Goal: Information Seeking & Learning: Learn about a topic

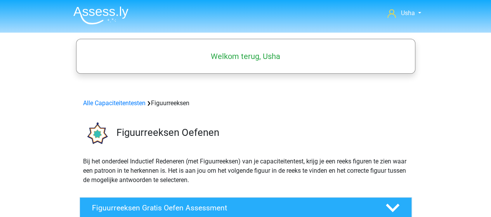
click at [94, 12] on img at bounding box center [100, 15] width 55 height 18
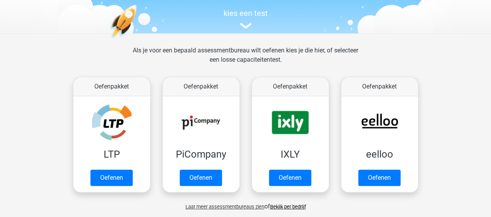
scroll to position [116, 0]
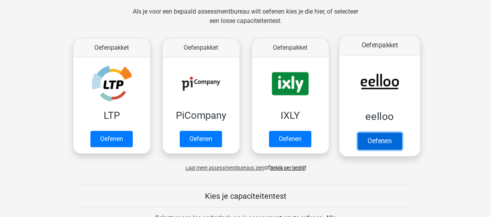
click at [370, 142] on link "Oefenen" at bounding box center [379, 140] width 44 height 17
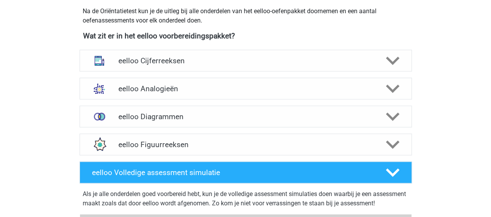
scroll to position [272, 0]
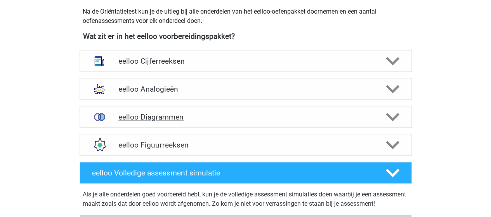
click at [156, 114] on h4 "eelloo Diagrammen" at bounding box center [245, 117] width 254 height 9
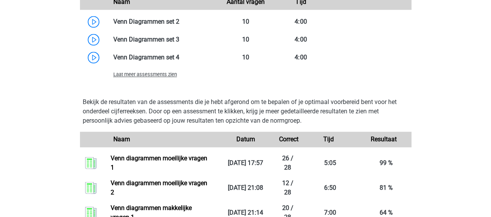
scroll to position [582, 0]
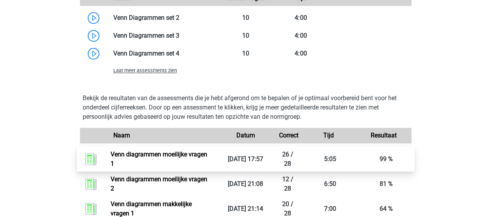
click at [160, 152] on link "Venn diagrammen moeilijke vragen 1" at bounding box center [159, 158] width 97 height 17
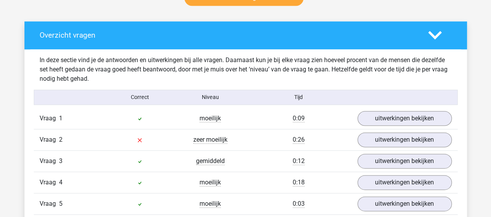
scroll to position [427, 0]
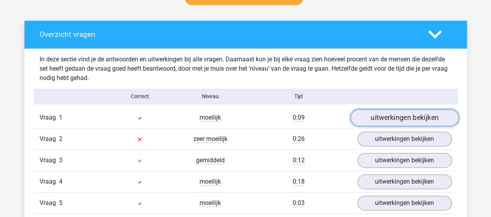
click at [387, 114] on link "uitwerkingen bekijken" at bounding box center [404, 117] width 108 height 17
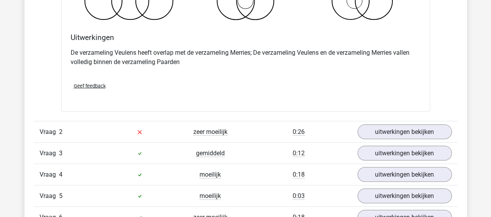
scroll to position [737, 0]
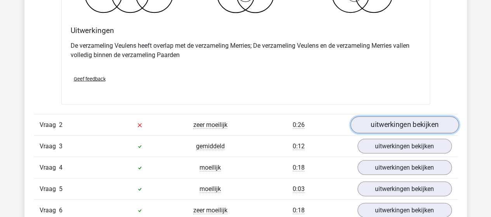
click at [392, 125] on link "uitwerkingen bekijken" at bounding box center [404, 124] width 108 height 17
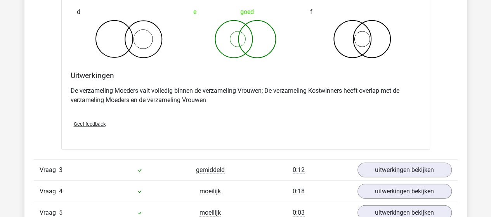
scroll to position [1048, 0]
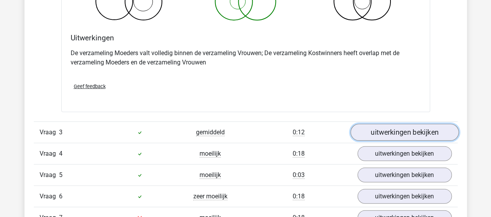
click at [382, 131] on link "uitwerkingen bekijken" at bounding box center [404, 132] width 108 height 17
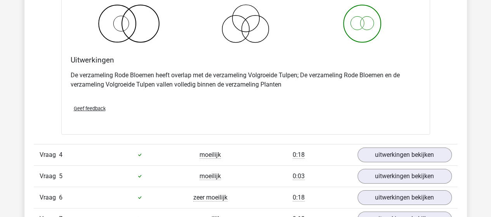
scroll to position [1397, 0]
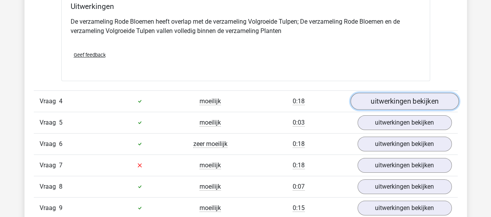
click at [374, 97] on link "uitwerkingen bekijken" at bounding box center [404, 101] width 108 height 17
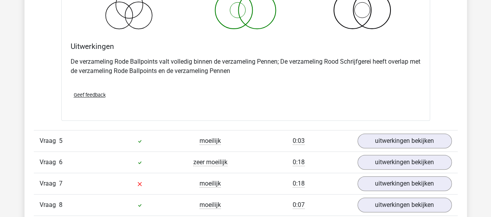
scroll to position [1707, 0]
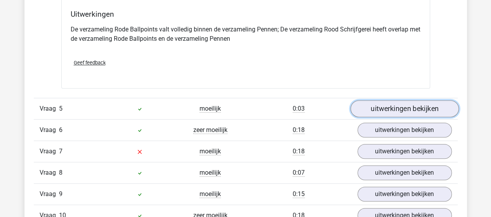
click at [380, 104] on link "uitwerkingen bekijken" at bounding box center [404, 108] width 108 height 17
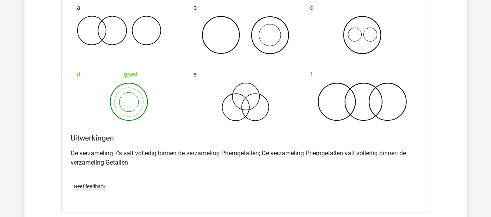
scroll to position [1979, 0]
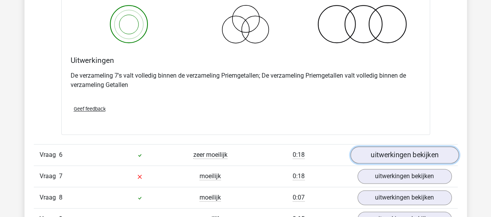
click at [421, 151] on link "uitwerkingen bekijken" at bounding box center [404, 154] width 108 height 17
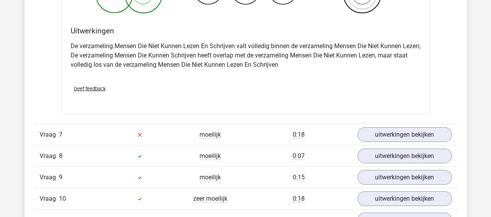
scroll to position [2328, 0]
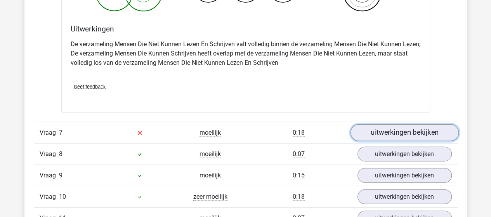
click at [371, 127] on link "uitwerkingen bekijken" at bounding box center [404, 132] width 108 height 17
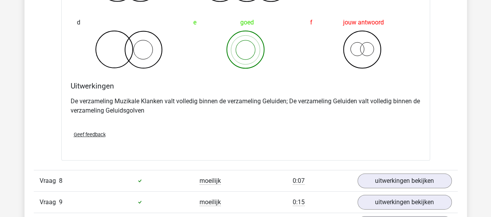
scroll to position [2600, 0]
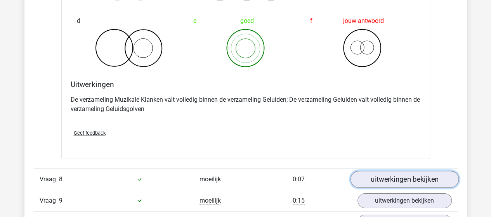
click at [383, 175] on link "uitwerkingen bekijken" at bounding box center [404, 179] width 108 height 17
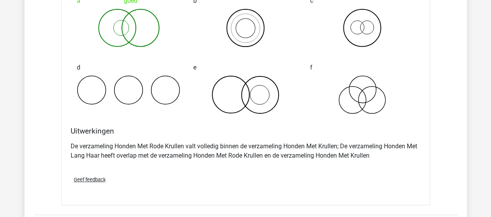
scroll to position [2910, 0]
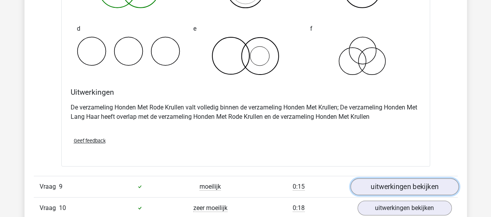
click at [392, 178] on link "uitwerkingen bekijken" at bounding box center [404, 186] width 108 height 17
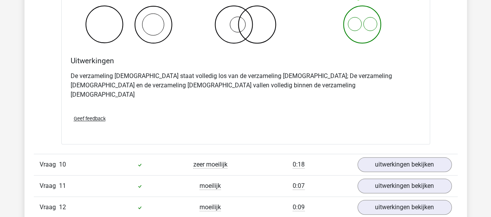
scroll to position [3298, 0]
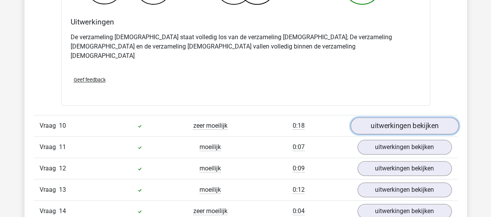
click at [376, 117] on link "uitwerkingen bekijken" at bounding box center [404, 125] width 108 height 17
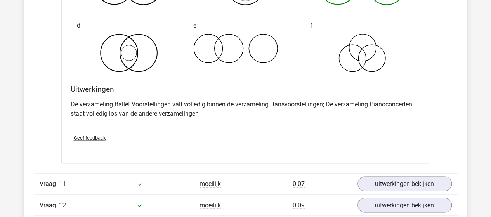
scroll to position [3608, 0]
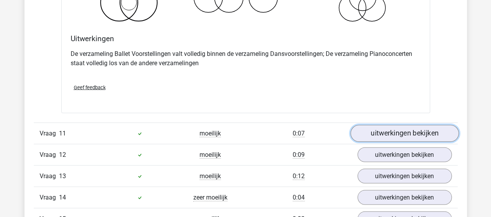
click at [396, 125] on link "uitwerkingen bekijken" at bounding box center [404, 133] width 108 height 17
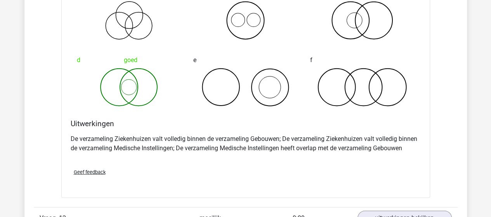
scroll to position [3880, 0]
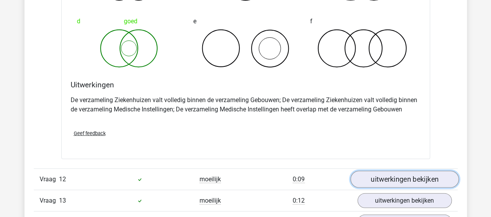
click at [416, 171] on link "uitwerkingen bekijken" at bounding box center [404, 179] width 108 height 17
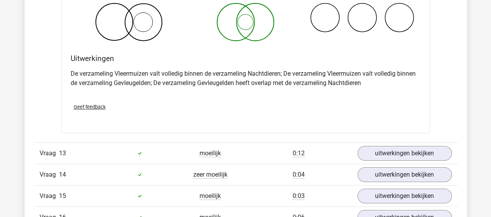
scroll to position [4229, 0]
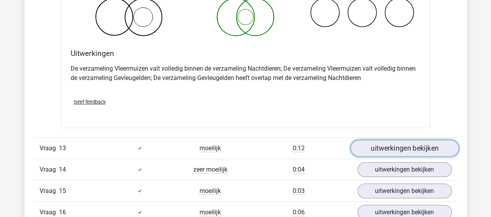
click at [378, 140] on link "uitwerkingen bekijken" at bounding box center [404, 148] width 108 height 17
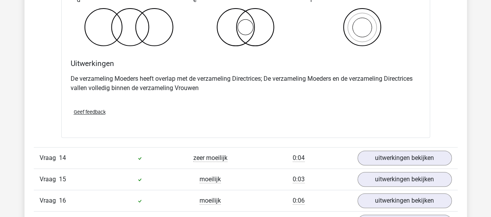
scroll to position [4539, 0]
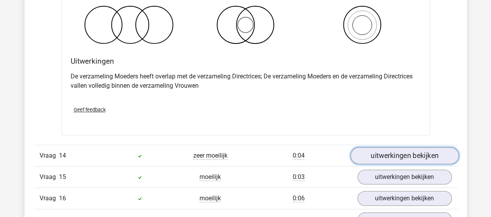
click at [374, 147] on link "uitwerkingen bekijken" at bounding box center [404, 155] width 108 height 17
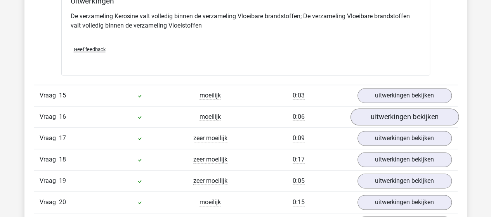
scroll to position [4927, 0]
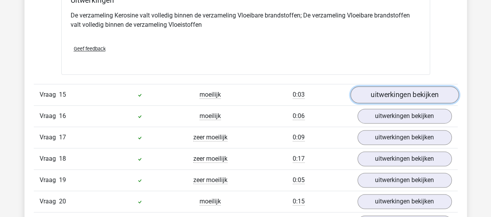
click at [391, 86] on link "uitwerkingen bekijken" at bounding box center [404, 94] width 108 height 17
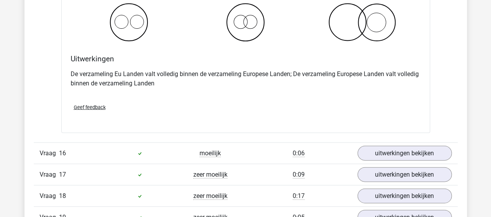
scroll to position [5199, 0]
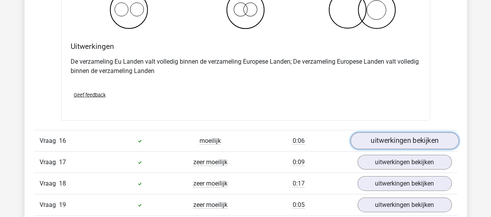
click at [404, 132] on link "uitwerkingen bekijken" at bounding box center [404, 140] width 108 height 17
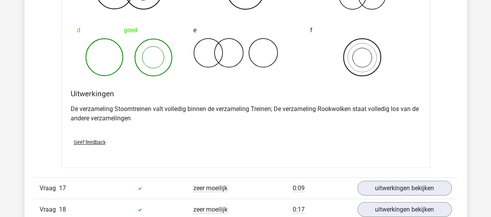
scroll to position [5471, 0]
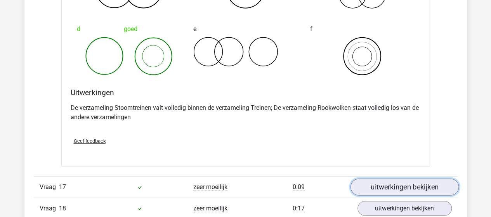
click at [413, 179] on link "uitwerkingen bekijken" at bounding box center [404, 187] width 108 height 17
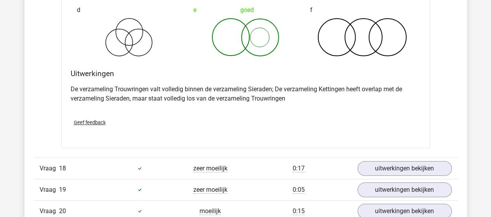
scroll to position [5820, 0]
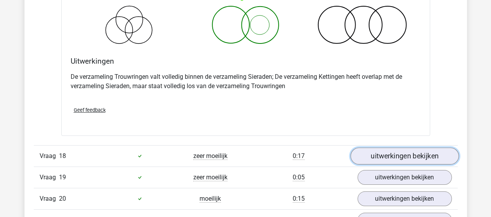
click at [382, 147] on link "uitwerkingen bekijken" at bounding box center [404, 155] width 108 height 17
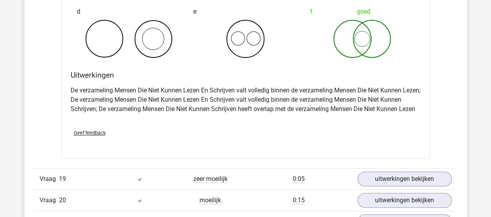
scroll to position [6169, 0]
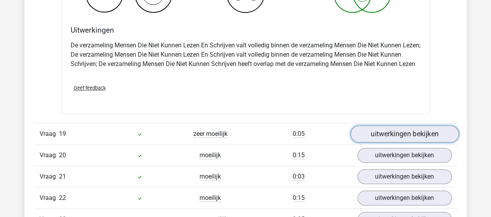
click at [404, 125] on link "uitwerkingen bekijken" at bounding box center [404, 133] width 108 height 17
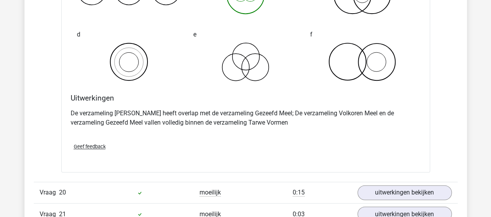
scroll to position [6441, 0]
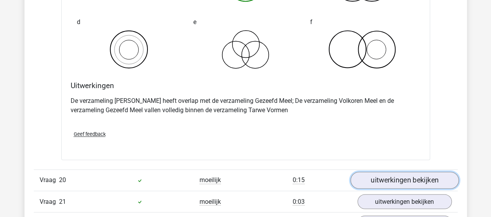
click at [364, 171] on link "uitwerkingen bekijken" at bounding box center [404, 179] width 108 height 17
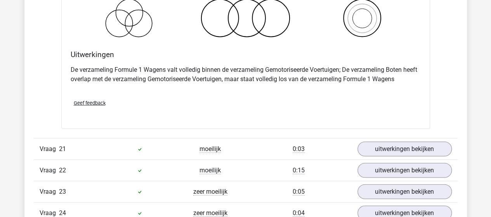
scroll to position [6790, 0]
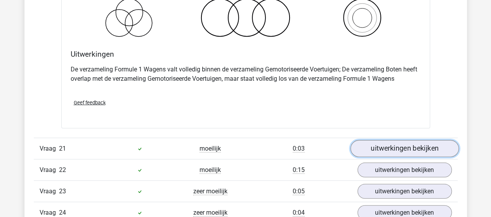
click at [429, 140] on link "uitwerkingen bekijken" at bounding box center [404, 148] width 108 height 17
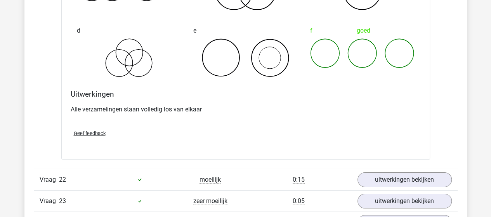
scroll to position [7100, 0]
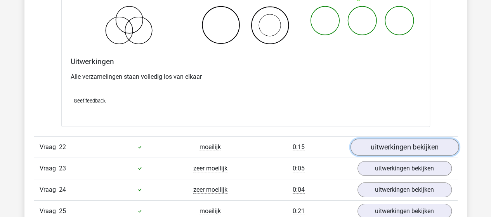
click at [388, 139] on link "uitwerkingen bekijken" at bounding box center [404, 147] width 108 height 17
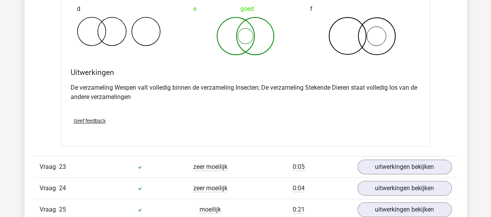
scroll to position [7411, 0]
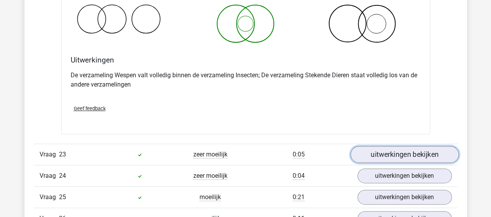
click at [386, 146] on link "uitwerkingen bekijken" at bounding box center [404, 154] width 108 height 17
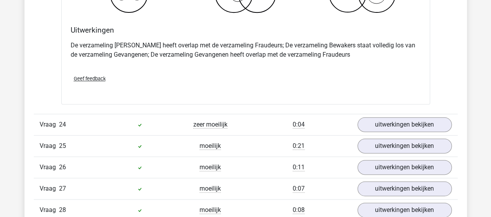
scroll to position [7760, 0]
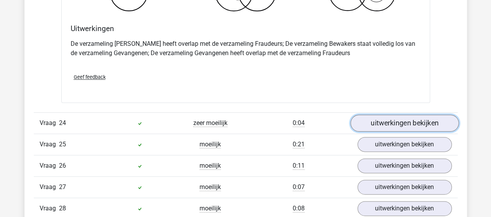
click at [366, 114] on link "uitwerkingen bekijken" at bounding box center [404, 122] width 108 height 17
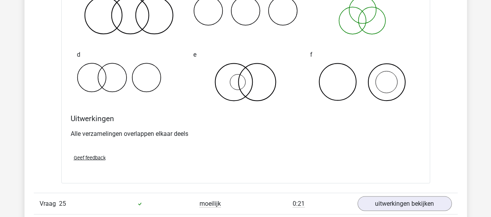
scroll to position [8031, 0]
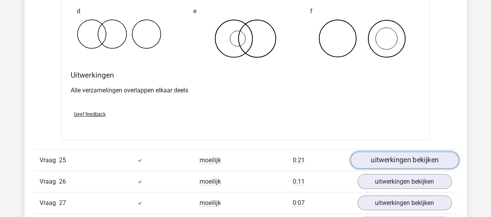
click at [365, 151] on link "uitwerkingen bekijken" at bounding box center [404, 159] width 108 height 17
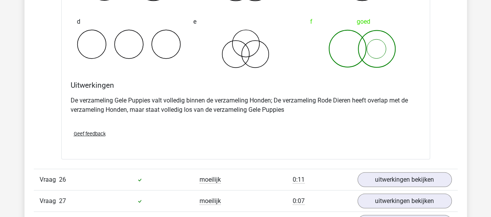
scroll to position [8342, 0]
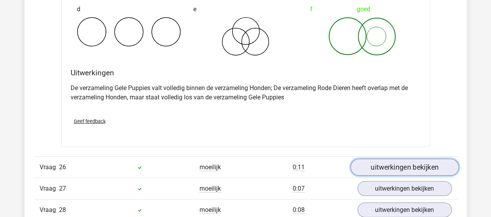
click at [376, 159] on link "uitwerkingen bekijken" at bounding box center [404, 167] width 108 height 17
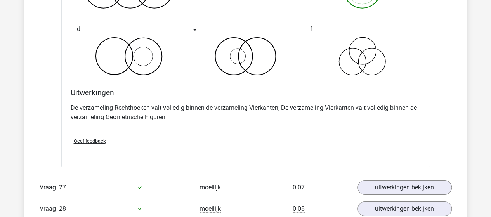
scroll to position [8652, 0]
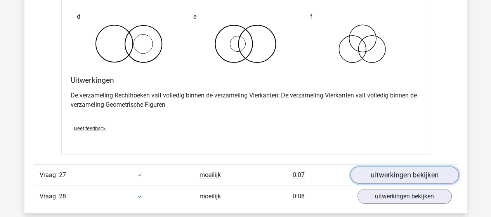
click at [377, 166] on link "uitwerkingen bekijken" at bounding box center [404, 174] width 108 height 17
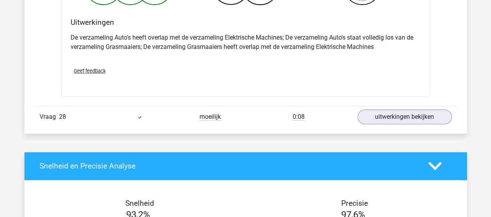
scroll to position [9040, 0]
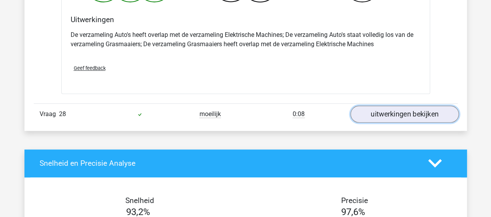
click at [387, 106] on link "uitwerkingen bekijken" at bounding box center [404, 114] width 108 height 17
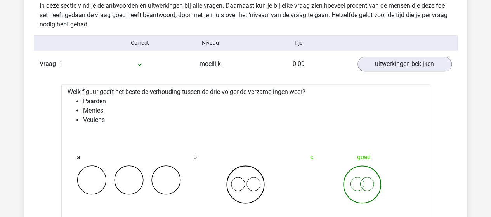
scroll to position [0, 0]
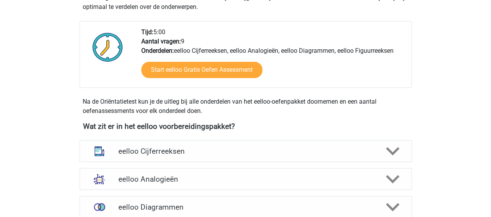
scroll to position [194, 0]
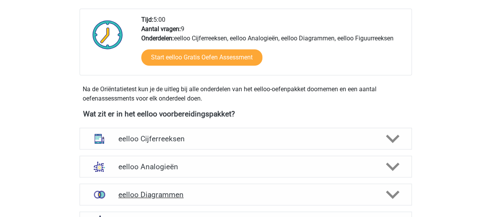
click at [156, 191] on h4 "eelloo Diagrammen" at bounding box center [245, 194] width 254 height 9
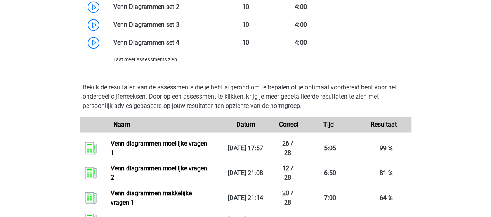
scroll to position [621, 0]
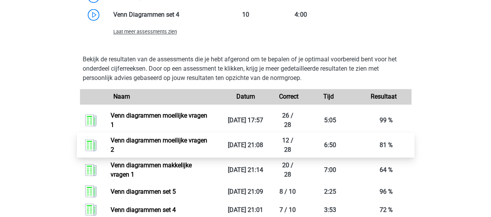
click at [135, 139] on link "Venn diagrammen moeilijke vragen 2" at bounding box center [159, 144] width 97 height 17
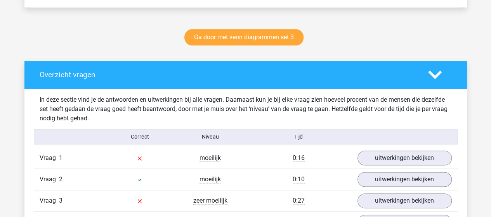
scroll to position [427, 0]
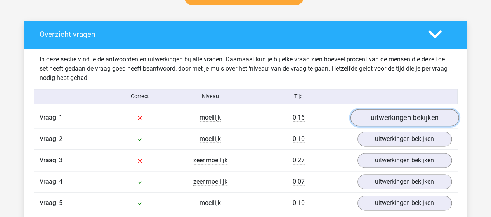
click at [383, 118] on link "uitwerkingen bekijken" at bounding box center [404, 117] width 108 height 17
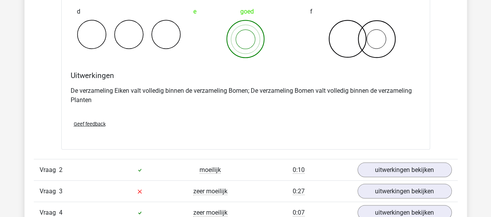
scroll to position [698, 0]
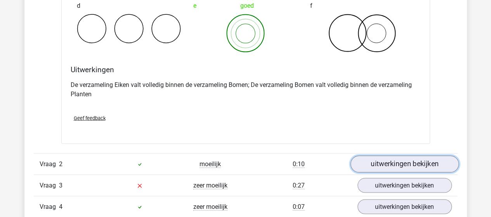
click at [374, 165] on link "uitwerkingen bekijken" at bounding box center [404, 163] width 108 height 17
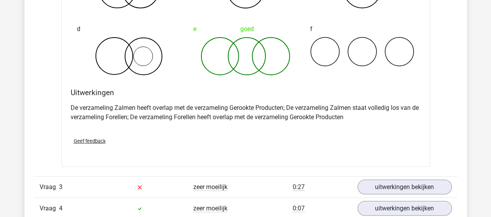
scroll to position [1009, 0]
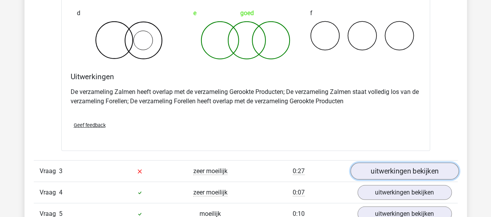
click at [388, 165] on link "uitwerkingen bekijken" at bounding box center [404, 171] width 108 height 17
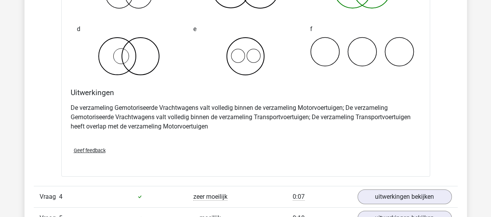
scroll to position [1358, 0]
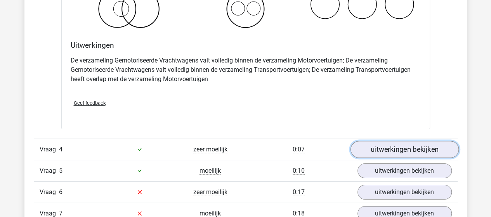
click at [383, 146] on link "uitwerkingen bekijken" at bounding box center [404, 149] width 108 height 17
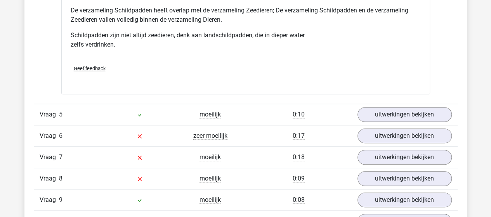
scroll to position [1746, 0]
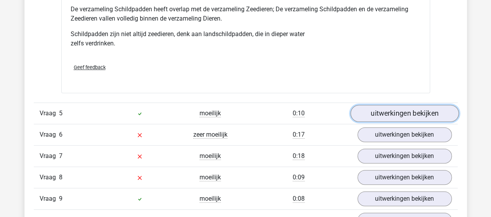
click at [380, 111] on link "uitwerkingen bekijken" at bounding box center [404, 113] width 108 height 17
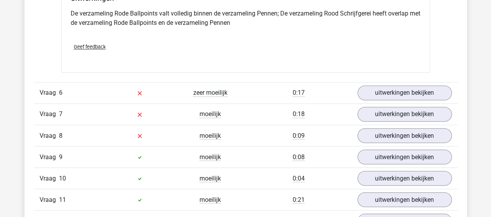
scroll to position [2095, 0]
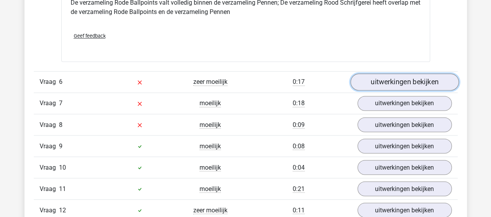
click at [384, 80] on link "uitwerkingen bekijken" at bounding box center [404, 81] width 108 height 17
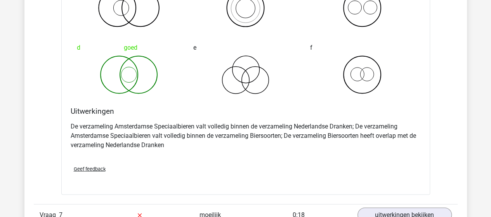
scroll to position [2328, 0]
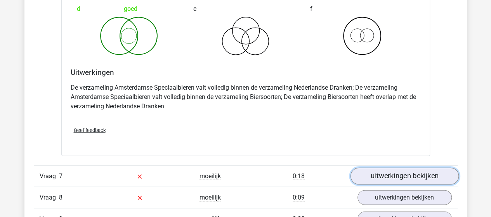
click at [371, 170] on link "uitwerkingen bekijken" at bounding box center [404, 176] width 108 height 17
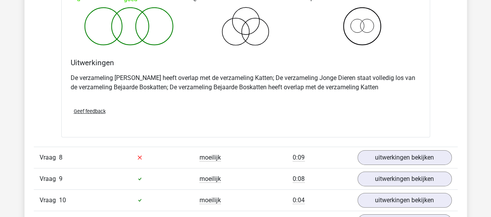
scroll to position [2677, 0]
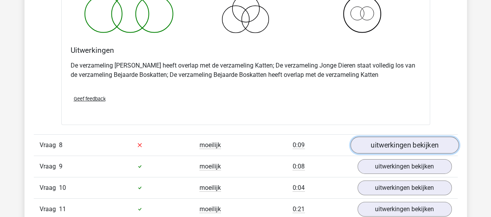
click at [394, 139] on link "uitwerkingen bekijken" at bounding box center [404, 145] width 108 height 17
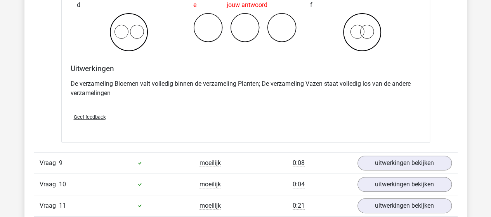
scroll to position [2987, 0]
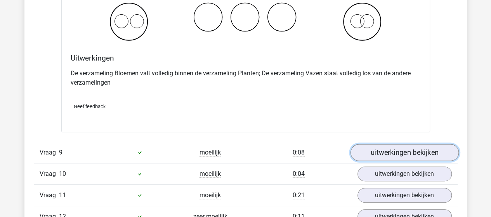
click at [423, 145] on link "uitwerkingen bekijken" at bounding box center [404, 152] width 108 height 17
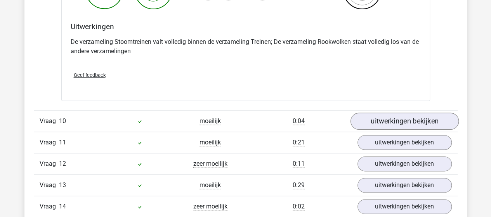
scroll to position [3337, 0]
click at [376, 114] on link "uitwerkingen bekijken" at bounding box center [404, 121] width 108 height 17
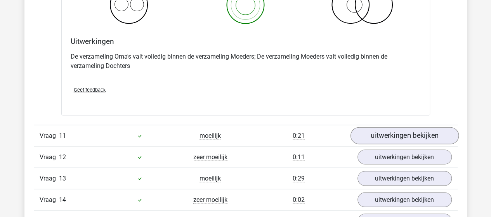
scroll to position [3647, 0]
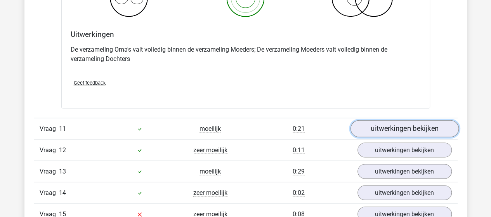
click at [378, 120] on link "uitwerkingen bekijken" at bounding box center [404, 128] width 108 height 17
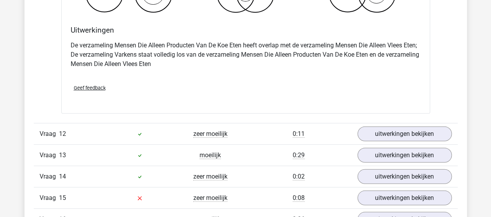
scroll to position [3996, 0]
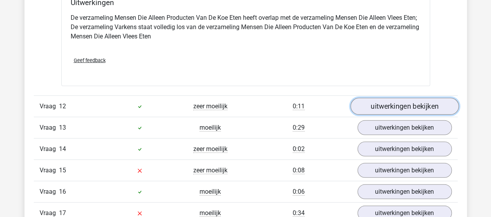
click at [372, 98] on link "uitwerkingen bekijken" at bounding box center [404, 106] width 108 height 17
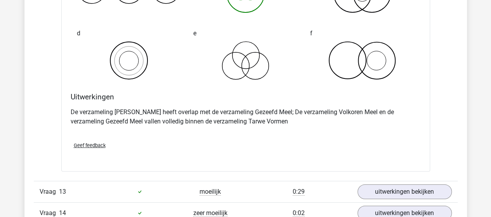
scroll to position [4268, 0]
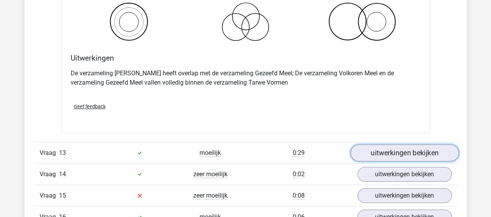
click at [374, 144] on link "uitwerkingen bekijken" at bounding box center [404, 152] width 108 height 17
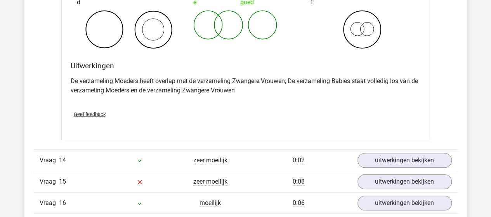
scroll to position [4617, 0]
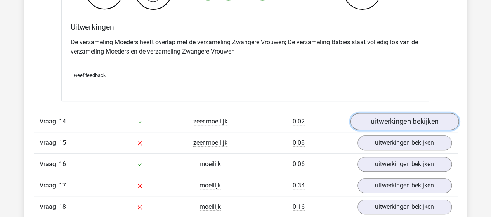
click at [372, 113] on link "uitwerkingen bekijken" at bounding box center [404, 121] width 108 height 17
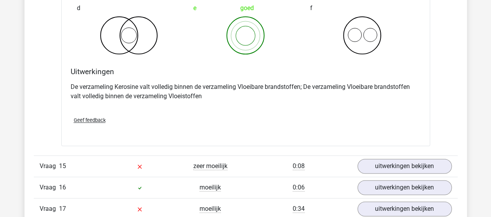
scroll to position [4927, 0]
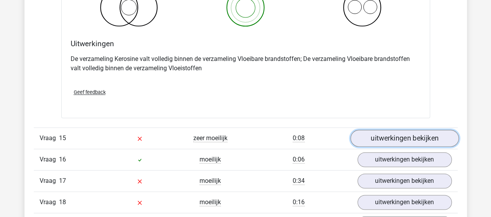
click at [378, 130] on link "uitwerkingen bekijken" at bounding box center [404, 138] width 108 height 17
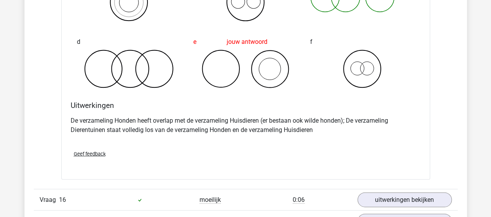
scroll to position [5238, 0]
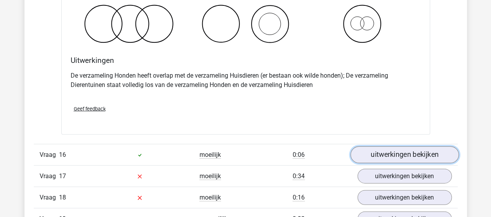
click at [394, 146] on link "uitwerkingen bekijken" at bounding box center [404, 154] width 108 height 17
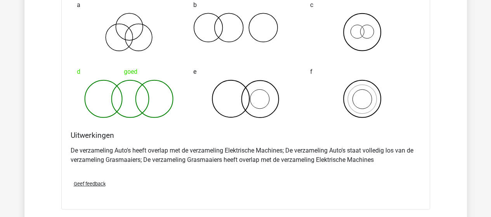
scroll to position [5548, 0]
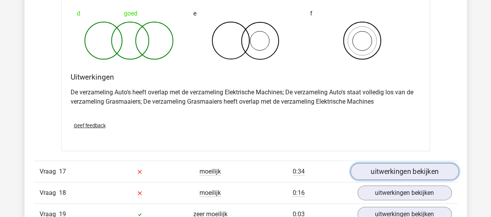
click at [368, 163] on link "uitwerkingen bekijken" at bounding box center [404, 171] width 108 height 17
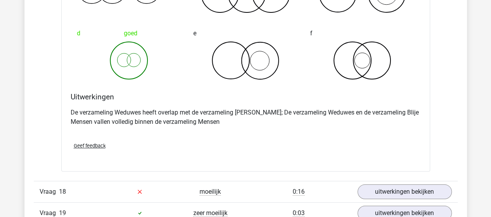
scroll to position [5859, 0]
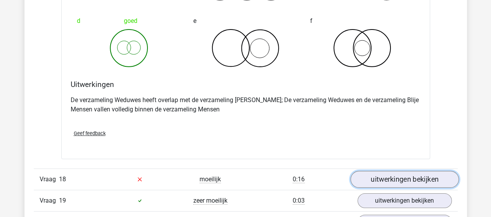
click at [375, 171] on link "uitwerkingen bekijken" at bounding box center [404, 179] width 108 height 17
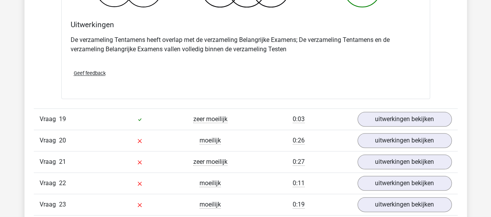
scroll to position [6247, 0]
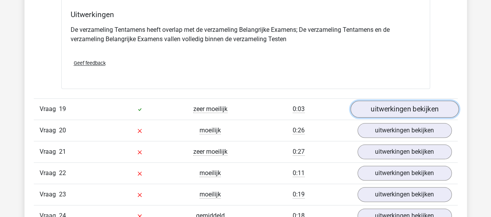
click at [386, 100] on link "uitwerkingen bekijken" at bounding box center [404, 108] width 108 height 17
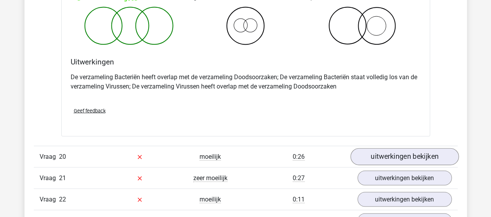
scroll to position [6518, 0]
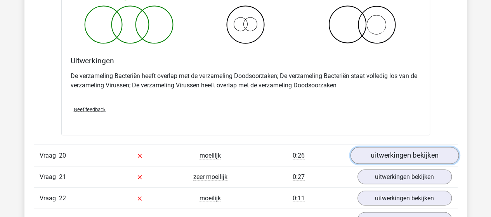
click at [377, 147] on link "uitwerkingen bekijken" at bounding box center [404, 155] width 108 height 17
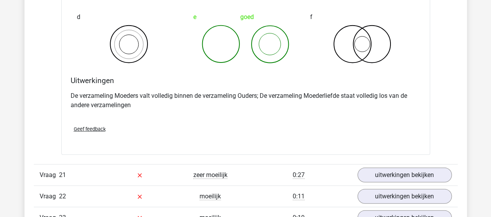
scroll to position [6829, 0]
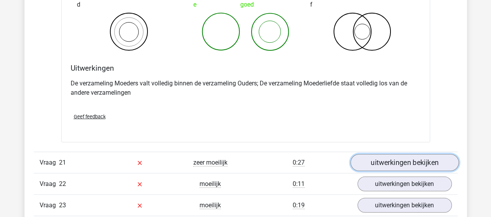
click at [384, 154] on link "uitwerkingen bekijken" at bounding box center [404, 162] width 108 height 17
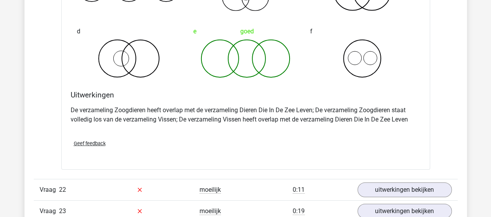
scroll to position [7139, 0]
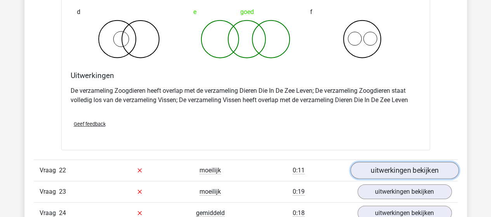
click at [372, 162] on link "uitwerkingen bekijken" at bounding box center [404, 170] width 108 height 17
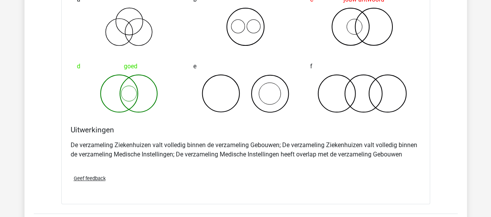
scroll to position [7411, 0]
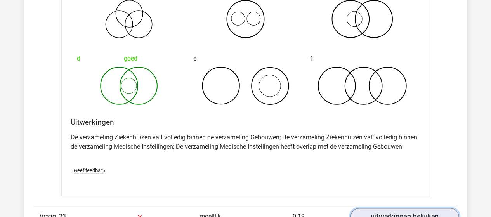
click at [388, 208] on link "uitwerkingen bekijken" at bounding box center [404, 216] width 108 height 17
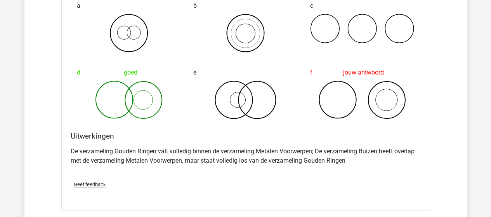
scroll to position [7760, 0]
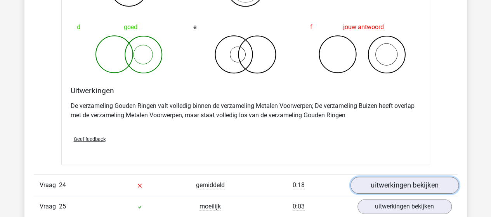
click at [365, 177] on link "uitwerkingen bekijken" at bounding box center [404, 185] width 108 height 17
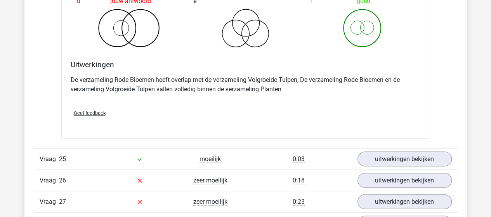
scroll to position [8109, 0]
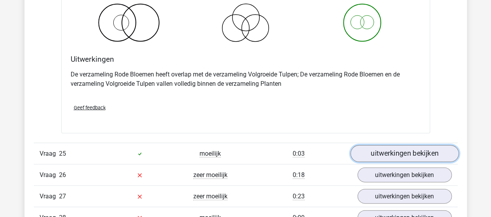
click at [375, 145] on link "uitwerkingen bekijken" at bounding box center [404, 153] width 108 height 17
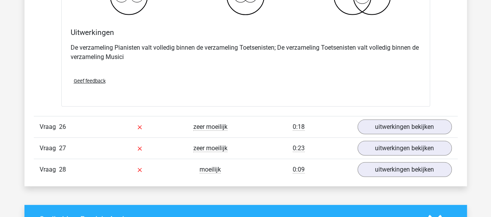
scroll to position [8458, 0]
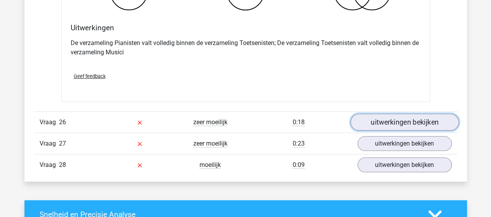
click at [379, 114] on link "uitwerkingen bekijken" at bounding box center [404, 122] width 108 height 17
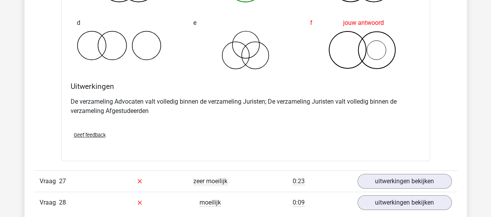
scroll to position [8730, 0]
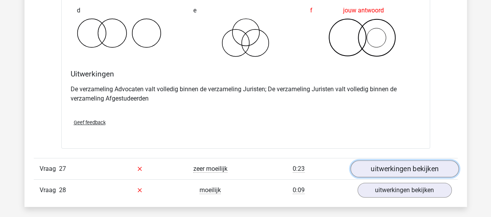
click at [386, 160] on link "uitwerkingen bekijken" at bounding box center [404, 168] width 108 height 17
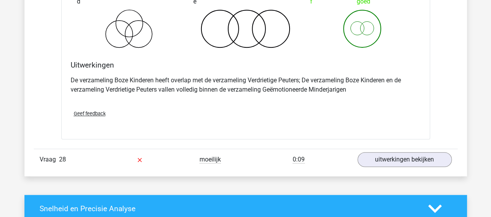
scroll to position [9079, 0]
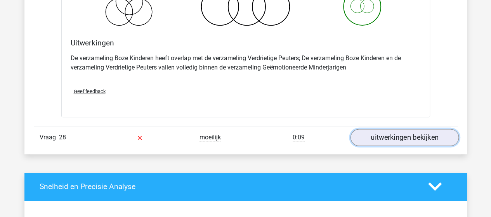
click at [398, 129] on link "uitwerkingen bekijken" at bounding box center [404, 137] width 108 height 17
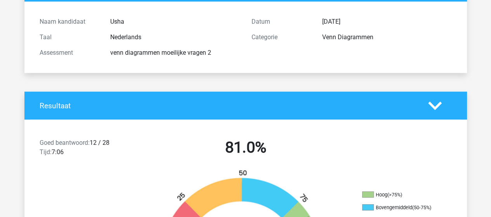
scroll to position [0, 0]
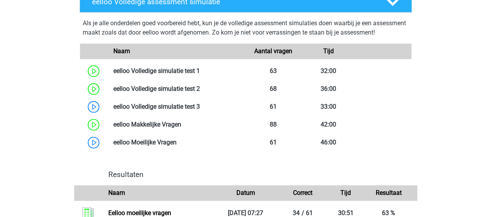
scroll to position [427, 0]
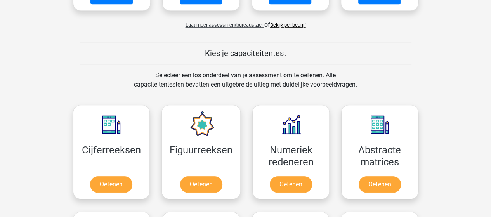
scroll to position [272, 0]
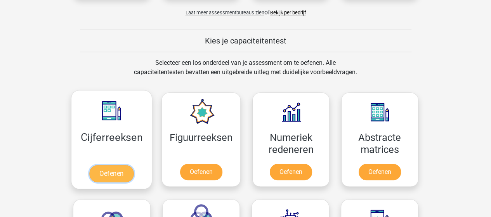
click at [103, 177] on link "Oefenen" at bounding box center [111, 173] width 44 height 17
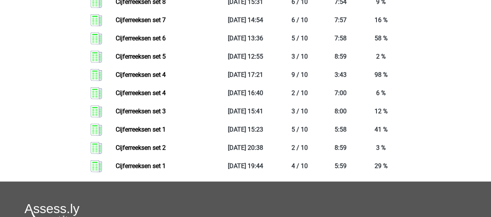
scroll to position [815, 0]
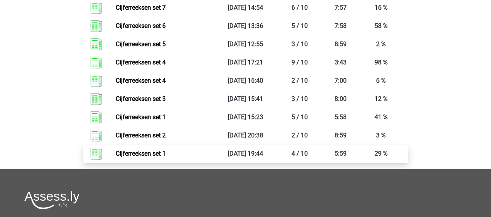
click at [137, 157] on link "Cijferreeksen set 1" at bounding box center [141, 153] width 50 height 7
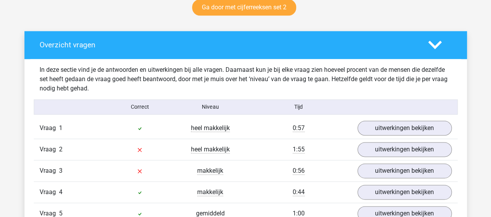
scroll to position [427, 0]
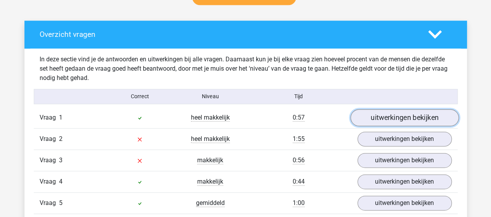
click at [407, 113] on link "uitwerkingen bekijken" at bounding box center [404, 117] width 108 height 17
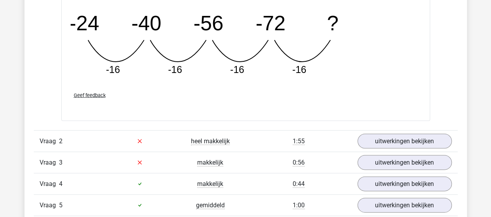
scroll to position [776, 0]
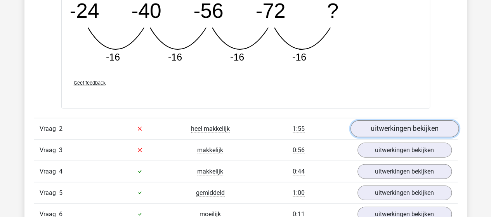
click at [378, 128] on link "uitwerkingen bekijken" at bounding box center [404, 128] width 108 height 17
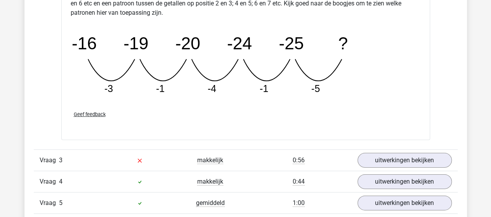
scroll to position [1125, 0]
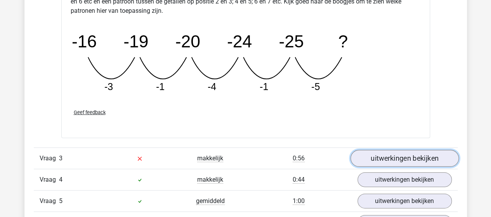
click at [376, 154] on link "uitwerkingen bekijken" at bounding box center [404, 158] width 108 height 17
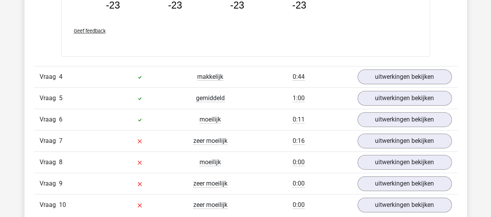
scroll to position [1552, 0]
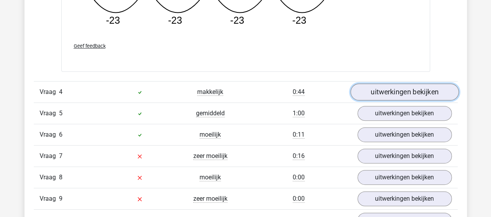
click at [376, 84] on link "uitwerkingen bekijken" at bounding box center [404, 91] width 108 height 17
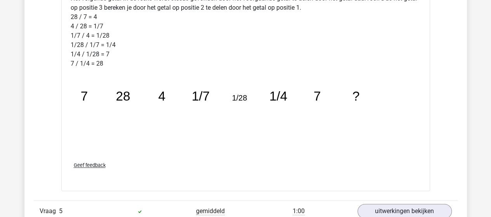
scroll to position [1901, 0]
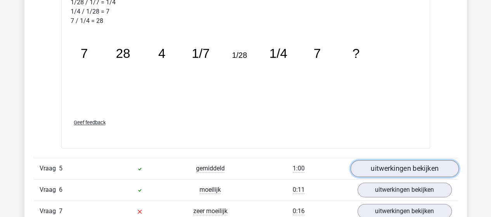
click at [364, 163] on link "uitwerkingen bekijken" at bounding box center [404, 168] width 108 height 17
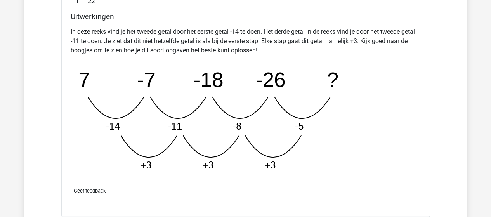
scroll to position [2328, 0]
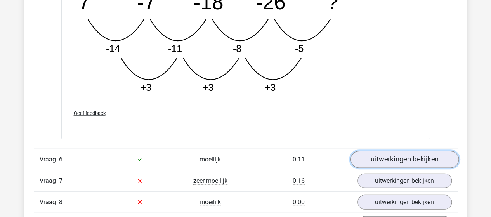
click at [386, 157] on link "uitwerkingen bekijken" at bounding box center [404, 159] width 108 height 17
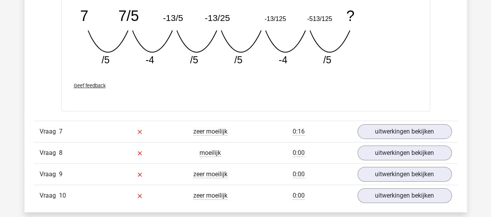
scroll to position [2755, 0]
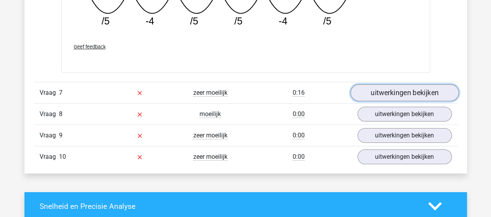
click at [391, 89] on link "uitwerkingen bekijken" at bounding box center [404, 92] width 108 height 17
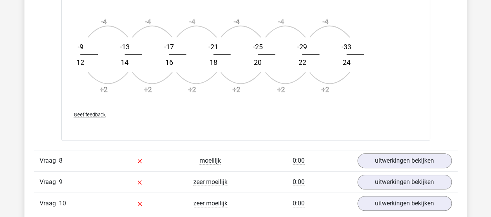
scroll to position [3220, 0]
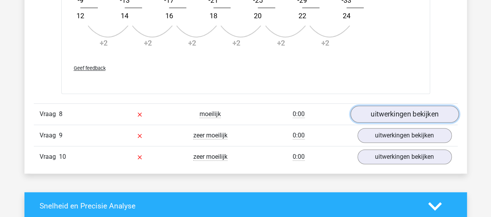
click at [389, 108] on link "uitwerkingen bekijken" at bounding box center [404, 114] width 108 height 17
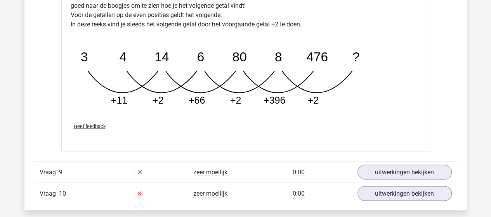
scroll to position [3608, 0]
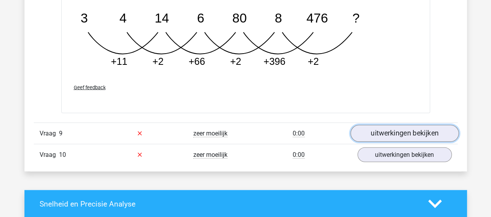
click at [374, 129] on link "uitwerkingen bekijken" at bounding box center [404, 133] width 108 height 17
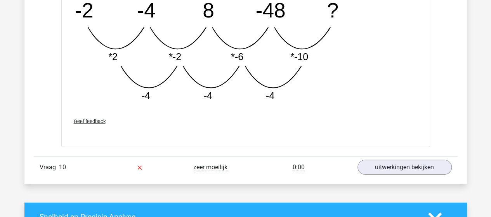
scroll to position [3996, 0]
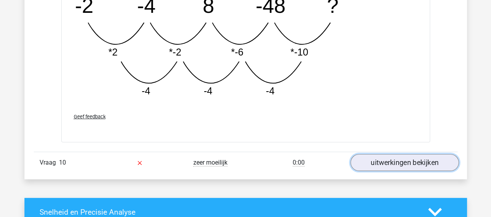
click at [422, 159] on link "uitwerkingen bekijken" at bounding box center [404, 162] width 108 height 17
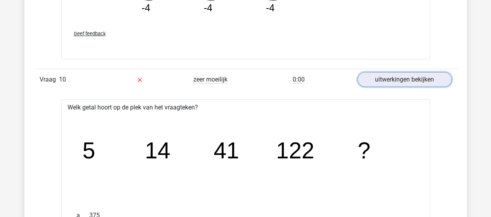
scroll to position [4074, 0]
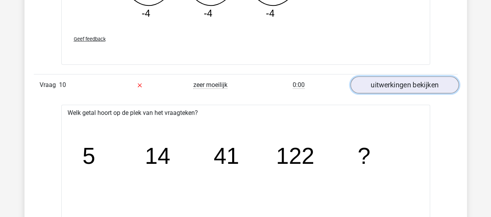
click at [376, 77] on link "uitwerkingen bekijken" at bounding box center [404, 85] width 108 height 17
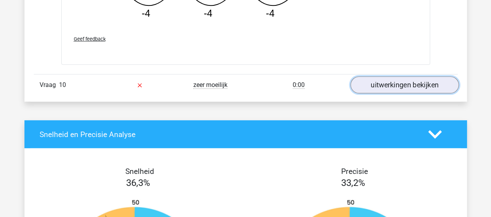
click at [388, 80] on link "uitwerkingen bekijken" at bounding box center [404, 85] width 108 height 17
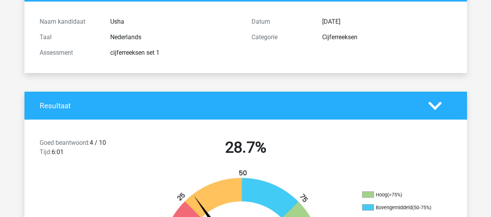
scroll to position [0, 0]
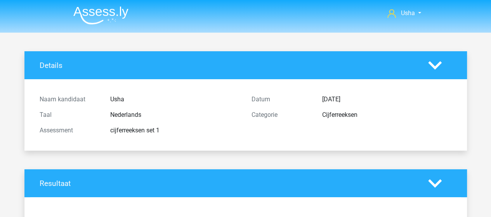
click at [100, 14] on img at bounding box center [100, 15] width 55 height 18
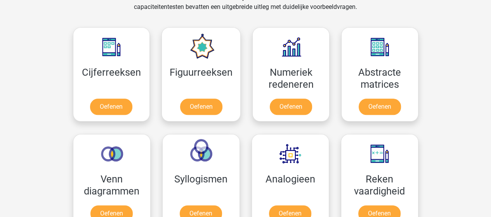
scroll to position [349, 0]
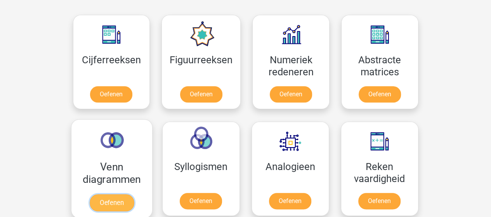
click at [126, 194] on link "Oefenen" at bounding box center [111, 202] width 44 height 17
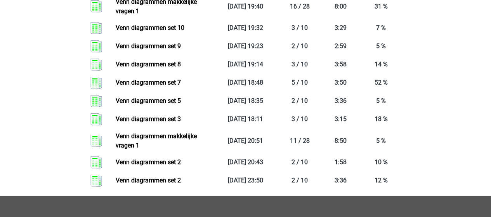
scroll to position [970, 0]
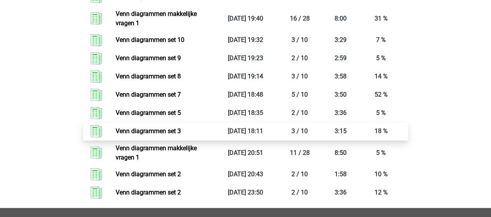
click at [134, 132] on link "Venn diagrammen set 3" at bounding box center [148, 130] width 65 height 7
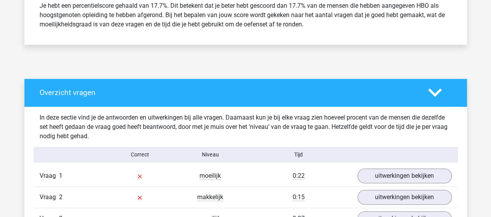
scroll to position [388, 0]
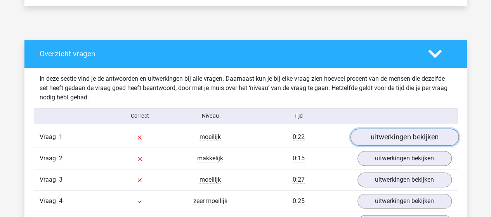
click at [431, 133] on link "uitwerkingen bekijken" at bounding box center [404, 136] width 108 height 17
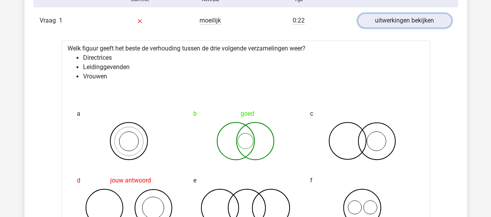
scroll to position [466, 0]
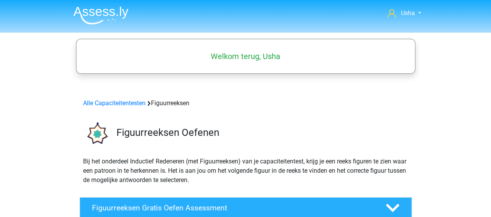
click at [104, 13] on img at bounding box center [100, 15] width 55 height 18
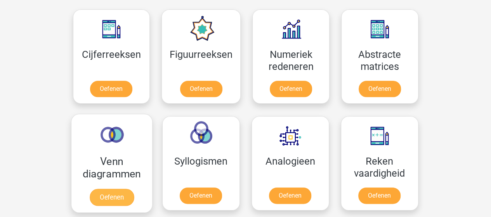
scroll to position [388, 0]
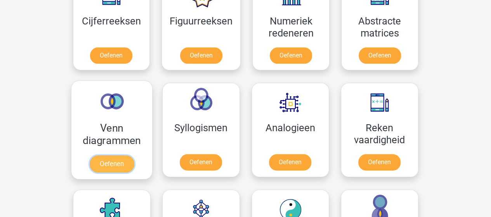
click at [110, 155] on link "Oefenen" at bounding box center [111, 163] width 44 height 17
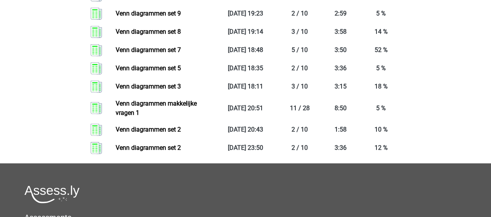
scroll to position [1048, 0]
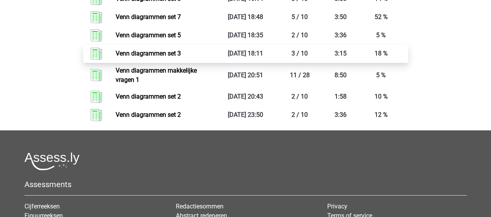
click at [164, 54] on link "Venn diagrammen set 3" at bounding box center [148, 53] width 65 height 7
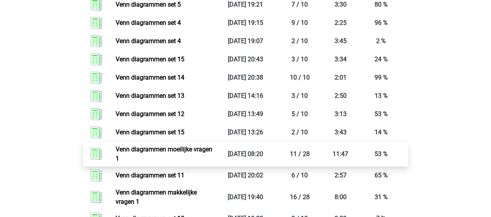
scroll to position [776, 0]
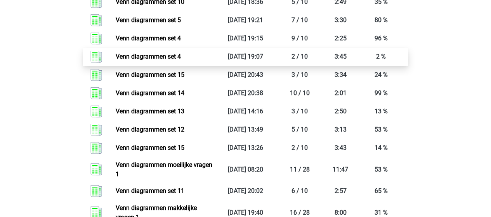
click at [138, 53] on link "Venn diagrammen set 4" at bounding box center [148, 56] width 65 height 7
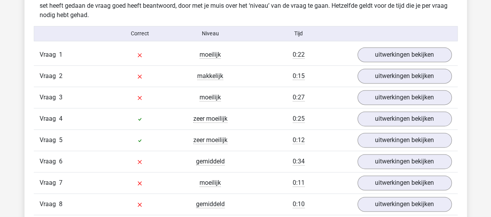
scroll to position [466, 0]
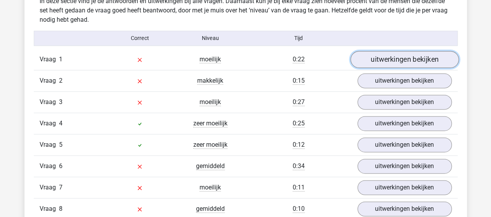
click at [398, 58] on link "uitwerkingen bekijken" at bounding box center [404, 59] width 108 height 17
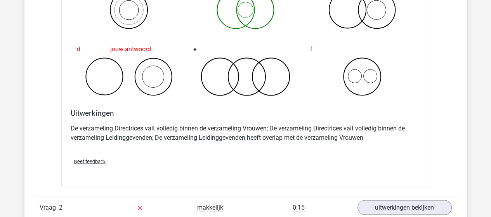
scroll to position [698, 0]
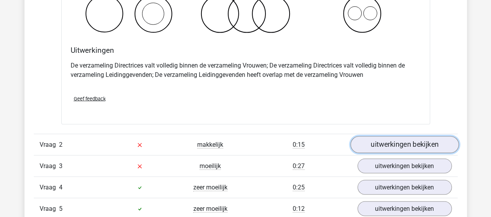
click at [388, 139] on link "uitwerkingen bekijken" at bounding box center [404, 144] width 108 height 17
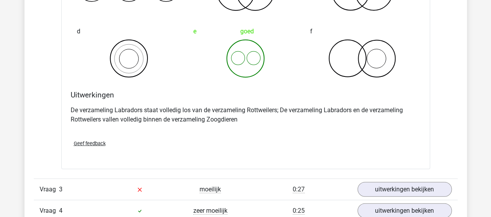
scroll to position [1048, 0]
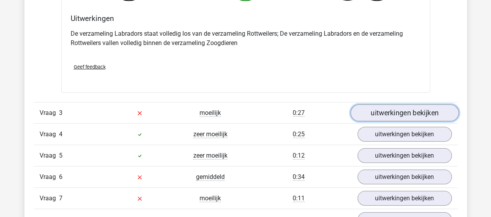
click at [381, 113] on link "uitwerkingen bekijken" at bounding box center [404, 113] width 108 height 17
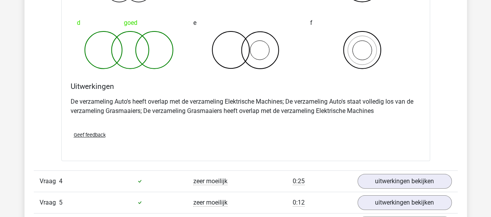
scroll to position [1319, 0]
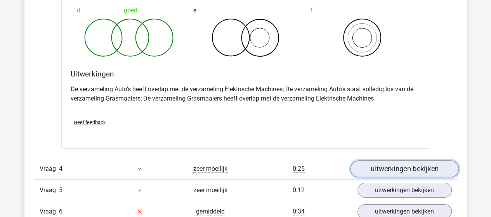
click at [378, 170] on link "uitwerkingen bekijken" at bounding box center [404, 168] width 108 height 17
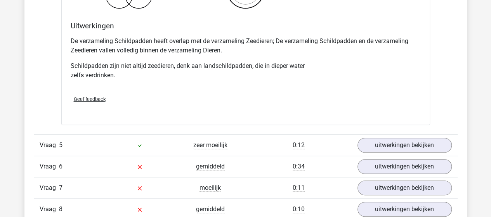
scroll to position [1707, 0]
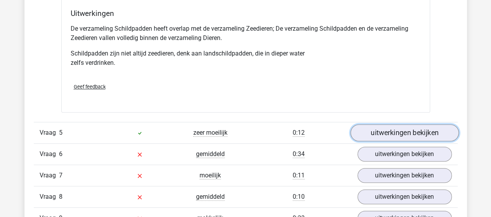
click at [416, 130] on link "uitwerkingen bekijken" at bounding box center [404, 132] width 108 height 17
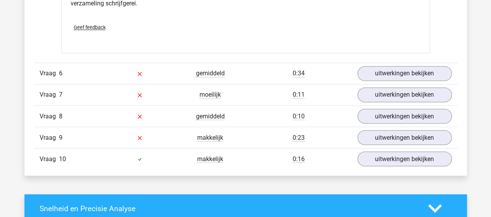
scroll to position [2095, 0]
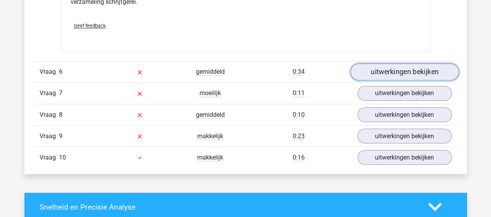
click at [416, 68] on link "uitwerkingen bekijken" at bounding box center [404, 71] width 108 height 17
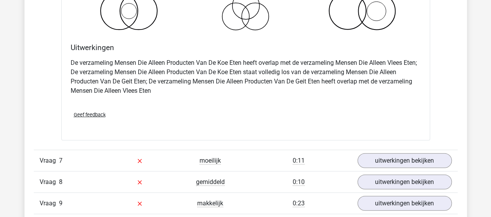
scroll to position [2367, 0]
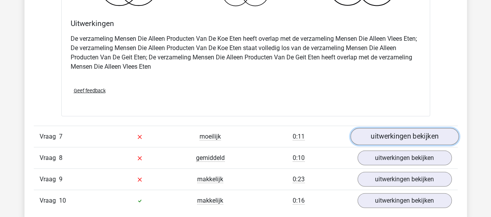
click at [413, 132] on link "uitwerkingen bekijken" at bounding box center [404, 136] width 108 height 17
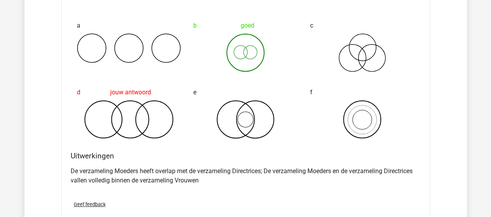
scroll to position [2638, 0]
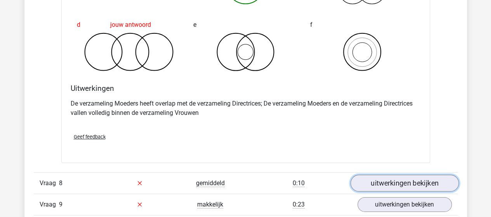
click at [368, 177] on link "uitwerkingen bekijken" at bounding box center [404, 183] width 108 height 17
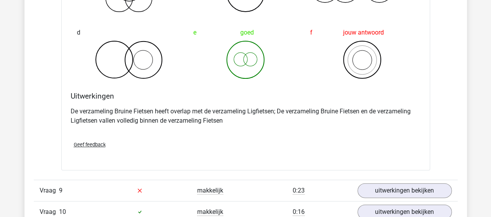
scroll to position [3026, 0]
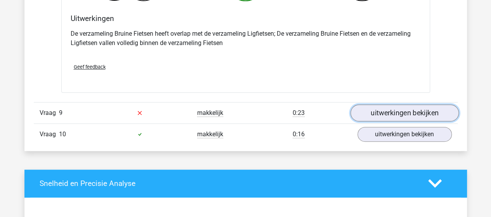
click at [372, 107] on link "uitwerkingen bekijken" at bounding box center [404, 112] width 108 height 17
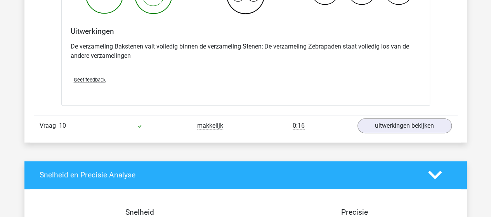
scroll to position [3337, 0]
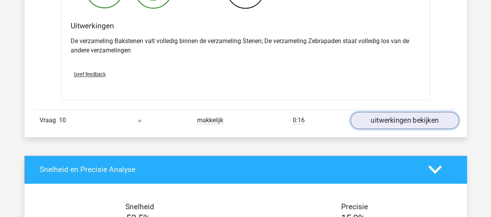
click at [379, 117] on link "uitwerkingen bekijken" at bounding box center [404, 120] width 108 height 17
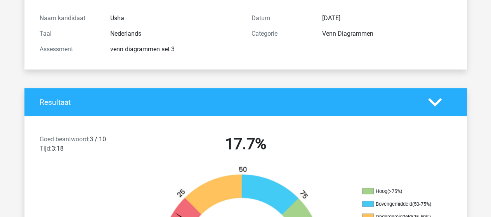
scroll to position [19, 0]
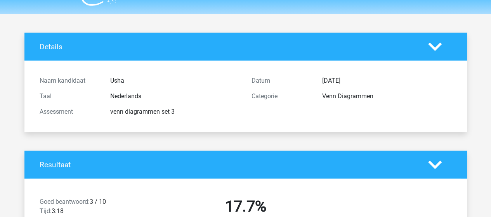
drag, startPoint x: 0, startPoint y: 0, endPoint x: 171, endPoint y: 91, distance: 193.7
click at [183, 102] on div "Taal Nederlands" at bounding box center [140, 96] width 212 height 16
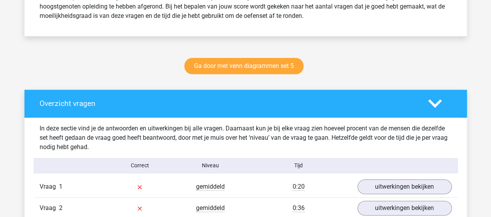
scroll to position [427, 0]
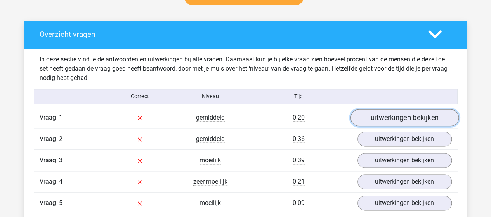
click at [410, 112] on link "uitwerkingen bekijken" at bounding box center [404, 117] width 108 height 17
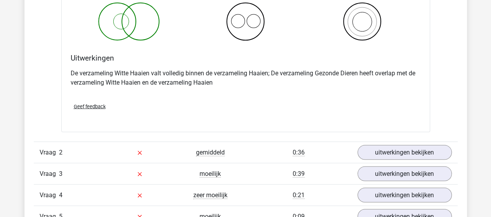
scroll to position [698, 0]
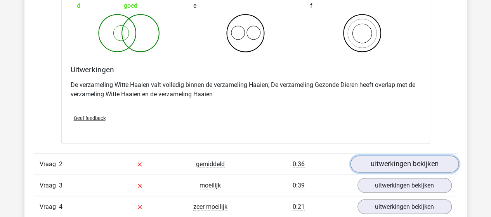
click at [382, 162] on link "uitwerkingen bekijken" at bounding box center [404, 163] width 108 height 17
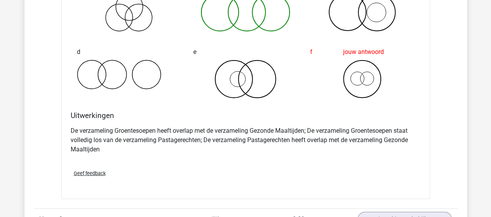
scroll to position [1009, 0]
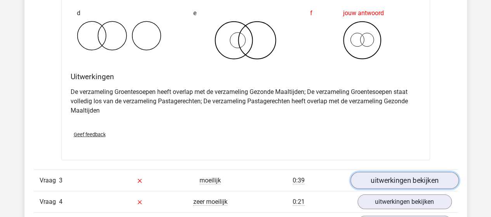
click at [398, 179] on link "uitwerkingen bekijken" at bounding box center [404, 180] width 108 height 17
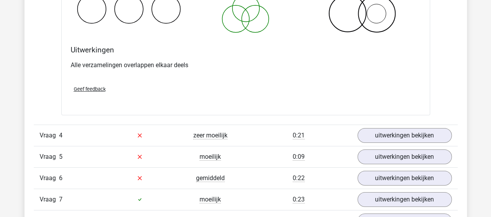
scroll to position [1397, 0]
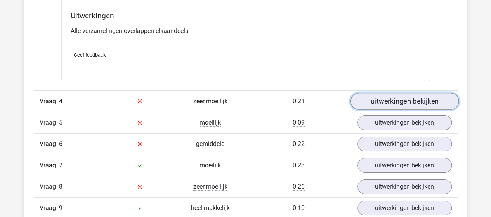
click at [373, 94] on link "uitwerkingen bekijken" at bounding box center [404, 101] width 108 height 17
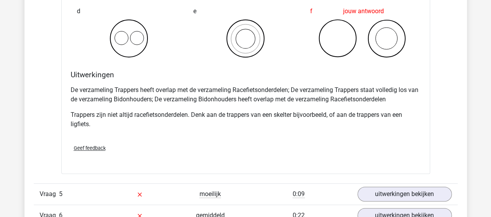
scroll to position [1668, 0]
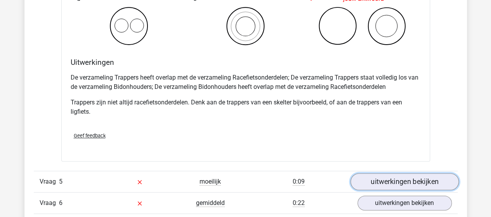
click at [383, 176] on link "uitwerkingen bekijken" at bounding box center [404, 181] width 108 height 17
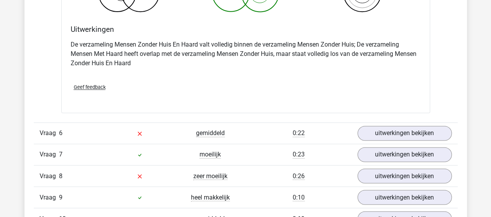
scroll to position [2056, 0]
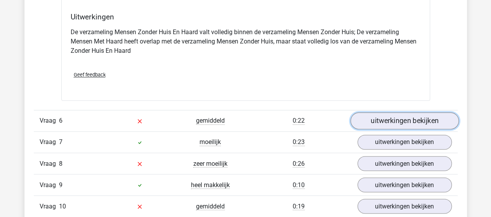
click at [388, 116] on link "uitwerkingen bekijken" at bounding box center [404, 120] width 108 height 17
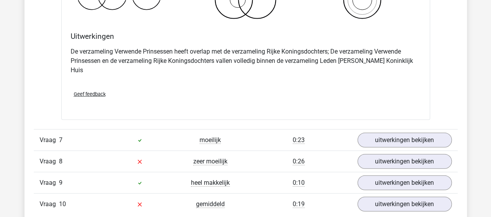
scroll to position [2367, 0]
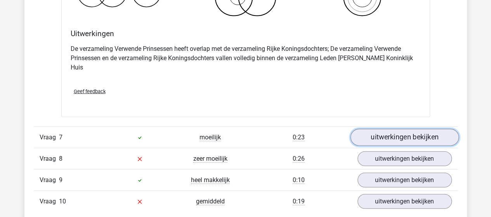
click at [393, 129] on link "uitwerkingen bekijken" at bounding box center [404, 137] width 108 height 17
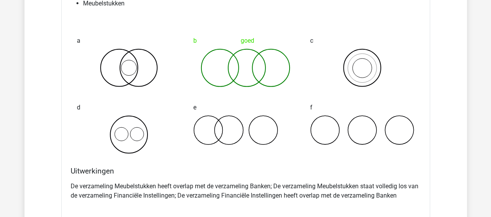
scroll to position [2638, 0]
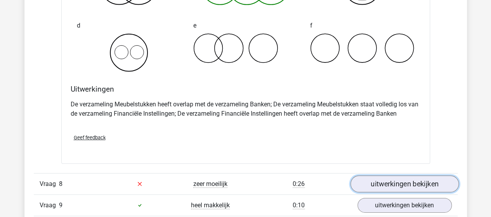
click at [372, 175] on link "uitwerkingen bekijken" at bounding box center [404, 183] width 108 height 17
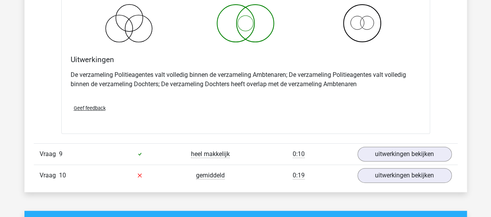
scroll to position [2987, 0]
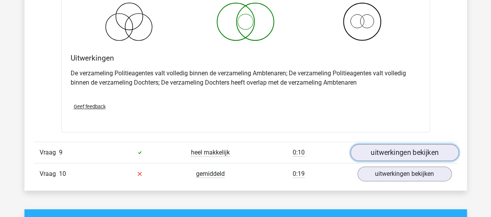
click at [387, 144] on link "uitwerkingen bekijken" at bounding box center [404, 152] width 108 height 17
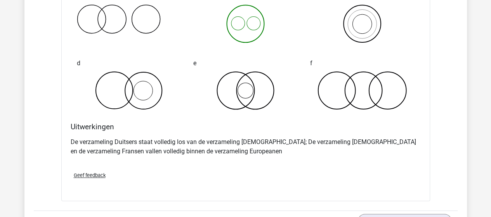
scroll to position [3298, 0]
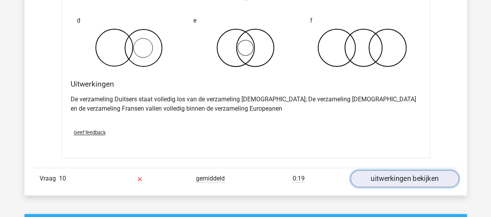
click at [376, 170] on link "uitwerkingen bekijken" at bounding box center [404, 178] width 108 height 17
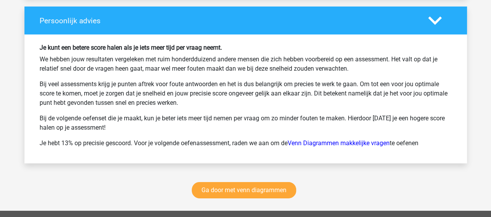
scroll to position [4074, 0]
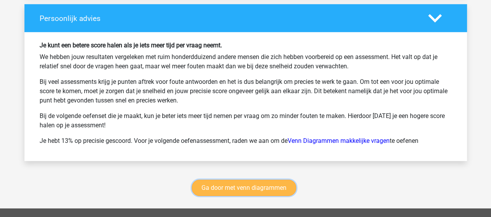
click at [250, 180] on link "Ga door met venn diagrammen" at bounding box center [244, 188] width 104 height 16
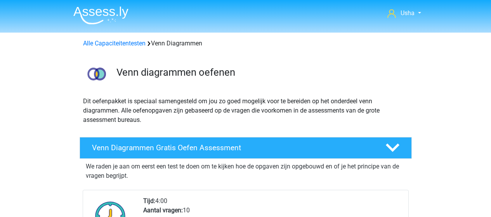
scroll to position [327, 0]
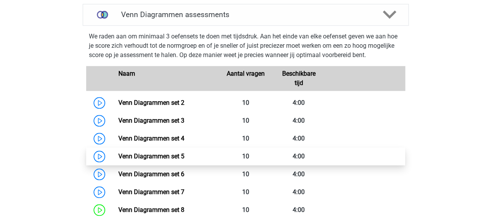
click at [152, 155] on link "Venn Diagrammen set 5" at bounding box center [151, 155] width 66 height 7
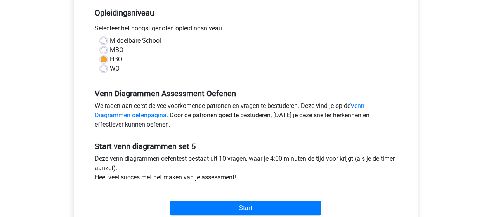
scroll to position [194, 0]
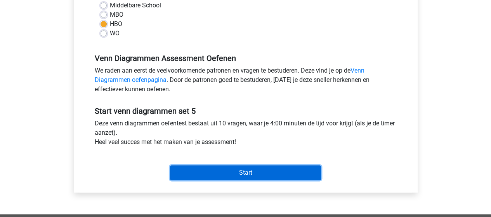
click at [191, 168] on input "Start" at bounding box center [245, 172] width 151 height 15
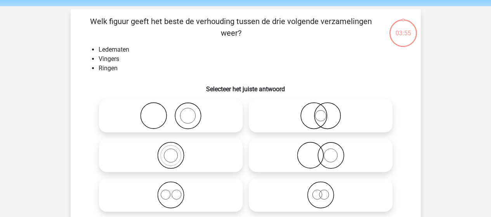
scroll to position [39, 0]
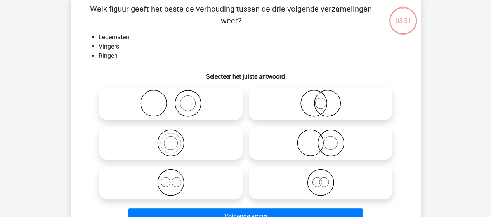
click at [191, 111] on icon at bounding box center [170, 103] width 137 height 27
click at [176, 99] on input "radio" at bounding box center [173, 96] width 5 height 5
radio input "true"
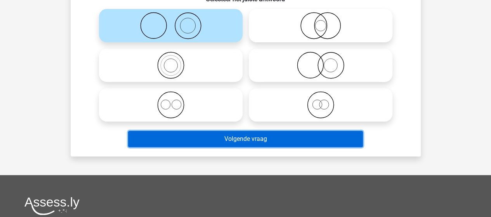
click at [205, 142] on button "Volgende vraag" at bounding box center [245, 139] width 235 height 16
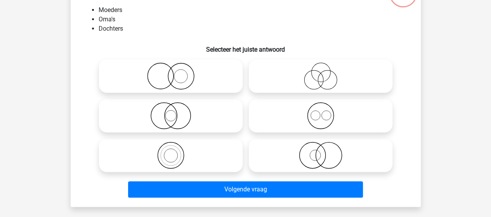
scroll to position [78, 0]
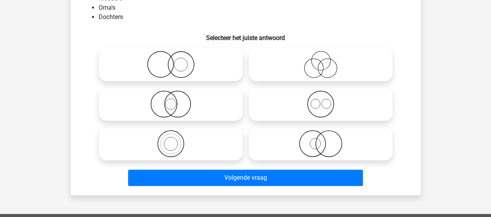
click at [170, 142] on icon at bounding box center [170, 143] width 137 height 27
click at [171, 140] on input "radio" at bounding box center [173, 137] width 5 height 5
radio input "true"
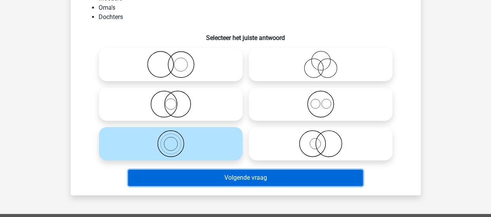
click at [232, 178] on button "Volgende vraag" at bounding box center [245, 178] width 235 height 16
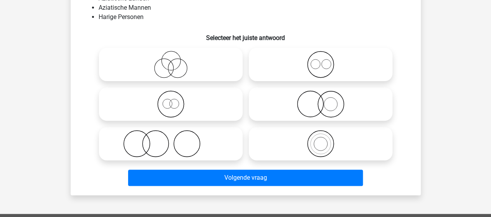
scroll to position [36, 0]
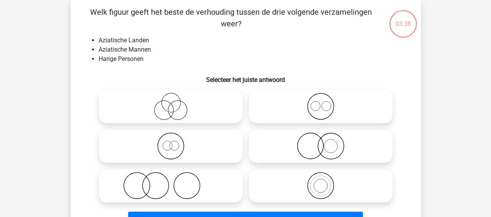
click at [146, 184] on icon at bounding box center [170, 185] width 137 height 27
click at [171, 182] on input "radio" at bounding box center [173, 179] width 5 height 5
radio input "true"
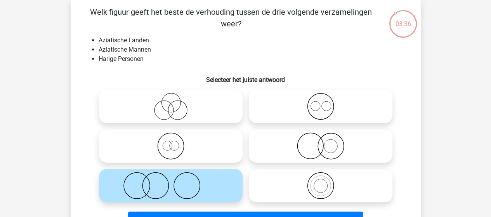
scroll to position [74, 0]
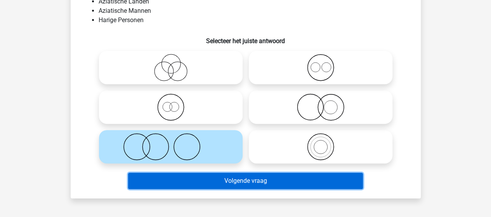
click at [245, 182] on button "Volgende vraag" at bounding box center [245, 181] width 235 height 16
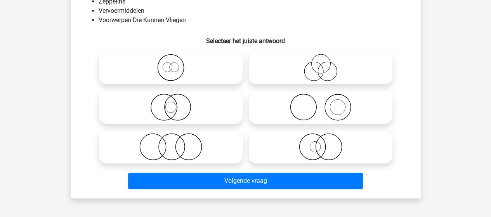
scroll to position [36, 0]
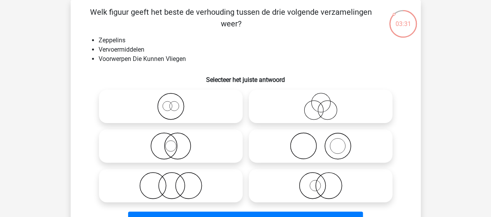
click at [164, 142] on icon at bounding box center [170, 145] width 137 height 27
click at [171, 142] on input "radio" at bounding box center [173, 139] width 5 height 5
radio input "true"
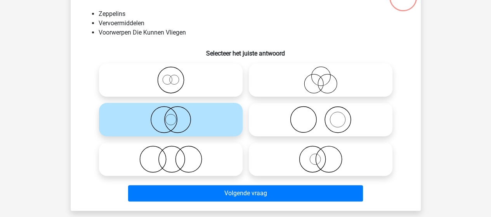
scroll to position [74, 0]
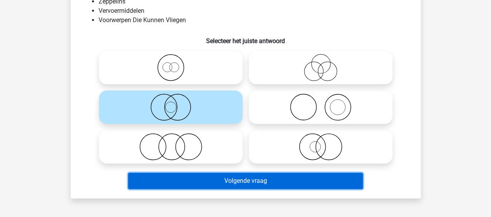
click at [223, 180] on button "Volgende vraag" at bounding box center [245, 181] width 235 height 16
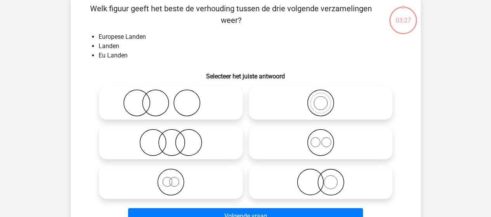
scroll to position [36, 0]
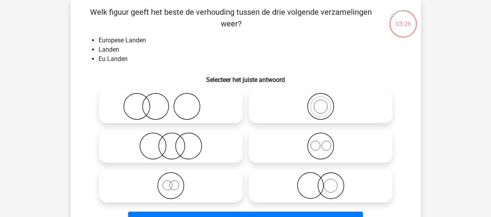
click at [305, 107] on icon at bounding box center [320, 106] width 137 height 27
click at [320, 102] on input "radio" at bounding box center [322, 99] width 5 height 5
radio input "true"
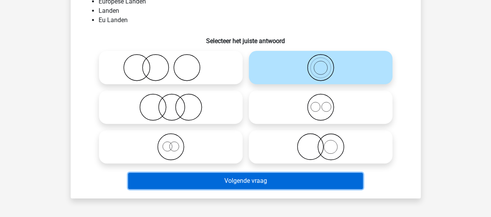
click at [183, 175] on button "Volgende vraag" at bounding box center [245, 181] width 235 height 16
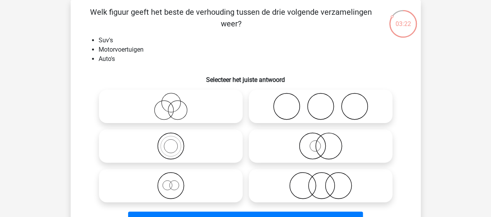
click at [178, 145] on icon at bounding box center [170, 145] width 137 height 27
click at [176, 142] on input "radio" at bounding box center [173, 139] width 5 height 5
radio input "true"
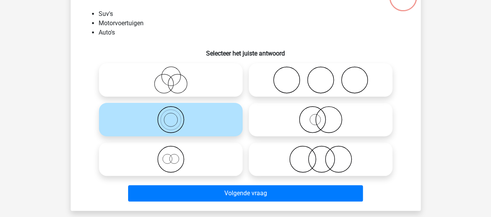
scroll to position [74, 0]
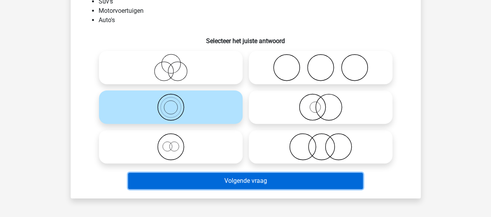
click at [206, 184] on button "Volgende vraag" at bounding box center [245, 181] width 235 height 16
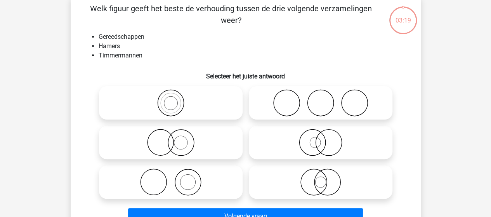
scroll to position [36, 0]
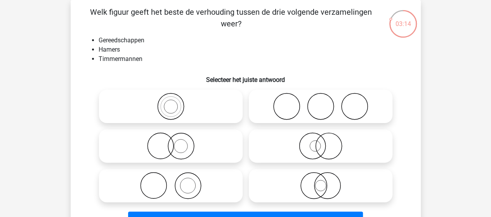
click at [185, 188] on icon at bounding box center [170, 185] width 137 height 27
click at [176, 182] on input "radio" at bounding box center [173, 179] width 5 height 5
radio input "true"
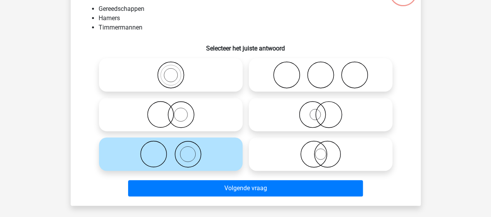
scroll to position [74, 0]
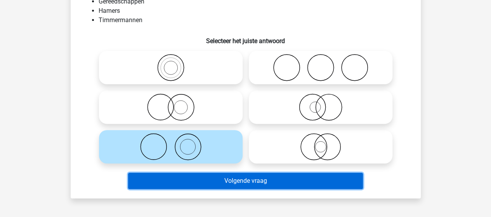
click at [199, 184] on button "Volgende vraag" at bounding box center [245, 181] width 235 height 16
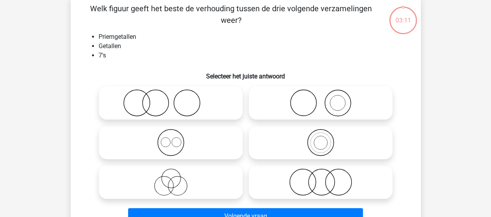
scroll to position [36, 0]
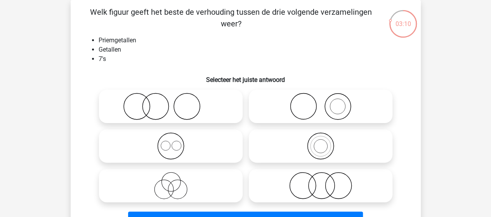
click at [319, 140] on icon at bounding box center [320, 145] width 137 height 27
click at [320, 140] on input "radio" at bounding box center [322, 139] width 5 height 5
radio input "true"
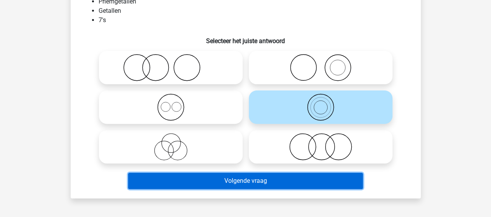
click at [222, 178] on button "Volgende vraag" at bounding box center [245, 181] width 235 height 16
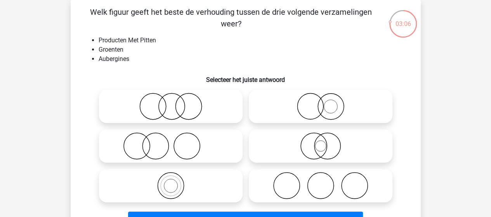
click at [323, 145] on icon at bounding box center [320, 145] width 137 height 27
click at [323, 142] on input "radio" at bounding box center [322, 139] width 5 height 5
radio input "true"
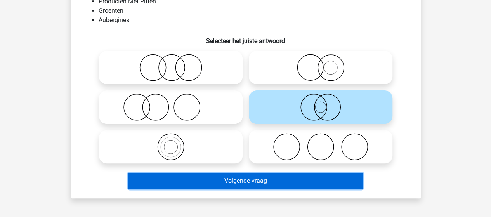
click at [225, 176] on button "Volgende vraag" at bounding box center [245, 181] width 235 height 16
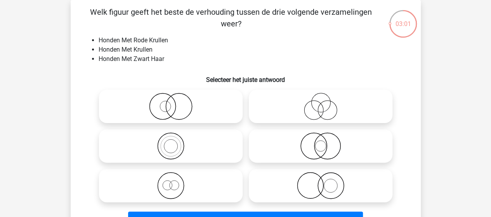
click at [174, 109] on icon at bounding box center [170, 106] width 137 height 27
click at [174, 102] on input "radio" at bounding box center [173, 99] width 5 height 5
radio input "true"
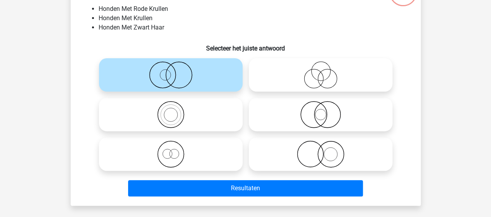
scroll to position [74, 0]
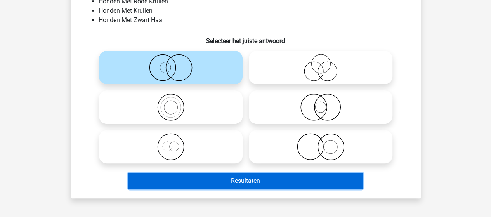
click at [203, 183] on button "Resultaten" at bounding box center [245, 181] width 235 height 16
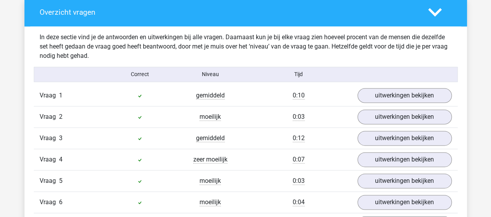
scroll to position [466, 0]
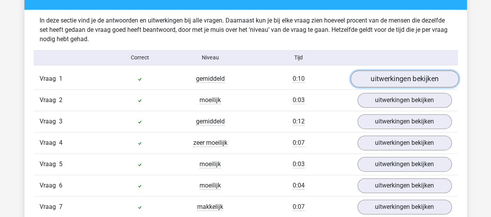
click at [409, 80] on link "uitwerkingen bekijken" at bounding box center [404, 78] width 108 height 17
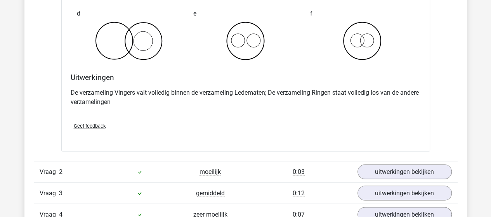
scroll to position [737, 0]
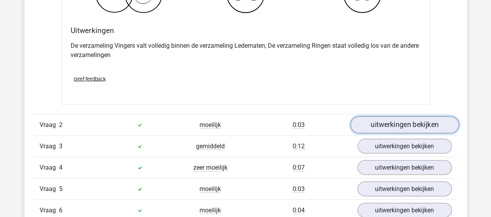
click at [399, 123] on link "uitwerkingen bekijken" at bounding box center [404, 124] width 108 height 17
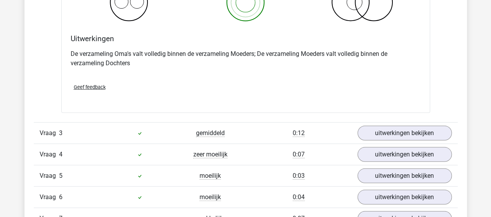
scroll to position [1048, 0]
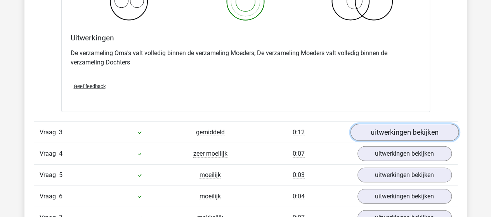
click at [379, 129] on link "uitwerkingen bekijken" at bounding box center [404, 132] width 108 height 17
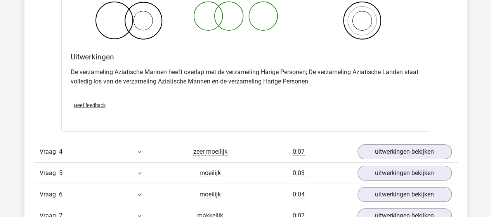
scroll to position [1358, 0]
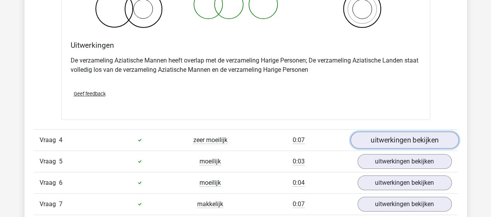
click at [398, 139] on link "uitwerkingen bekijken" at bounding box center [404, 140] width 108 height 17
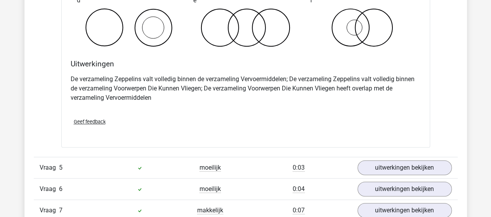
scroll to position [1668, 0]
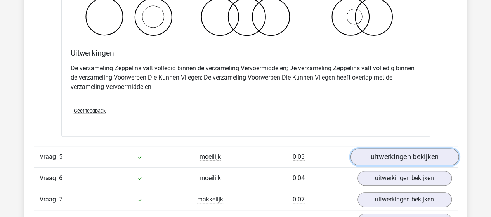
click at [378, 154] on link "uitwerkingen bekijken" at bounding box center [404, 156] width 108 height 17
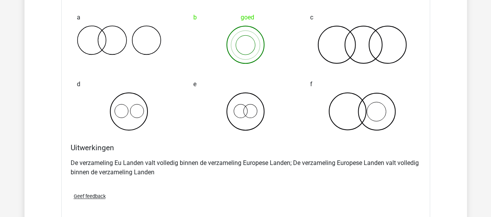
scroll to position [1940, 0]
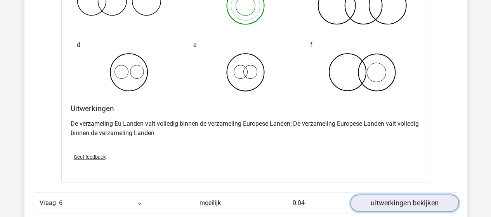
click at [383, 197] on link "uitwerkingen bekijken" at bounding box center [404, 202] width 108 height 17
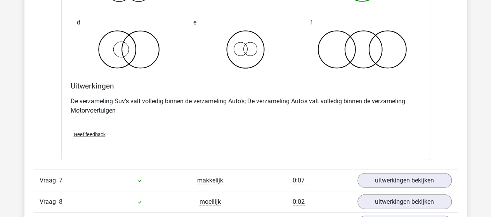
scroll to position [2289, 0]
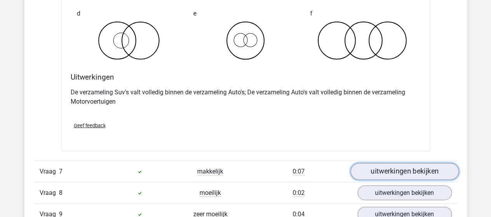
click at [391, 168] on link "uitwerkingen bekijken" at bounding box center [404, 171] width 108 height 17
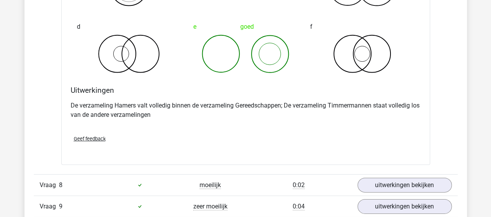
scroll to position [2638, 0]
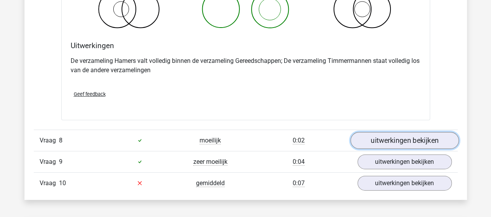
click at [379, 135] on link "uitwerkingen bekijken" at bounding box center [404, 140] width 108 height 17
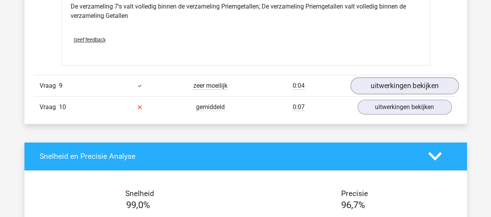
scroll to position [2987, 0]
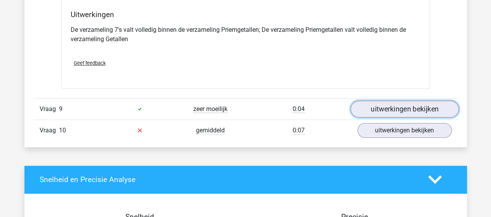
click at [423, 101] on link "uitwerkingen bekijken" at bounding box center [404, 108] width 108 height 17
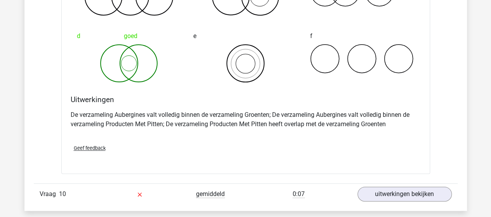
scroll to position [3259, 0]
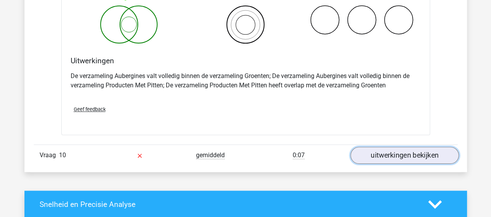
click at [365, 151] on link "uitwerkingen bekijken" at bounding box center [404, 155] width 108 height 17
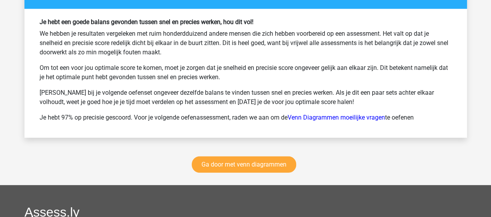
scroll to position [4074, 0]
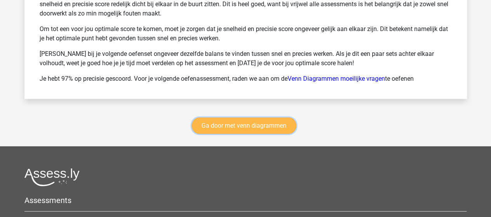
click at [272, 121] on link "Ga door met venn diagrammen" at bounding box center [244, 126] width 104 height 16
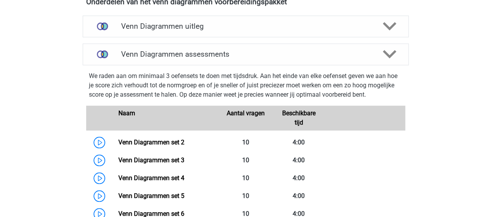
scroll to position [288, 0]
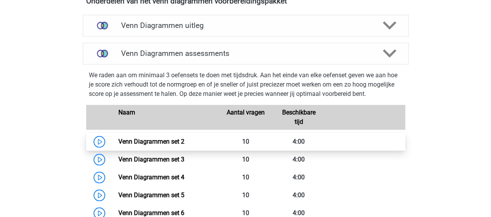
click at [160, 139] on link "Venn Diagrammen set 2" at bounding box center [151, 141] width 66 height 7
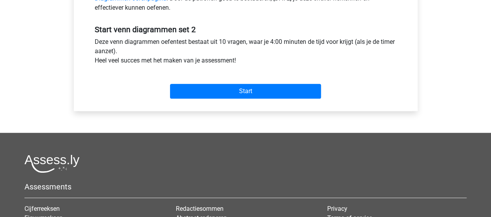
scroll to position [310, 0]
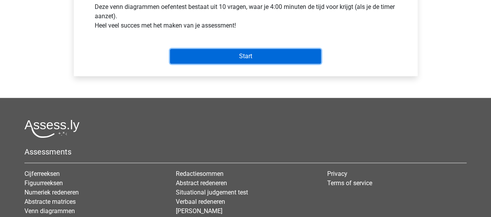
click at [222, 56] on input "Start" at bounding box center [245, 56] width 151 height 15
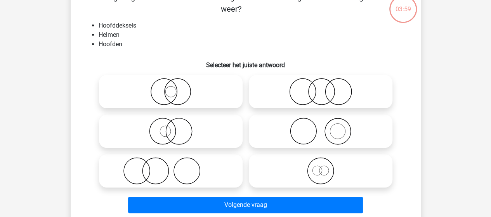
scroll to position [39, 0]
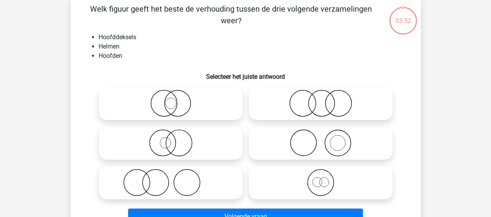
click at [333, 144] on icon at bounding box center [320, 142] width 137 height 27
click at [326, 139] on input "radio" at bounding box center [322, 136] width 5 height 5
radio input "true"
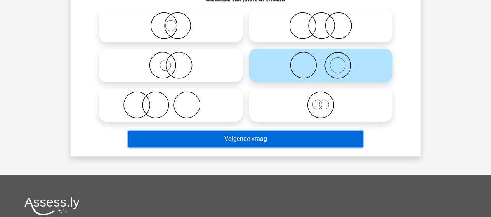
click at [234, 138] on button "Volgende vraag" at bounding box center [245, 139] width 235 height 16
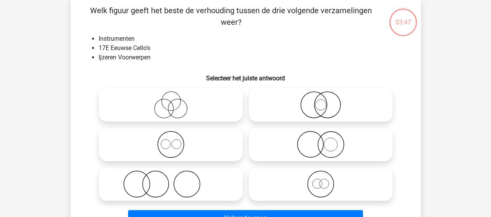
scroll to position [36, 0]
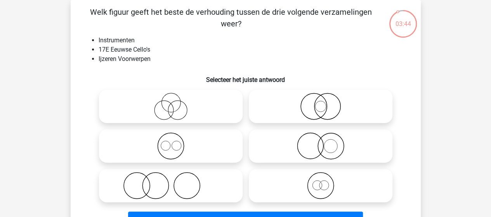
click at [306, 146] on icon at bounding box center [320, 145] width 137 height 27
click at [320, 142] on input "radio" at bounding box center [322, 139] width 5 height 5
radio input "true"
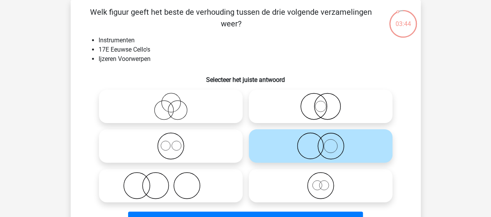
scroll to position [74, 0]
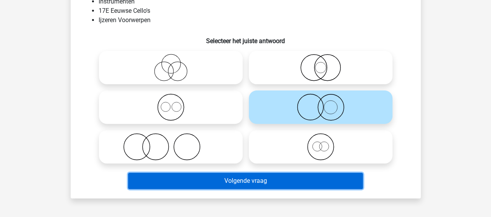
click at [223, 178] on button "Volgende vraag" at bounding box center [245, 181] width 235 height 16
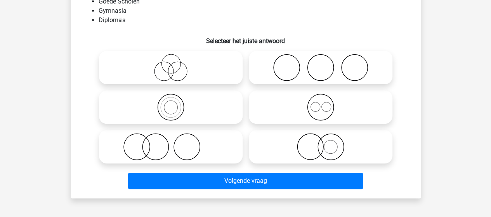
scroll to position [36, 0]
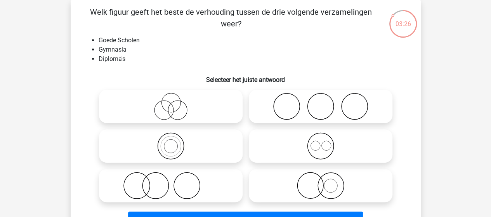
click at [162, 182] on icon at bounding box center [170, 185] width 137 height 27
click at [171, 182] on input "radio" at bounding box center [173, 179] width 5 height 5
radio input "true"
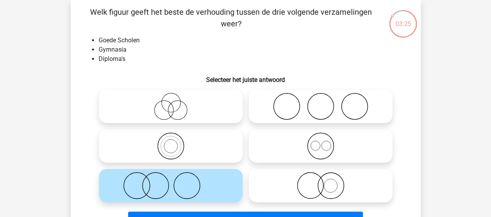
scroll to position [74, 0]
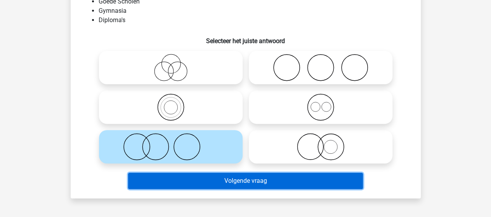
click at [249, 180] on button "Volgende vraag" at bounding box center [245, 181] width 235 height 16
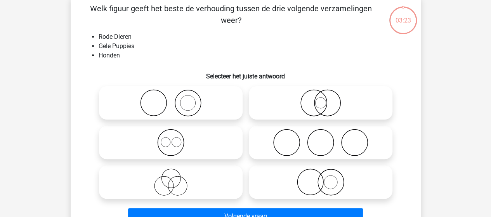
scroll to position [36, 0]
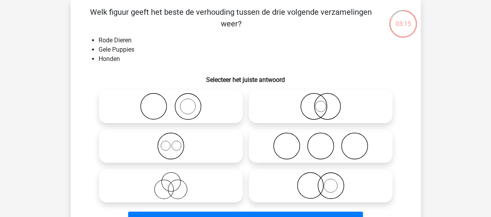
click at [301, 185] on icon at bounding box center [320, 185] width 137 height 27
click at [320, 182] on input "radio" at bounding box center [322, 179] width 5 height 5
radio input "true"
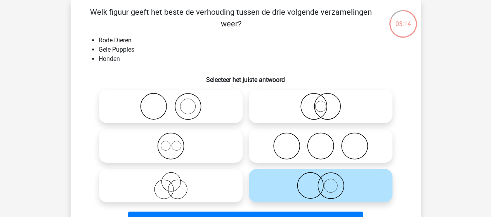
scroll to position [74, 0]
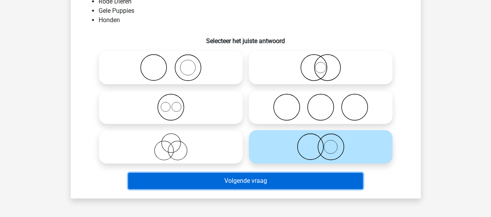
click at [222, 184] on button "Volgende vraag" at bounding box center [245, 181] width 235 height 16
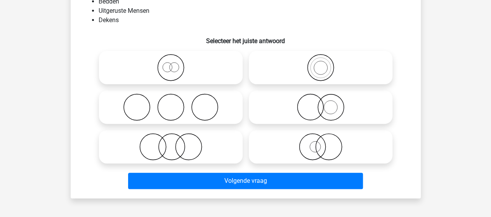
scroll to position [36, 0]
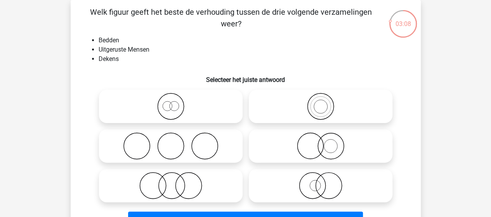
click at [154, 144] on icon at bounding box center [170, 145] width 137 height 27
click at [171, 142] on input "radio" at bounding box center [173, 139] width 5 height 5
radio input "true"
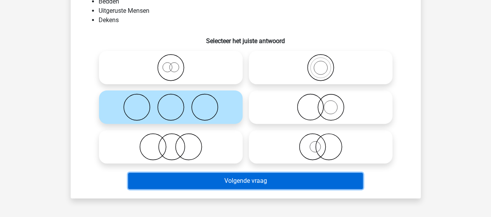
click at [232, 183] on button "Volgende vraag" at bounding box center [245, 181] width 235 height 16
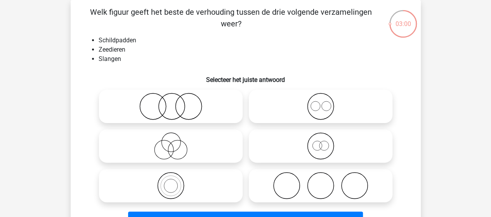
click at [329, 147] on icon at bounding box center [320, 145] width 137 height 27
click at [326, 142] on input "radio" at bounding box center [322, 139] width 5 height 5
radio input "true"
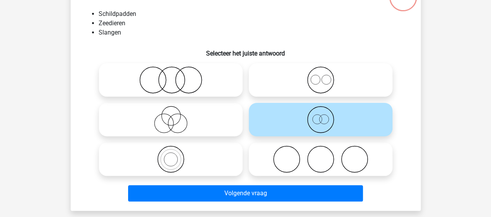
scroll to position [74, 0]
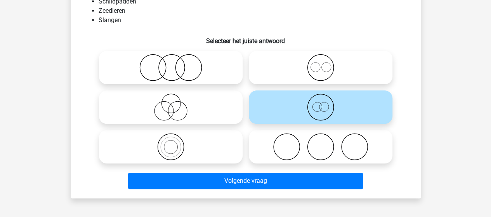
click at [330, 73] on icon at bounding box center [320, 67] width 137 height 27
click at [326, 64] on input "radio" at bounding box center [322, 61] width 5 height 5
radio input "true"
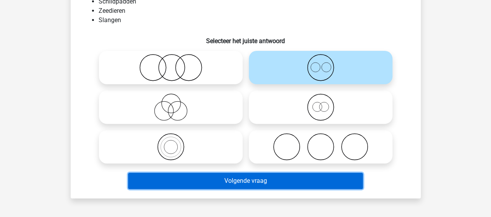
click at [236, 179] on button "Volgende vraag" at bounding box center [245, 181] width 235 height 16
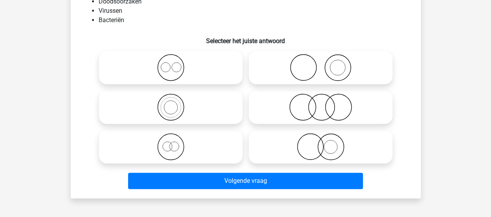
click at [341, 99] on icon at bounding box center [320, 107] width 137 height 27
click at [326, 99] on input "radio" at bounding box center [322, 100] width 5 height 5
radio input "true"
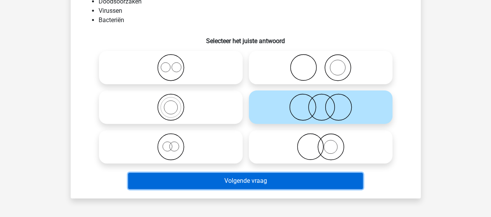
click at [224, 189] on button "Volgende vraag" at bounding box center [245, 181] width 235 height 16
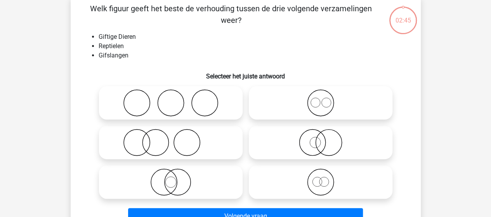
scroll to position [36, 0]
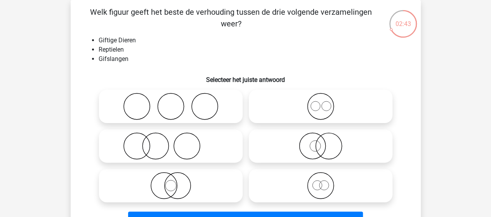
click at [168, 180] on icon at bounding box center [170, 185] width 137 height 27
click at [171, 180] on input "radio" at bounding box center [173, 179] width 5 height 5
radio input "true"
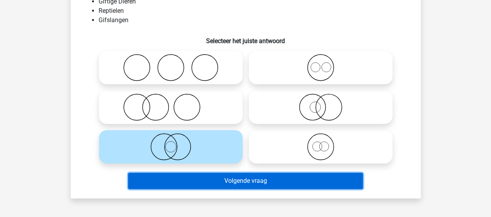
click at [188, 178] on button "Volgende vraag" at bounding box center [245, 181] width 235 height 16
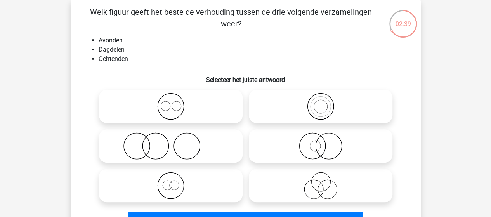
click at [177, 110] on icon at bounding box center [170, 106] width 137 height 27
click at [176, 102] on input "radio" at bounding box center [173, 99] width 5 height 5
radio input "true"
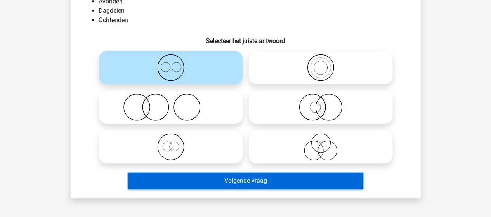
click at [223, 181] on button "Volgende vraag" at bounding box center [245, 181] width 235 height 16
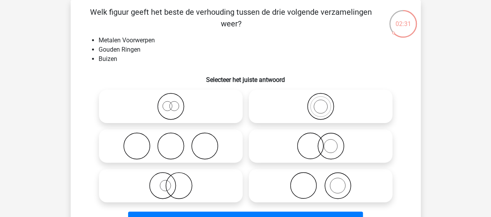
click at [315, 151] on icon at bounding box center [320, 145] width 137 height 27
click at [320, 142] on input "radio" at bounding box center [322, 139] width 5 height 5
radio input "true"
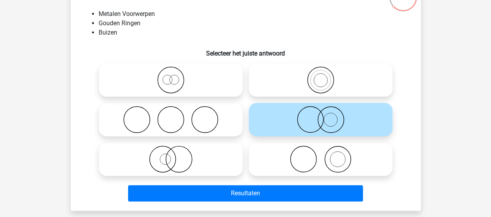
scroll to position [74, 0]
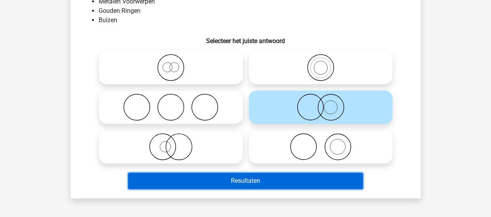
click at [230, 180] on button "Resultaten" at bounding box center [245, 181] width 235 height 16
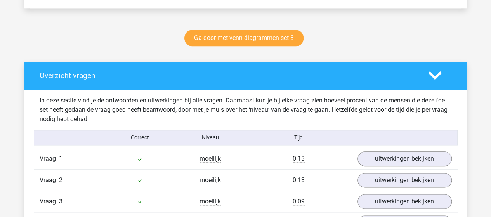
scroll to position [388, 0]
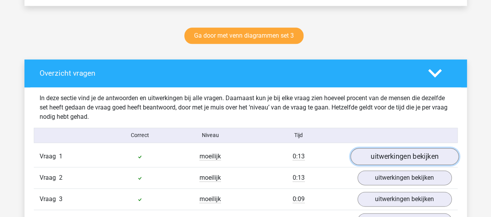
click at [372, 152] on link "uitwerkingen bekijken" at bounding box center [404, 156] width 108 height 17
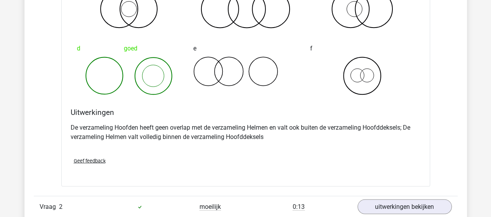
scroll to position [737, 0]
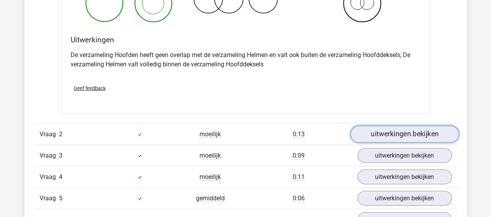
click at [381, 135] on link "uitwerkingen bekijken" at bounding box center [404, 134] width 108 height 17
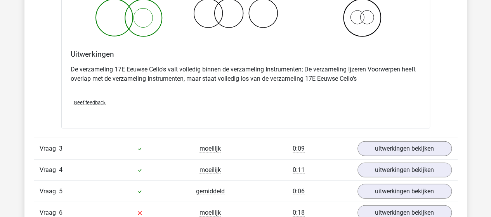
scroll to position [1048, 0]
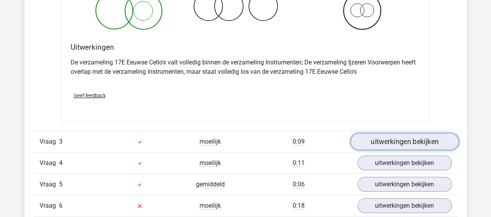
click at [397, 142] on link "uitwerkingen bekijken" at bounding box center [404, 141] width 108 height 17
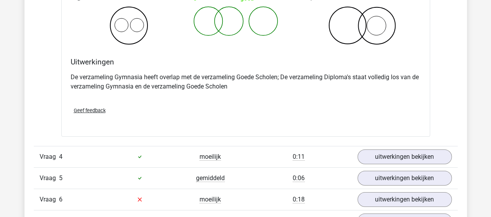
scroll to position [1358, 0]
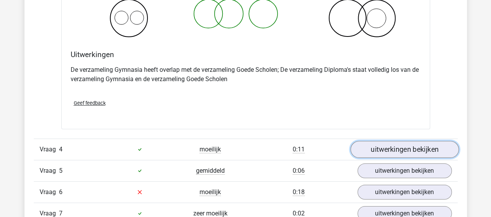
click at [365, 145] on link "uitwerkingen bekijken" at bounding box center [404, 149] width 108 height 17
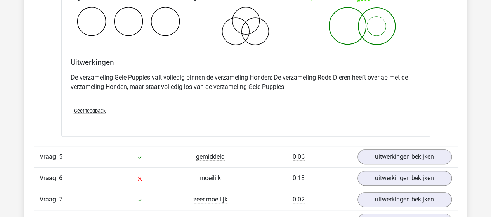
scroll to position [1707, 0]
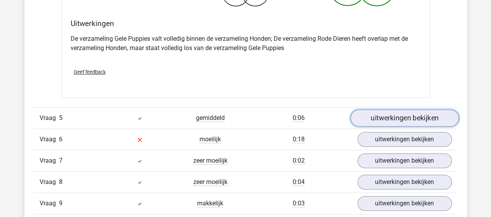
click at [377, 111] on link "uitwerkingen bekijken" at bounding box center [404, 117] width 108 height 17
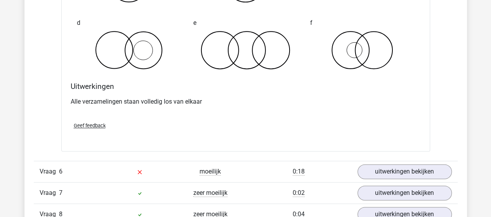
scroll to position [1979, 0]
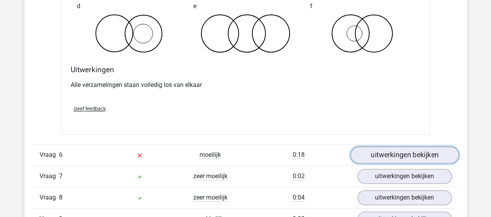
click at [383, 152] on link "uitwerkingen bekijken" at bounding box center [404, 154] width 108 height 17
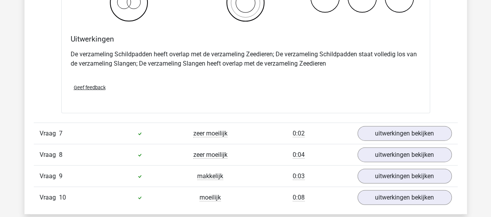
scroll to position [2328, 0]
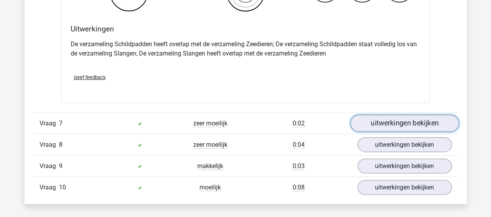
click at [393, 123] on link "uitwerkingen bekijken" at bounding box center [404, 123] width 108 height 17
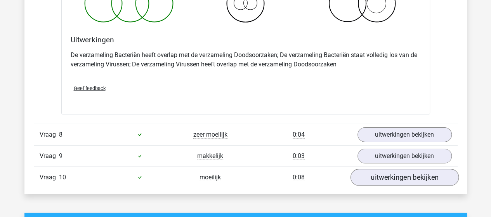
scroll to position [2638, 0]
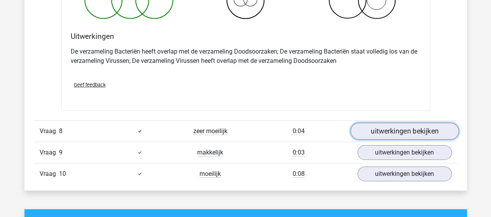
click at [389, 123] on link "uitwerkingen bekijken" at bounding box center [404, 131] width 108 height 17
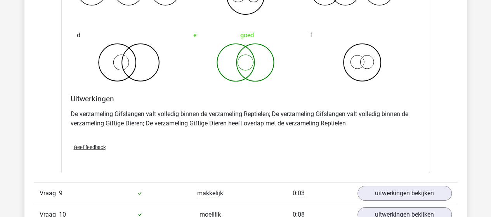
scroll to position [2910, 0]
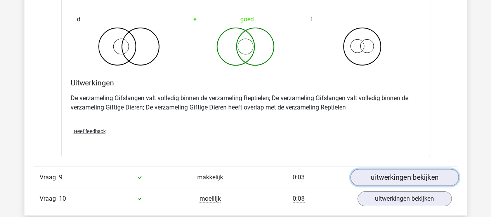
click at [380, 170] on link "uitwerkingen bekijken" at bounding box center [404, 177] width 108 height 17
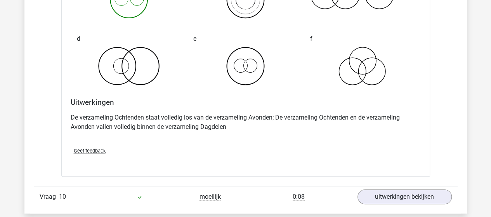
scroll to position [3220, 0]
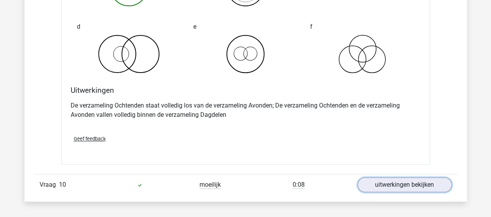
click at [372, 179] on link "uitwerkingen bekijken" at bounding box center [404, 184] width 94 height 15
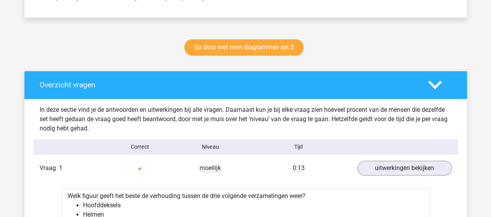
scroll to position [310, 0]
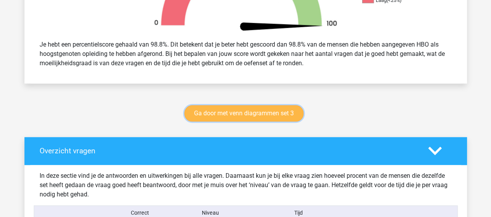
click at [200, 110] on link "Ga door met venn diagrammen set 3" at bounding box center [243, 113] width 119 height 16
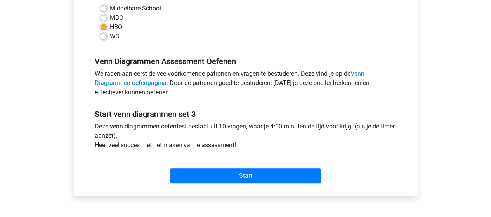
scroll to position [233, 0]
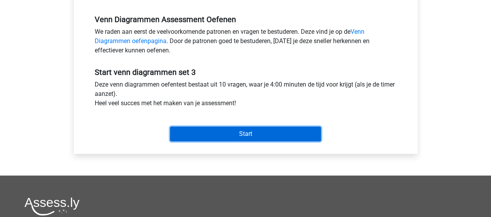
click at [206, 133] on input "Start" at bounding box center [245, 133] width 151 height 15
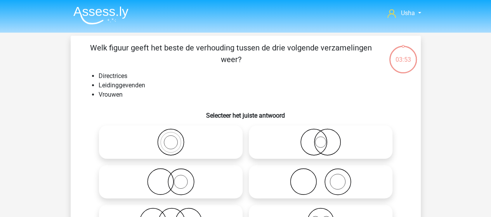
scroll to position [39, 0]
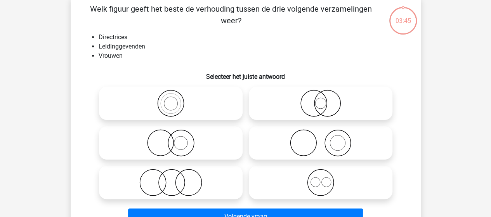
click at [319, 100] on icon at bounding box center [320, 103] width 137 height 27
click at [320, 99] on input "radio" at bounding box center [322, 96] width 5 height 5
radio input "true"
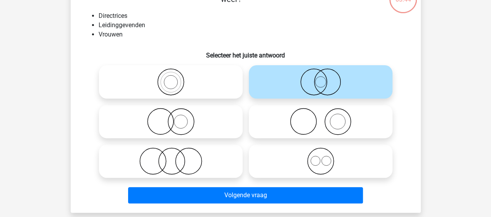
scroll to position [78, 0]
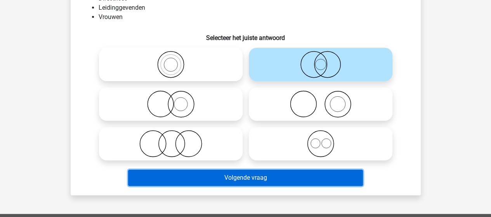
click at [245, 178] on button "Volgende vraag" at bounding box center [245, 178] width 235 height 16
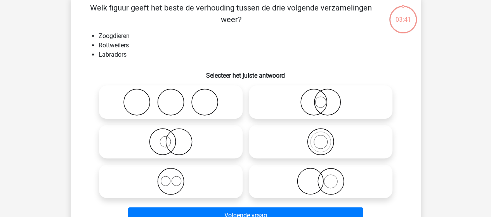
scroll to position [36, 0]
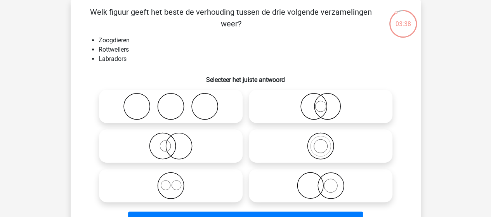
click at [179, 182] on circle at bounding box center [175, 184] width 9 height 9
click at [176, 182] on input "radio" at bounding box center [173, 179] width 5 height 5
radio input "true"
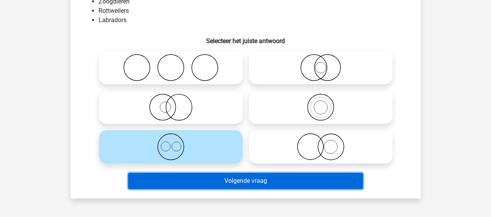
click at [200, 180] on button "Volgende vraag" at bounding box center [245, 181] width 235 height 16
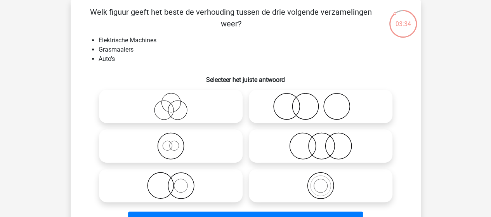
click at [308, 141] on icon at bounding box center [320, 145] width 137 height 27
click at [320, 141] on input "radio" at bounding box center [322, 139] width 5 height 5
radio input "true"
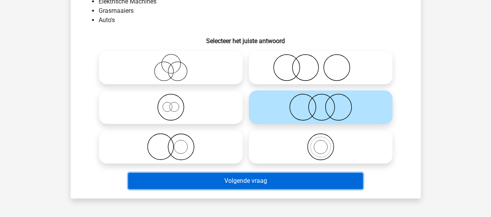
click at [235, 178] on button "Volgende vraag" at bounding box center [245, 181] width 235 height 16
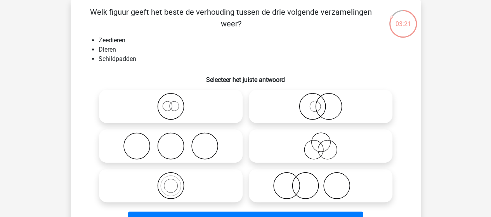
click at [178, 107] on icon at bounding box center [170, 106] width 137 height 27
click at [176, 102] on input "radio" at bounding box center [173, 99] width 5 height 5
radio input "true"
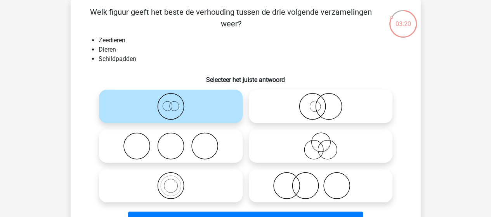
scroll to position [74, 0]
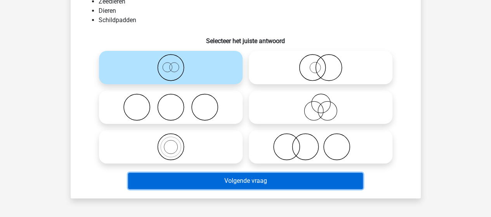
click at [253, 177] on button "Volgende vraag" at bounding box center [245, 181] width 235 height 16
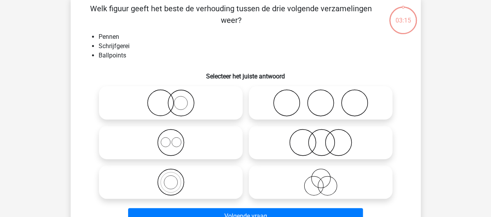
scroll to position [36, 0]
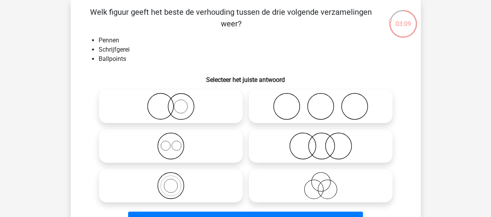
click at [177, 182] on icon at bounding box center [170, 185] width 137 height 27
click at [176, 182] on input "radio" at bounding box center [173, 179] width 5 height 5
radio input "true"
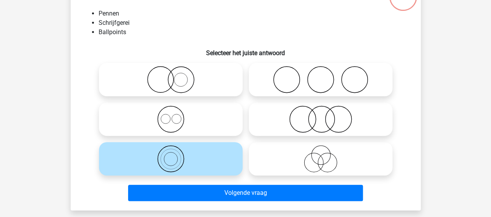
scroll to position [74, 0]
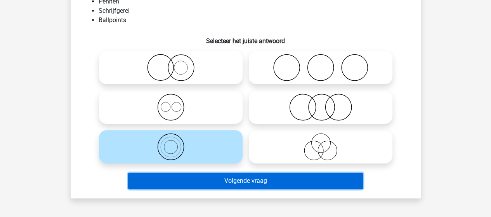
click at [205, 179] on button "Volgende vraag" at bounding box center [245, 181] width 235 height 16
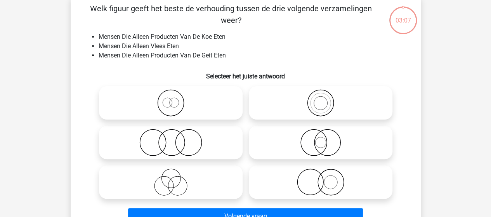
scroll to position [36, 0]
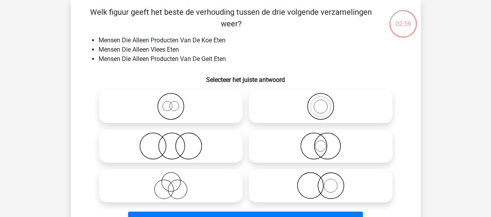
click at [179, 143] on icon at bounding box center [170, 145] width 137 height 27
click at [176, 142] on input "radio" at bounding box center [173, 139] width 5 height 5
radio input "true"
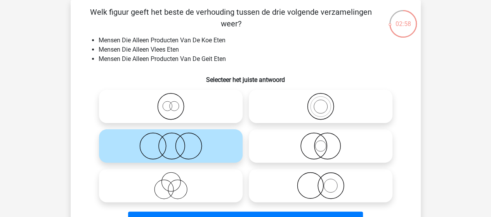
scroll to position [74, 0]
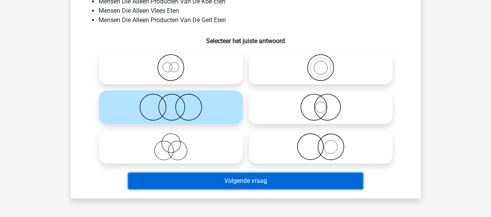
click at [233, 177] on button "Volgende vraag" at bounding box center [245, 181] width 235 height 16
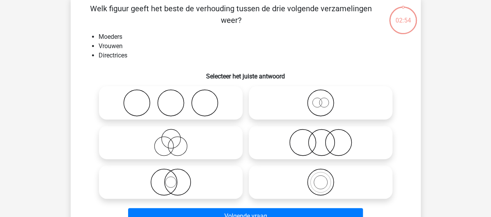
scroll to position [36, 0]
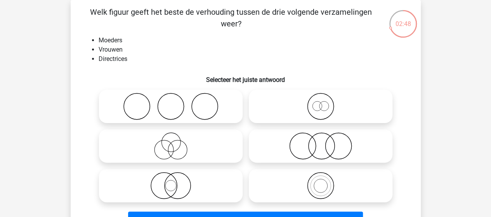
click at [318, 109] on icon at bounding box center [320, 106] width 137 height 27
click at [320, 102] on input "radio" at bounding box center [322, 99] width 5 height 5
radio input "true"
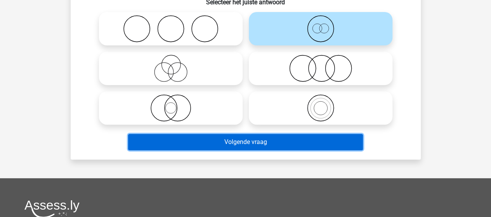
click at [234, 142] on button "Volgende vraag" at bounding box center [245, 142] width 235 height 16
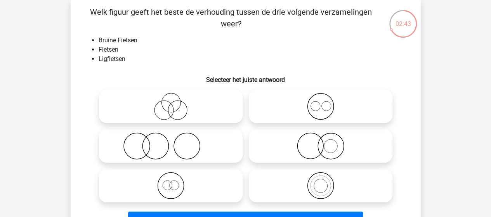
click at [177, 179] on icon at bounding box center [170, 185] width 137 height 27
click at [176, 179] on input "radio" at bounding box center [173, 179] width 5 height 5
radio input "true"
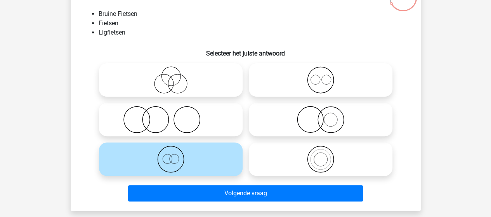
scroll to position [74, 0]
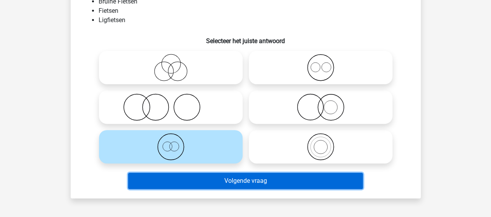
click at [205, 180] on button "Volgende vraag" at bounding box center [245, 181] width 235 height 16
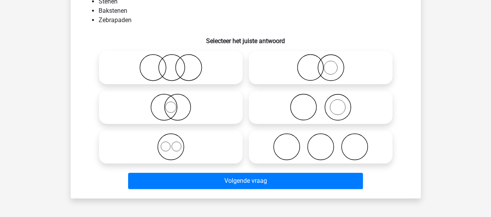
scroll to position [36, 0]
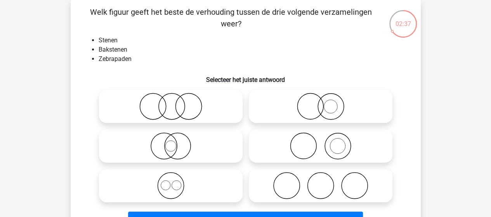
click at [340, 151] on icon at bounding box center [320, 145] width 137 height 27
click at [326, 142] on input "radio" at bounding box center [322, 139] width 5 height 5
radio input "true"
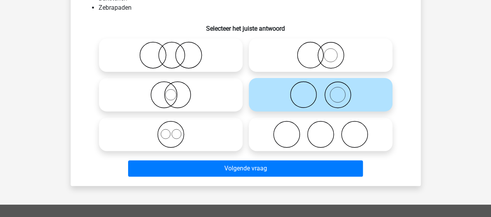
scroll to position [113, 0]
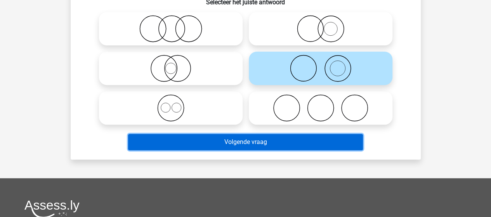
click at [243, 140] on button "Volgende vraag" at bounding box center [245, 142] width 235 height 16
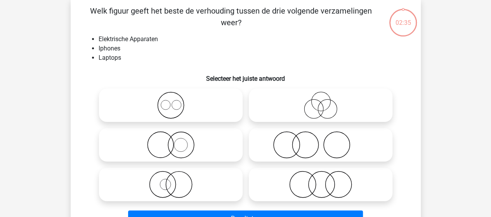
scroll to position [36, 0]
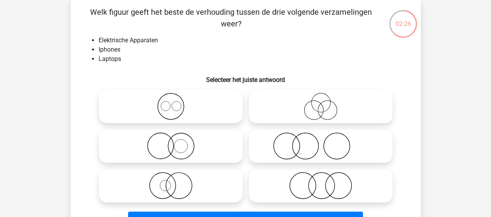
click at [313, 104] on icon at bounding box center [320, 106] width 137 height 27
click at [320, 102] on input "radio" at bounding box center [322, 99] width 5 height 5
radio input "true"
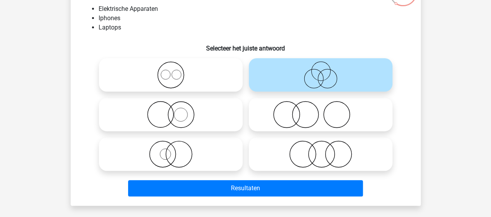
scroll to position [74, 0]
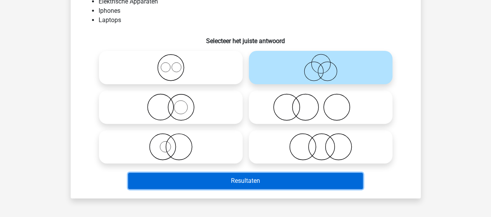
click at [203, 178] on button "Resultaten" at bounding box center [245, 181] width 235 height 16
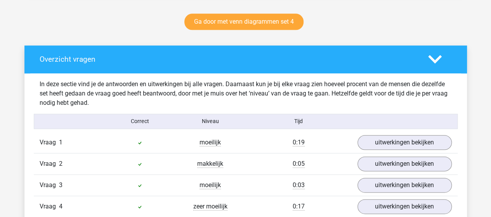
scroll to position [427, 0]
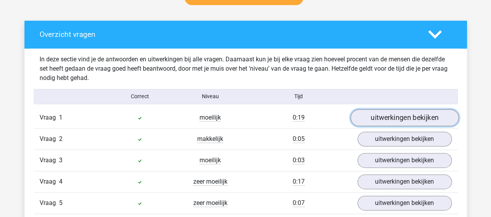
click at [373, 116] on link "uitwerkingen bekijken" at bounding box center [404, 117] width 108 height 17
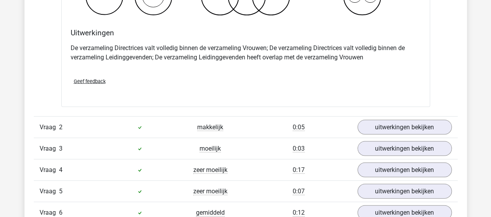
scroll to position [737, 0]
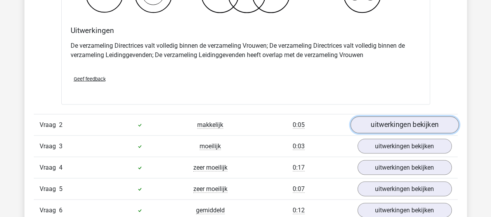
click at [388, 122] on link "uitwerkingen bekijken" at bounding box center [404, 124] width 108 height 17
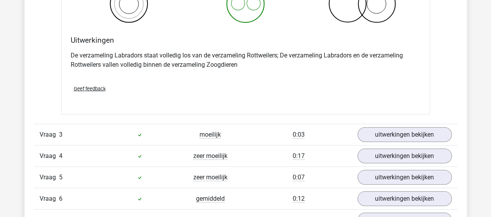
scroll to position [1048, 0]
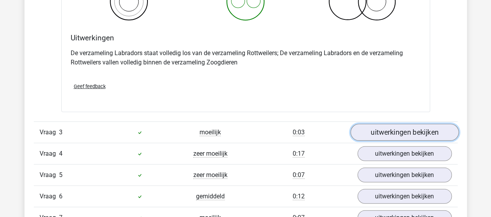
click at [378, 132] on link "uitwerkingen bekijken" at bounding box center [404, 132] width 108 height 17
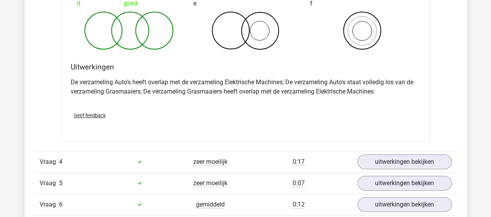
scroll to position [1358, 0]
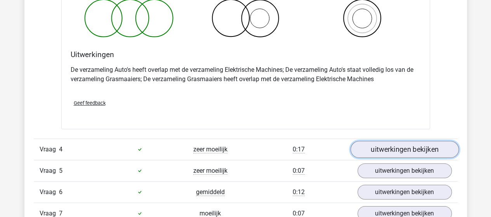
click at [373, 148] on link "uitwerkingen bekijken" at bounding box center [404, 149] width 108 height 17
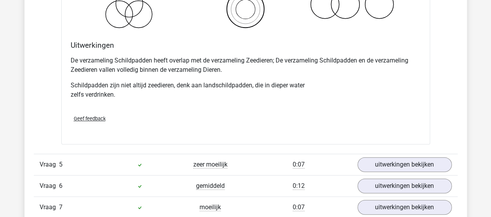
scroll to position [1707, 0]
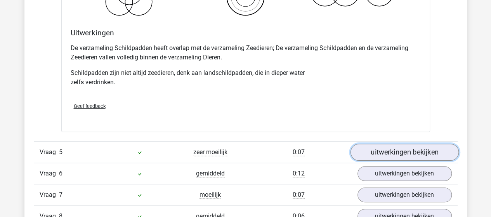
click at [376, 149] on link "uitwerkingen bekijken" at bounding box center [404, 152] width 108 height 17
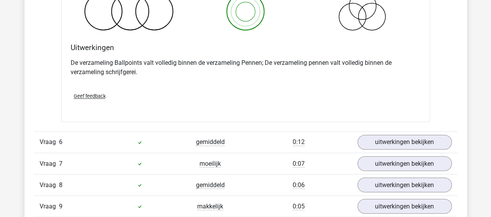
scroll to position [2056, 0]
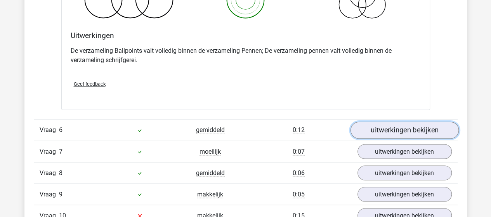
click at [384, 123] on link "uitwerkingen bekijken" at bounding box center [404, 129] width 108 height 17
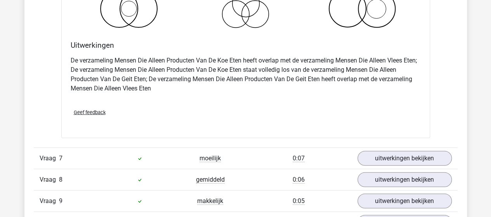
scroll to position [2367, 0]
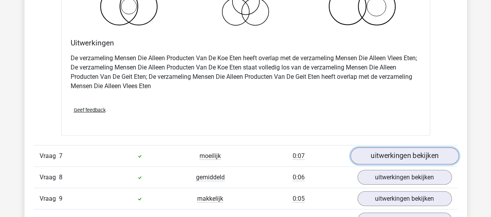
click at [398, 149] on link "uitwerkingen bekijken" at bounding box center [404, 155] width 108 height 17
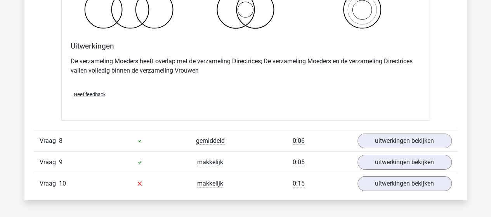
scroll to position [2716, 0]
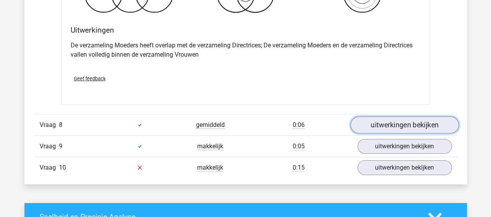
click at [369, 121] on link "uitwerkingen bekijken" at bounding box center [404, 124] width 108 height 17
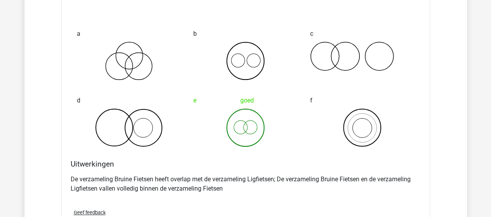
scroll to position [2987, 0]
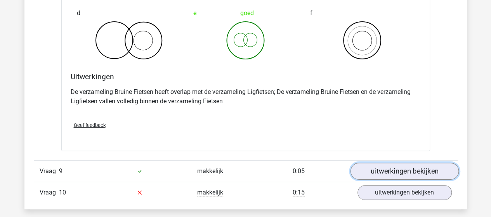
click at [398, 163] on link "uitwerkingen bekijken" at bounding box center [404, 171] width 108 height 17
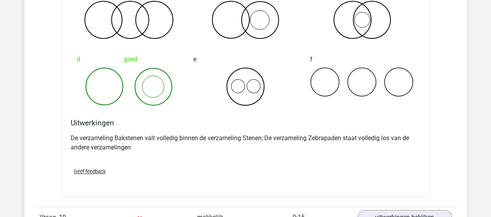
scroll to position [3337, 0]
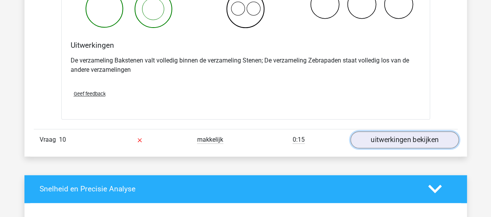
click at [378, 136] on link "uitwerkingen bekijken" at bounding box center [404, 139] width 108 height 17
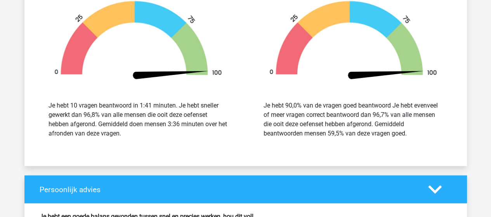
scroll to position [4161, 0]
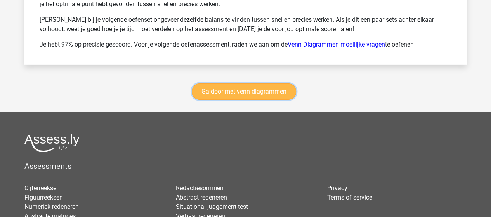
click at [238, 83] on link "Ga door met venn diagrammen" at bounding box center [244, 91] width 104 height 16
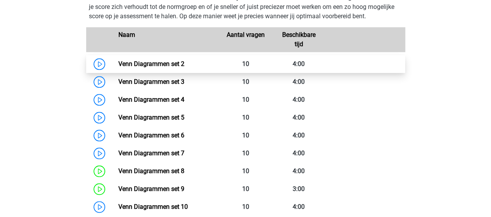
scroll to position [404, 0]
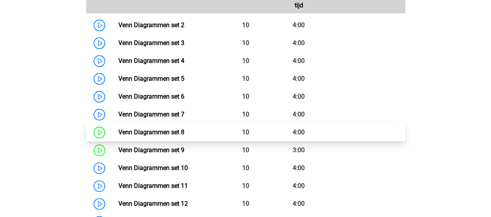
click at [138, 131] on link "Venn Diagrammen set 8" at bounding box center [151, 131] width 66 height 7
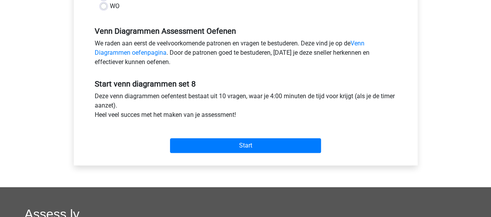
scroll to position [233, 0]
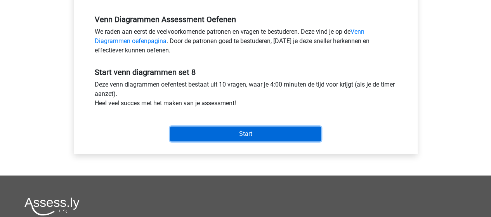
click at [219, 132] on input "Start" at bounding box center [245, 133] width 151 height 15
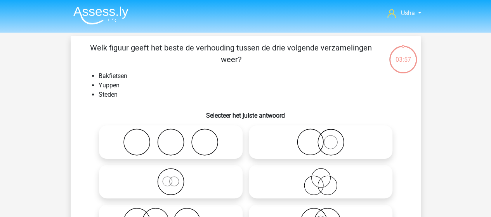
scroll to position [39, 0]
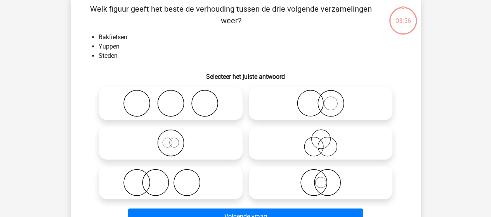
click at [216, 111] on icon at bounding box center [170, 103] width 137 height 27
click at [176, 99] on input "radio" at bounding box center [173, 96] width 5 height 5
radio input "true"
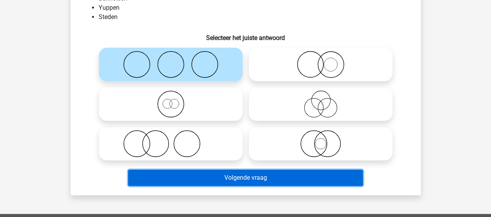
click at [217, 171] on button "Volgende vraag" at bounding box center [245, 178] width 235 height 16
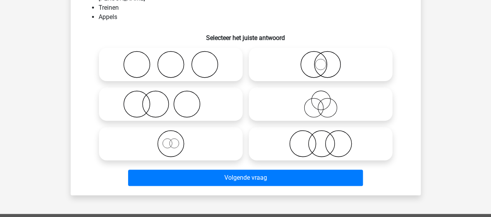
scroll to position [36, 0]
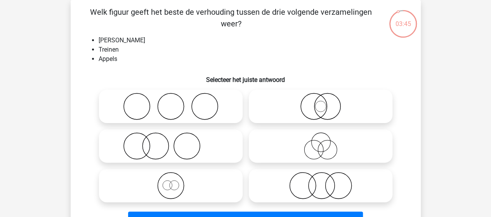
click at [307, 111] on icon at bounding box center [320, 106] width 137 height 27
click at [320, 102] on input "radio" at bounding box center [322, 99] width 5 height 5
radio input "true"
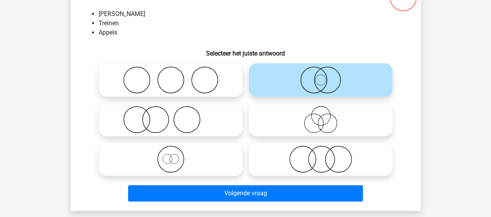
scroll to position [74, 0]
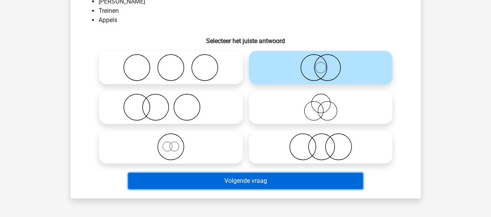
click at [231, 176] on button "Volgende vraag" at bounding box center [245, 181] width 235 height 16
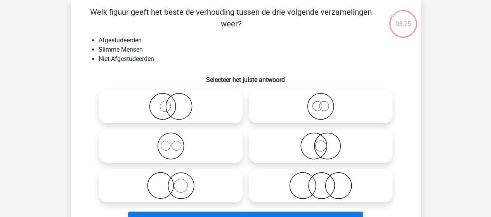
scroll to position [36, 0]
click at [317, 180] on icon at bounding box center [320, 185] width 137 height 27
click at [320, 180] on input "radio" at bounding box center [322, 179] width 5 height 5
radio input "true"
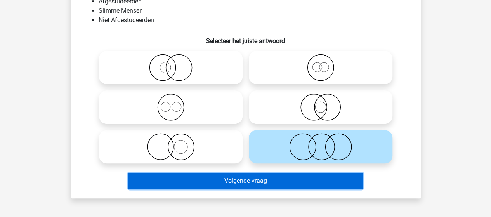
click at [205, 181] on button "Volgende vraag" at bounding box center [245, 181] width 235 height 16
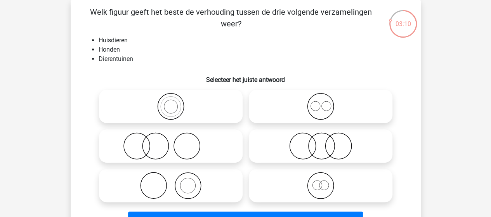
click at [139, 144] on icon at bounding box center [170, 145] width 137 height 27
click at [171, 142] on input "radio" at bounding box center [173, 139] width 5 height 5
radio input "true"
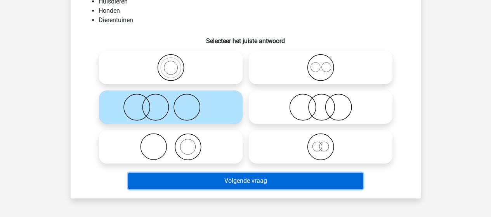
click at [192, 177] on button "Volgende vraag" at bounding box center [245, 181] width 235 height 16
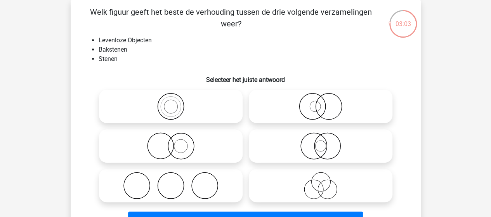
click at [173, 107] on icon at bounding box center [170, 106] width 137 height 27
click at [173, 102] on input "radio" at bounding box center [173, 99] width 5 height 5
radio input "true"
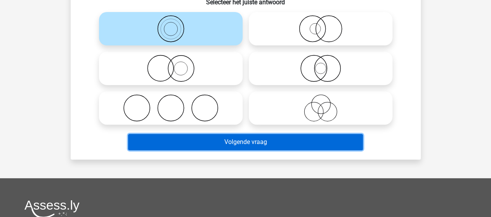
click at [215, 145] on button "Volgende vraag" at bounding box center [245, 142] width 235 height 16
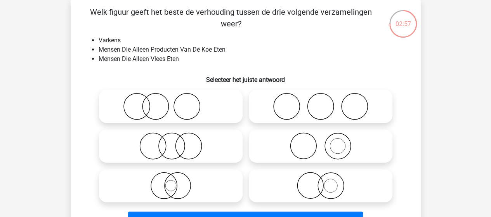
click at [318, 139] on icon at bounding box center [320, 145] width 137 height 27
click at [320, 139] on input "radio" at bounding box center [322, 139] width 5 height 5
radio input "true"
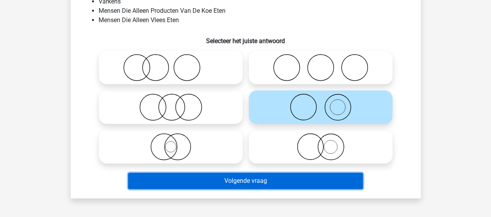
click at [232, 182] on button "Volgende vraag" at bounding box center [245, 181] width 235 height 16
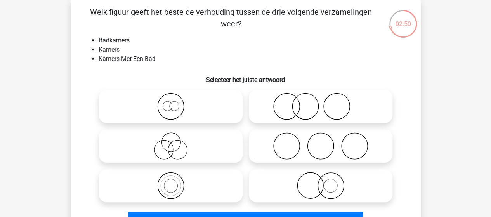
click at [167, 99] on icon at bounding box center [170, 106] width 137 height 27
click at [171, 99] on input "radio" at bounding box center [173, 99] width 5 height 5
radio input "true"
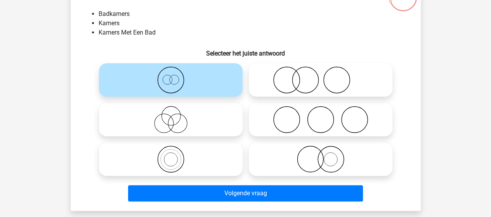
scroll to position [74, 0]
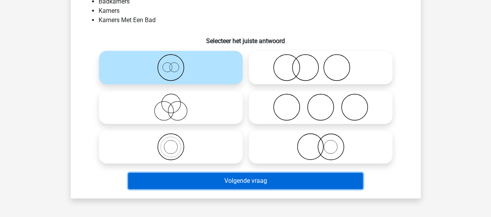
click at [209, 177] on button "Volgende vraag" at bounding box center [245, 181] width 235 height 16
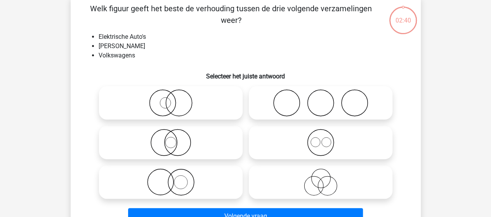
scroll to position [36, 0]
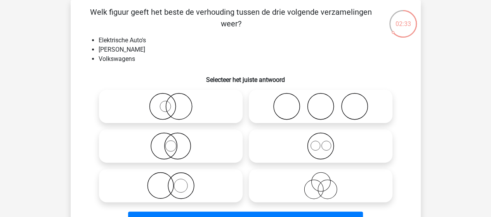
click at [176, 182] on icon at bounding box center [170, 185] width 137 height 27
click at [176, 182] on input "radio" at bounding box center [173, 179] width 5 height 5
radio input "true"
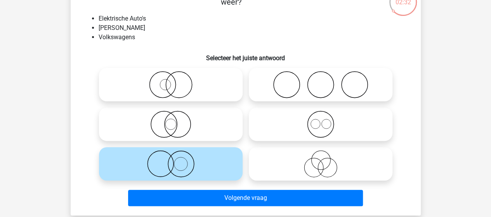
scroll to position [74, 0]
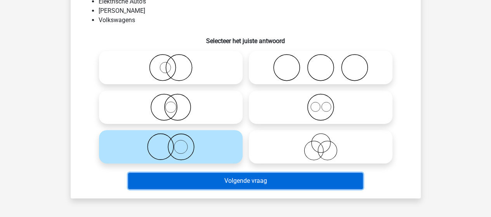
click at [209, 180] on button "Volgende vraag" at bounding box center [245, 181] width 235 height 16
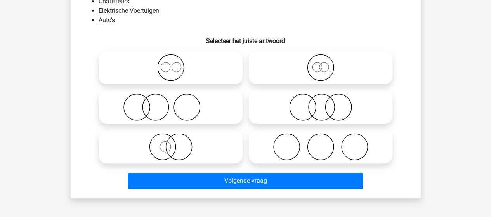
scroll to position [36, 0]
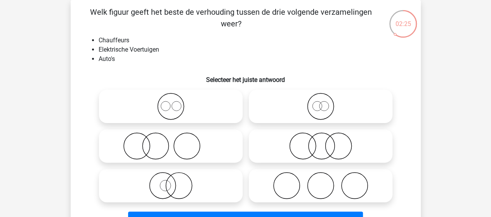
click at [303, 148] on icon at bounding box center [320, 145] width 137 height 27
click at [320, 142] on input "radio" at bounding box center [322, 139] width 5 height 5
radio input "true"
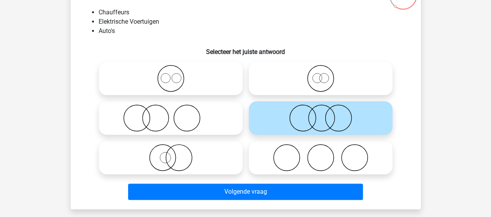
scroll to position [74, 0]
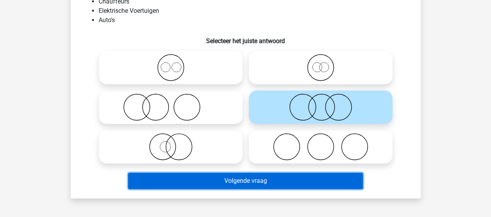
click at [211, 179] on button "Volgende vraag" at bounding box center [245, 181] width 235 height 16
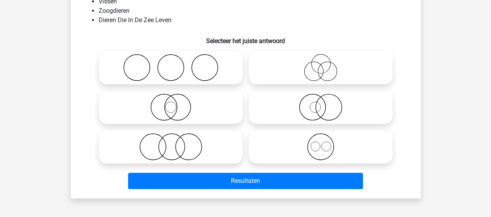
scroll to position [36, 0]
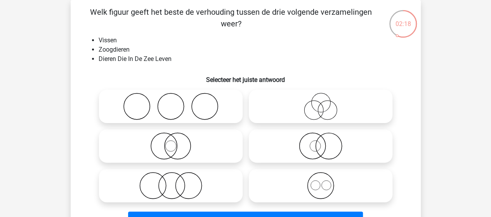
click at [169, 178] on icon at bounding box center [170, 185] width 137 height 27
click at [171, 178] on input "radio" at bounding box center [173, 179] width 5 height 5
radio input "true"
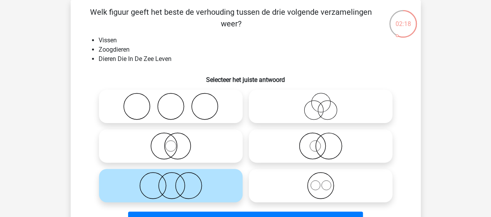
scroll to position [74, 0]
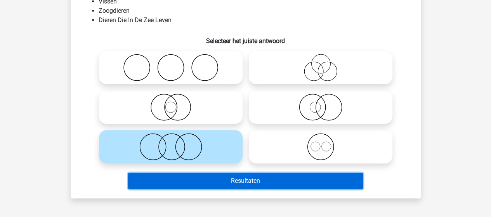
click at [166, 180] on button "Resultaten" at bounding box center [245, 181] width 235 height 16
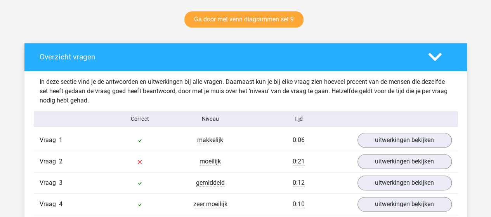
scroll to position [427, 0]
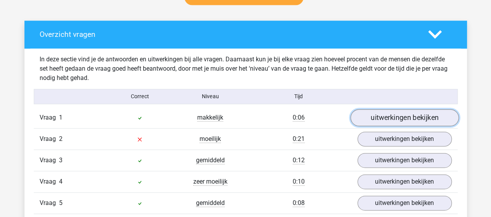
click at [385, 117] on link "uitwerkingen bekijken" at bounding box center [404, 117] width 108 height 17
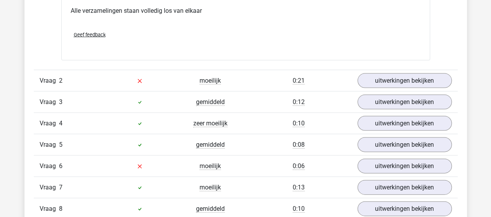
scroll to position [776, 0]
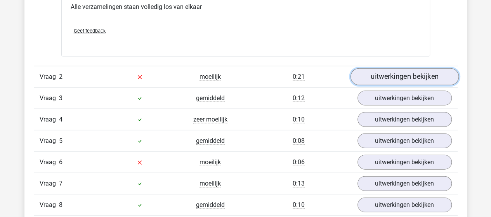
click at [375, 76] on link "uitwerkingen bekijken" at bounding box center [404, 76] width 108 height 17
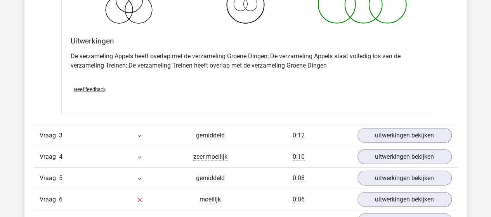
scroll to position [1048, 0]
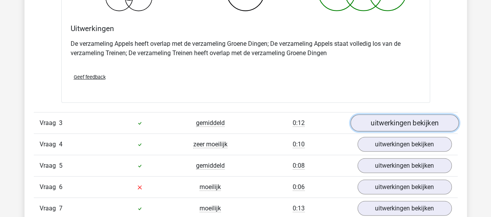
click at [363, 125] on link "uitwerkingen bekijken" at bounding box center [404, 123] width 108 height 17
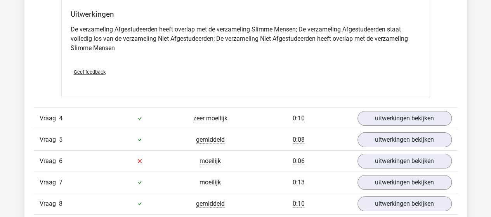
scroll to position [1397, 0]
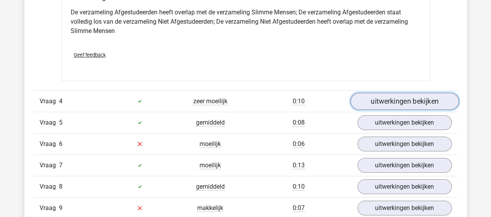
click at [390, 99] on link "uitwerkingen bekijken" at bounding box center [404, 101] width 108 height 17
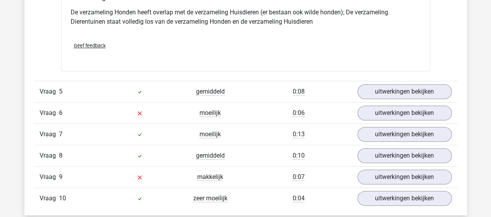
scroll to position [1746, 0]
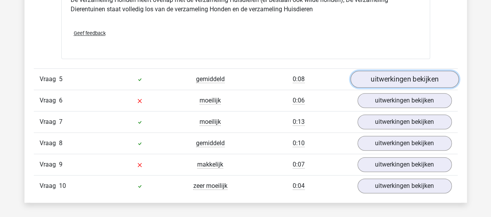
click at [374, 77] on link "uitwerkingen bekijken" at bounding box center [404, 79] width 108 height 17
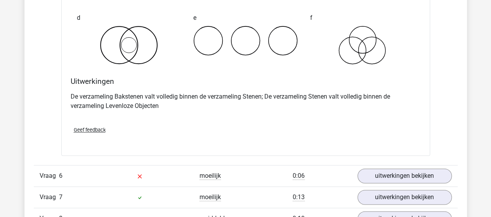
scroll to position [1979, 0]
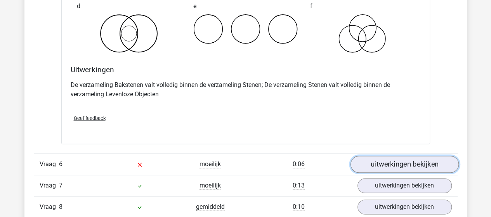
click at [365, 156] on link "uitwerkingen bekijken" at bounding box center [404, 164] width 108 height 17
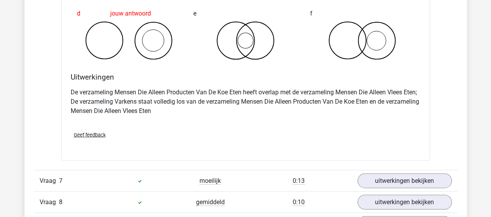
scroll to position [2367, 0]
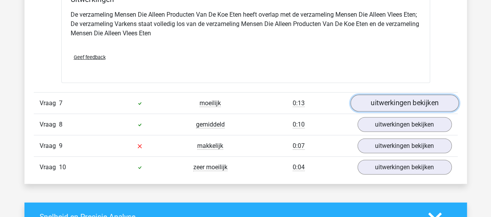
click at [379, 95] on link "uitwerkingen bekijken" at bounding box center [404, 103] width 108 height 17
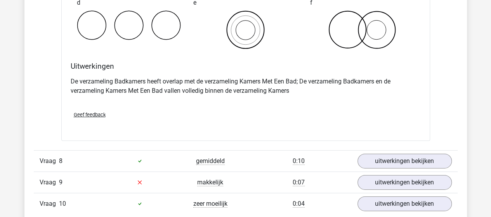
scroll to position [2638, 0]
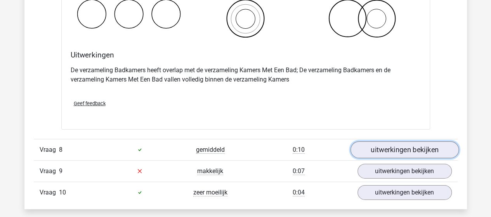
click at [369, 144] on link "uitwerkingen bekijken" at bounding box center [404, 149] width 108 height 17
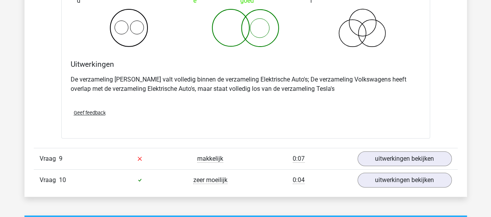
scroll to position [2949, 0]
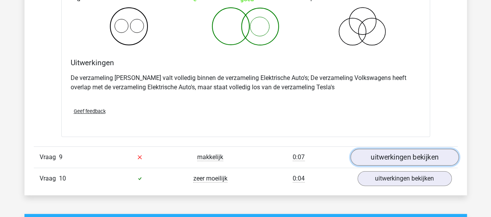
click at [382, 152] on link "uitwerkingen bekijken" at bounding box center [404, 157] width 108 height 17
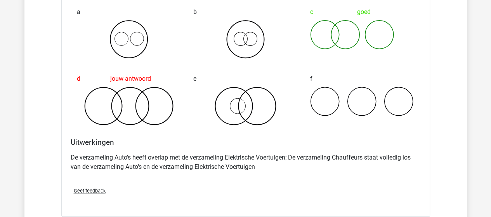
scroll to position [3220, 0]
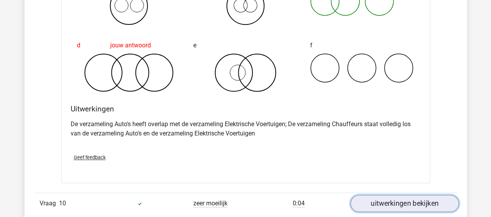
click at [382, 195] on link "uitwerkingen bekijken" at bounding box center [404, 203] width 108 height 17
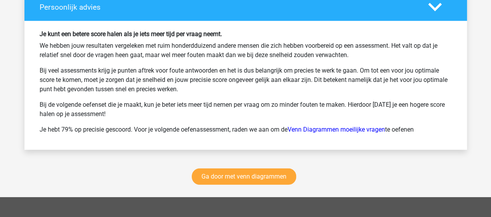
scroll to position [4035, 0]
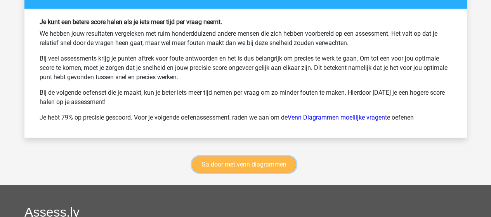
click at [207, 159] on link "Ga door met venn diagrammen" at bounding box center [244, 164] width 104 height 16
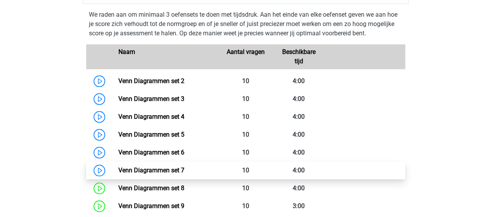
scroll to position [365, 0]
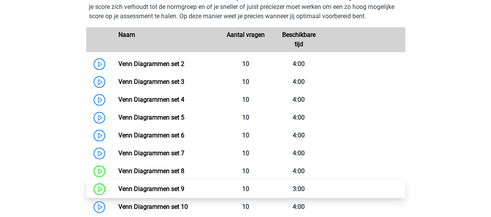
click at [141, 185] on link "Venn Diagrammen set 9" at bounding box center [151, 188] width 66 height 7
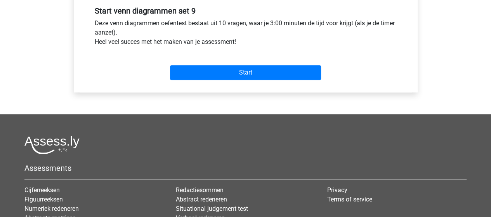
scroll to position [310, 0]
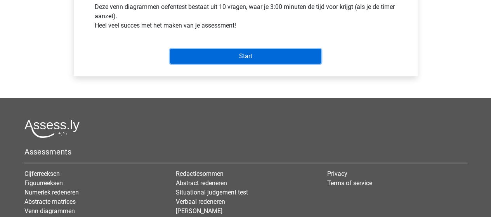
click at [208, 55] on input "Start" at bounding box center [245, 56] width 151 height 15
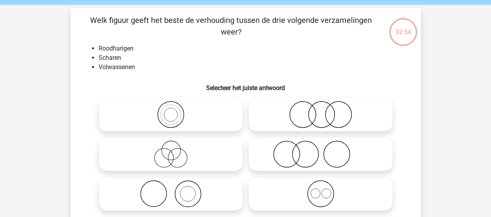
scroll to position [39, 0]
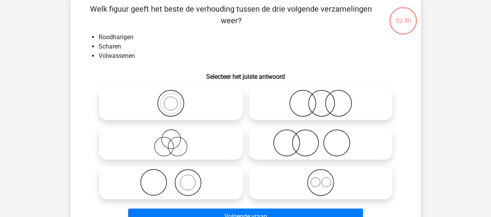
click at [166, 140] on icon at bounding box center [170, 142] width 137 height 27
click at [171, 139] on input "radio" at bounding box center [173, 136] width 5 height 5
radio input "true"
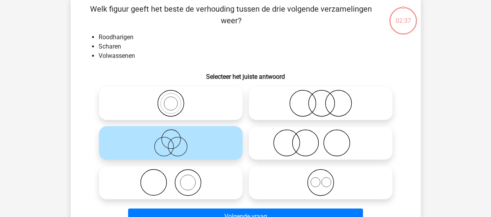
click at [166, 140] on icon at bounding box center [170, 142] width 137 height 27
click at [171, 139] on input "radio" at bounding box center [173, 136] width 5 height 5
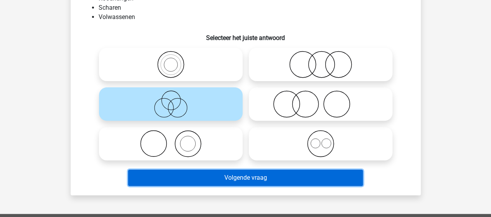
click at [189, 182] on button "Volgende vraag" at bounding box center [245, 178] width 235 height 16
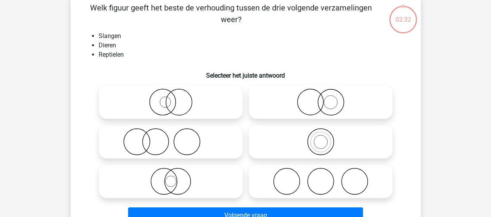
scroll to position [36, 0]
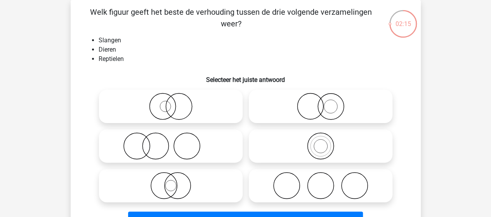
click at [175, 183] on icon at bounding box center [170, 185] width 137 height 27
click at [175, 182] on input "radio" at bounding box center [173, 179] width 5 height 5
radio input "true"
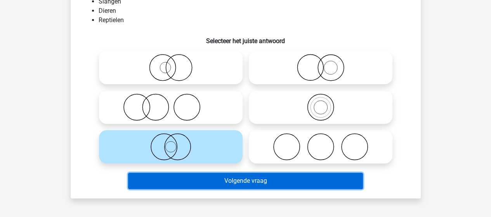
click at [223, 181] on button "Volgende vraag" at bounding box center [245, 181] width 235 height 16
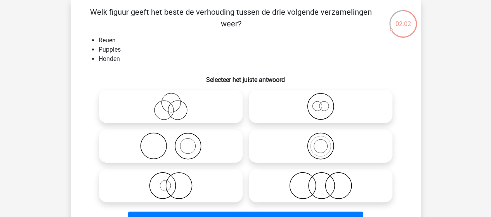
scroll to position [74, 0]
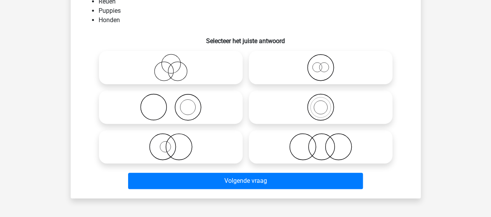
click at [180, 149] on icon at bounding box center [170, 146] width 137 height 27
click at [176, 143] on input "radio" at bounding box center [173, 140] width 5 height 5
radio input "true"
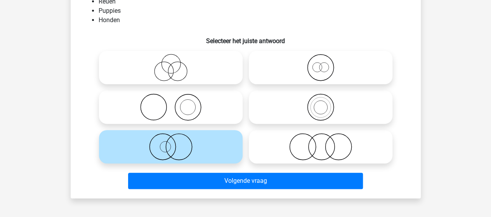
click at [316, 72] on icon at bounding box center [320, 67] width 137 height 27
click at [320, 64] on input "radio" at bounding box center [322, 61] width 5 height 5
radio input "true"
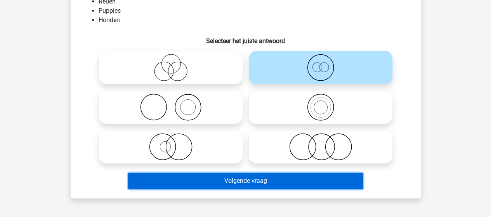
click at [225, 182] on button "Volgende vraag" at bounding box center [245, 181] width 235 height 16
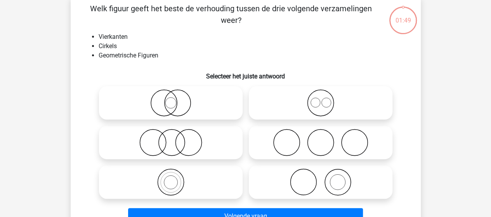
scroll to position [36, 0]
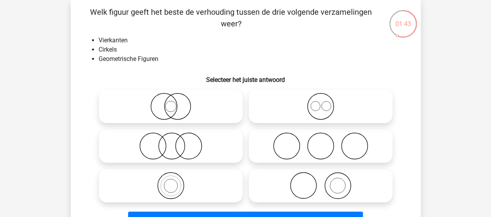
click at [315, 183] on icon at bounding box center [320, 185] width 137 height 27
click at [320, 182] on input "radio" at bounding box center [322, 179] width 5 height 5
radio input "true"
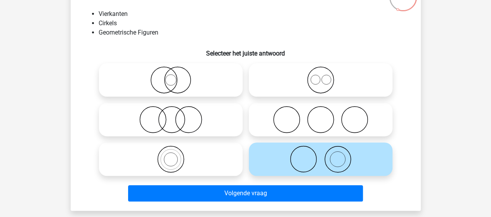
scroll to position [74, 0]
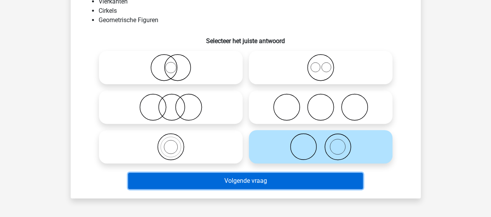
click at [245, 178] on button "Volgende vraag" at bounding box center [245, 181] width 235 height 16
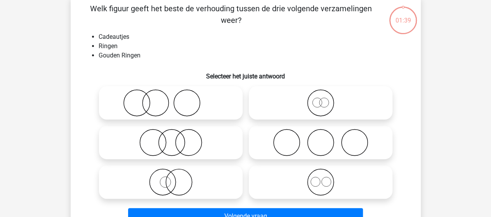
scroll to position [36, 0]
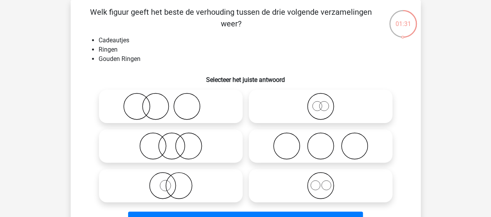
click at [179, 184] on icon at bounding box center [170, 185] width 137 height 27
click at [176, 182] on input "radio" at bounding box center [173, 179] width 5 height 5
radio input "true"
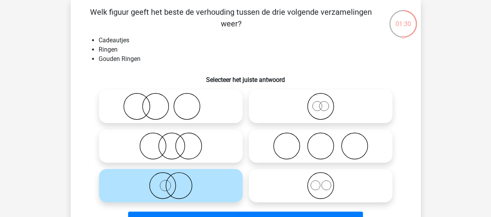
scroll to position [74, 0]
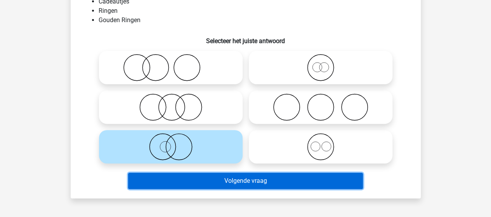
click at [225, 183] on button "Volgende vraag" at bounding box center [245, 181] width 235 height 16
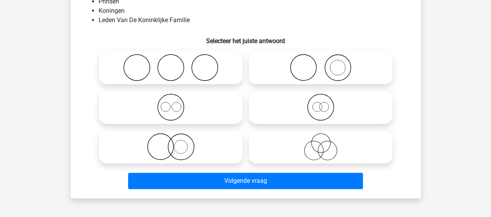
scroll to position [36, 0]
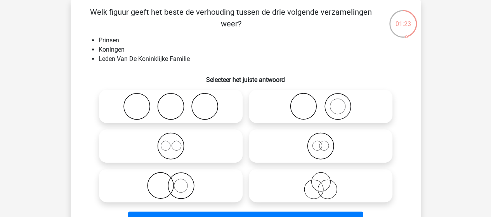
click at [173, 149] on icon at bounding box center [170, 145] width 137 height 27
click at [173, 142] on input "radio" at bounding box center [173, 139] width 5 height 5
radio input "true"
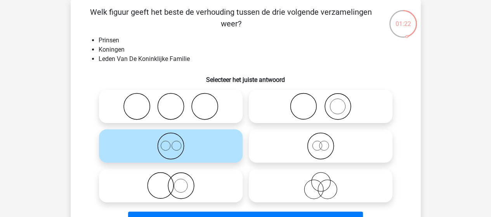
scroll to position [74, 0]
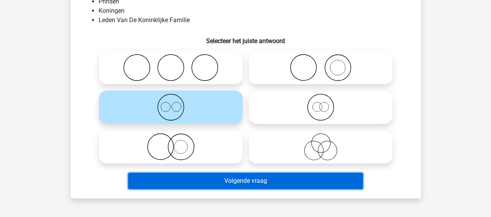
click at [214, 179] on button "Volgende vraag" at bounding box center [245, 181] width 235 height 16
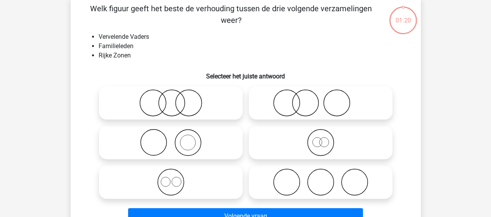
scroll to position [36, 0]
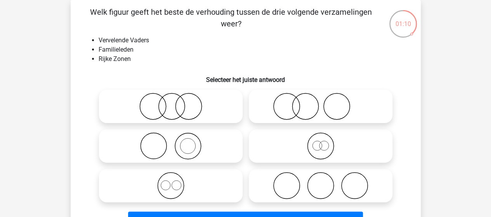
click at [321, 149] on icon at bounding box center [320, 145] width 137 height 27
click at [321, 142] on input "radio" at bounding box center [322, 139] width 5 height 5
radio input "true"
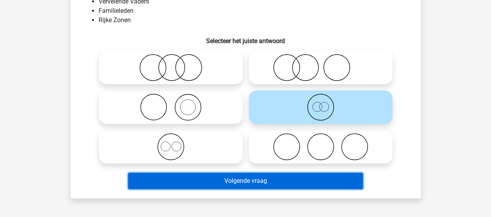
click at [235, 179] on button "Volgende vraag" at bounding box center [245, 181] width 235 height 16
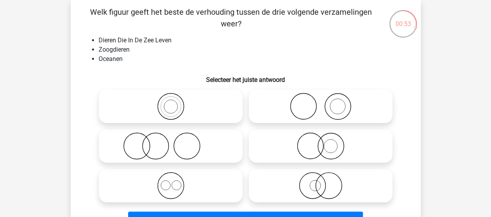
click at [161, 146] on icon at bounding box center [170, 145] width 137 height 27
click at [171, 142] on input "radio" at bounding box center [173, 139] width 5 height 5
radio input "true"
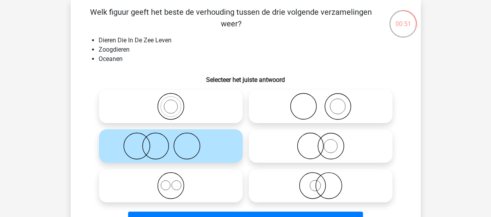
scroll to position [74, 0]
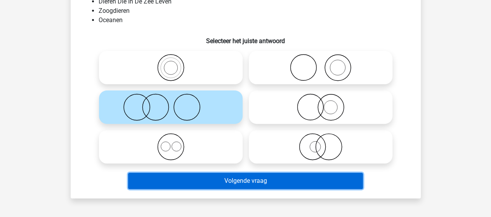
click at [220, 179] on button "Volgende vraag" at bounding box center [245, 181] width 235 height 16
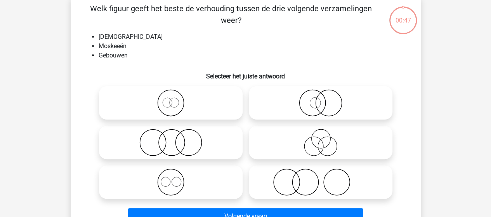
scroll to position [36, 0]
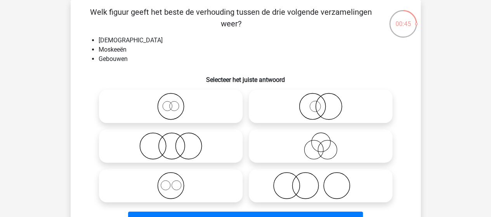
click at [182, 186] on icon at bounding box center [170, 185] width 137 height 27
click at [176, 182] on input "radio" at bounding box center [173, 179] width 5 height 5
radio input "true"
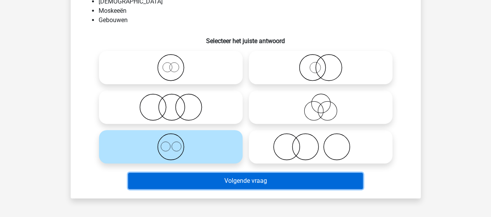
click at [195, 181] on button "Volgende vraag" at bounding box center [245, 181] width 235 height 16
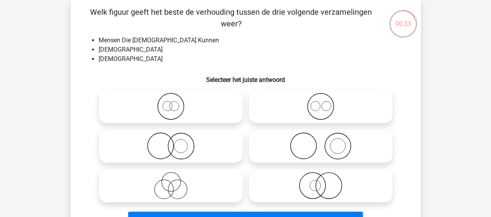
click at [323, 104] on icon at bounding box center [320, 106] width 137 height 27
click at [323, 102] on input "radio" at bounding box center [322, 99] width 5 height 5
radio input "true"
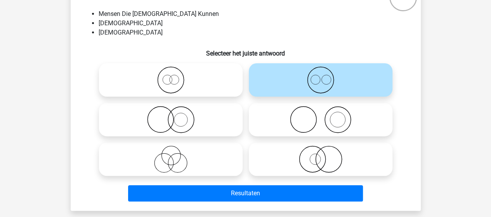
scroll to position [74, 0]
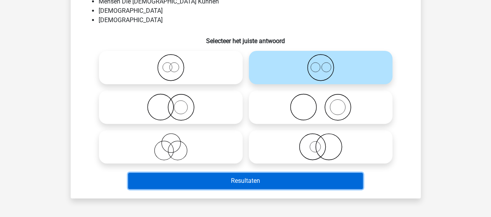
click at [199, 182] on button "Resultaten" at bounding box center [245, 181] width 235 height 16
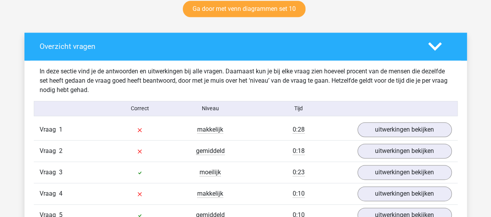
scroll to position [427, 0]
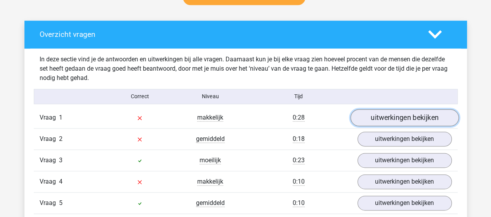
click at [374, 118] on link "uitwerkingen bekijken" at bounding box center [404, 117] width 108 height 17
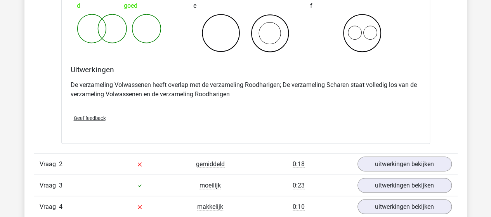
scroll to position [737, 0]
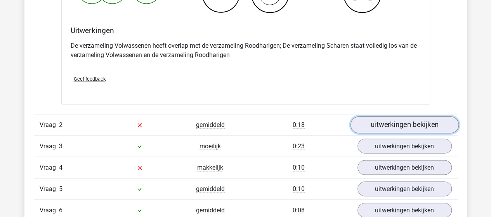
click at [424, 122] on link "uitwerkingen bekijken" at bounding box center [404, 124] width 108 height 17
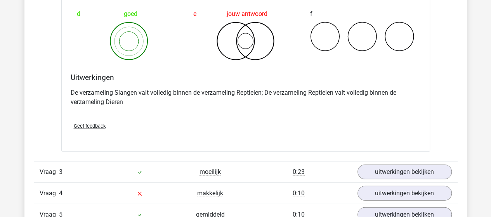
scroll to position [1009, 0]
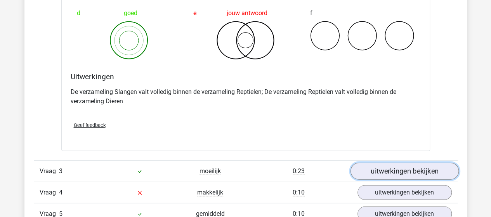
click at [381, 167] on link "uitwerkingen bekijken" at bounding box center [404, 171] width 108 height 17
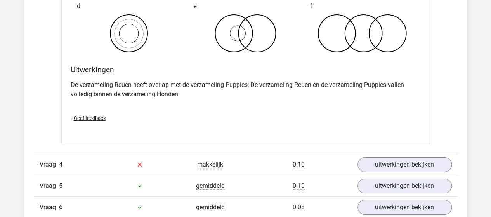
scroll to position [1358, 0]
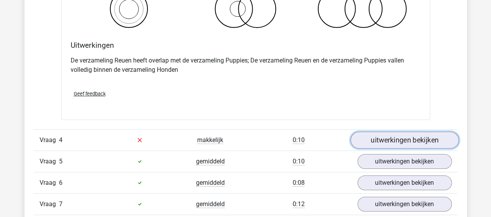
click at [372, 142] on link "uitwerkingen bekijken" at bounding box center [404, 140] width 108 height 17
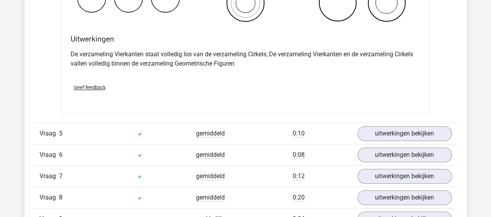
scroll to position [1707, 0]
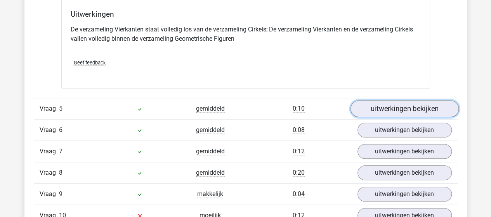
click at [365, 106] on link "uitwerkingen bekijken" at bounding box center [404, 108] width 108 height 17
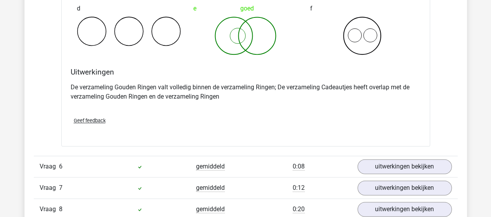
scroll to position [1979, 0]
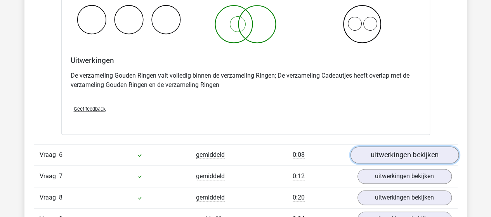
click at [368, 150] on link "uitwerkingen bekijken" at bounding box center [404, 154] width 108 height 17
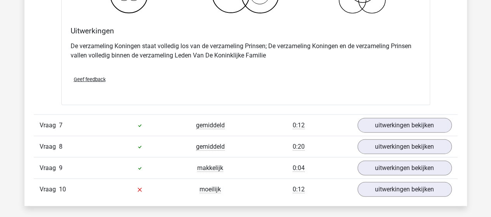
scroll to position [2328, 0]
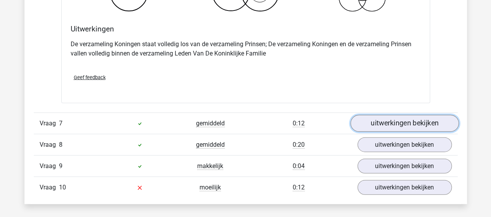
click at [387, 119] on link "uitwerkingen bekijken" at bounding box center [404, 123] width 108 height 17
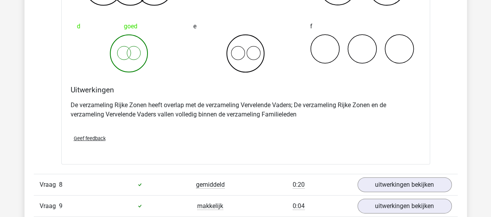
scroll to position [2600, 0]
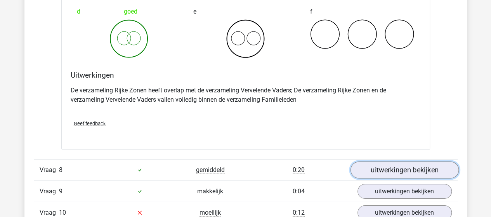
click at [389, 162] on link "uitwerkingen bekijken" at bounding box center [404, 169] width 108 height 17
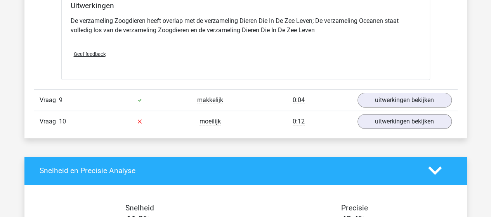
scroll to position [2987, 0]
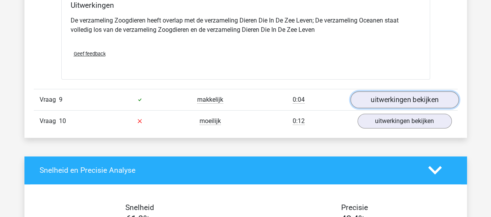
click at [381, 96] on link "uitwerkingen bekijken" at bounding box center [404, 99] width 108 height 17
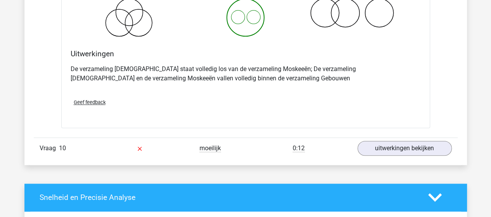
scroll to position [3259, 0]
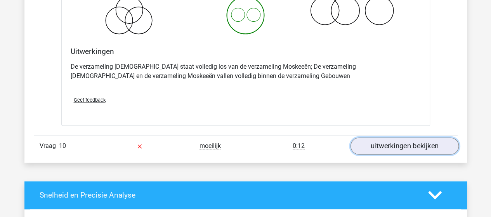
click at [369, 139] on link "uitwerkingen bekijken" at bounding box center [404, 145] width 108 height 17
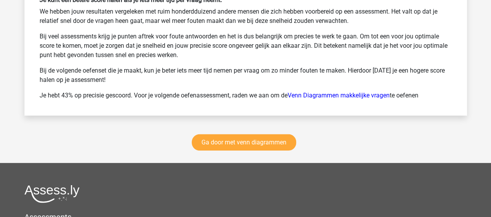
scroll to position [4035, 0]
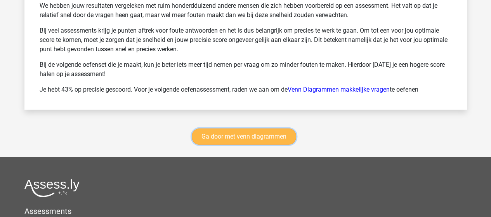
click at [220, 130] on link "Ga door met venn diagrammen" at bounding box center [244, 136] width 104 height 16
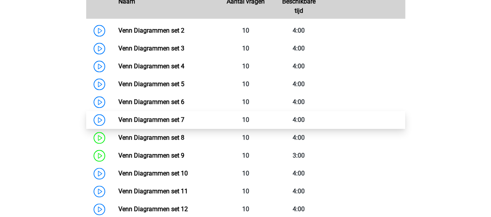
scroll to position [404, 0]
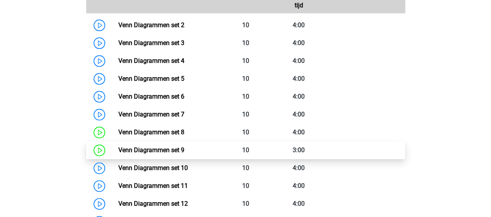
click at [123, 147] on link "Venn Diagrammen set 9" at bounding box center [151, 149] width 66 height 7
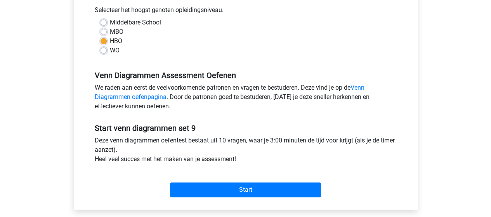
scroll to position [194, 0]
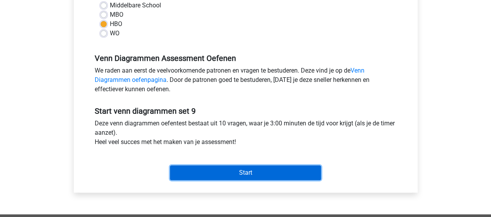
click at [186, 171] on input "Start" at bounding box center [245, 172] width 151 height 15
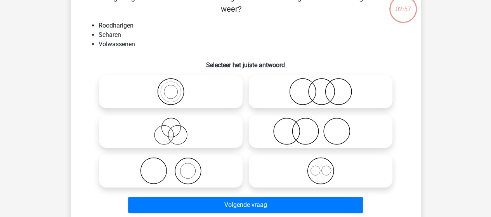
scroll to position [39, 0]
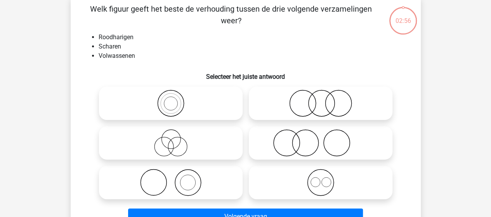
click at [290, 144] on icon at bounding box center [320, 142] width 137 height 27
click at [320, 139] on input "radio" at bounding box center [322, 136] width 5 height 5
radio input "true"
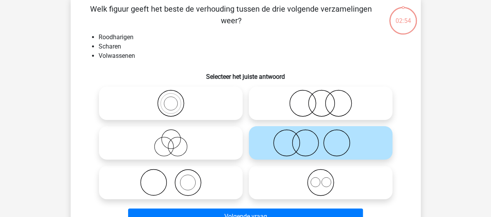
scroll to position [78, 0]
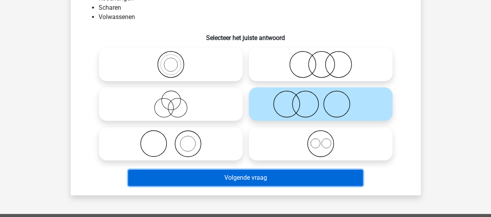
click at [216, 179] on button "Volgende vraag" at bounding box center [245, 178] width 235 height 16
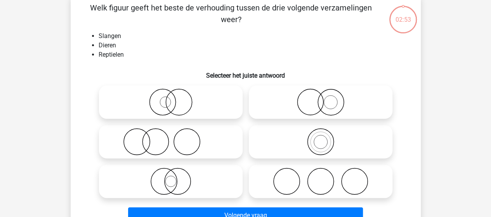
scroll to position [36, 0]
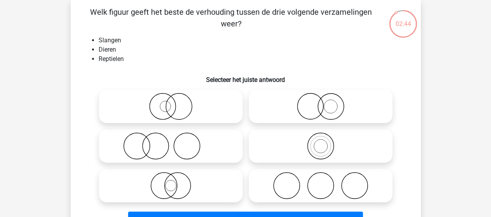
click at [325, 149] on icon at bounding box center [320, 145] width 137 height 27
click at [325, 142] on input "radio" at bounding box center [322, 139] width 5 height 5
radio input "true"
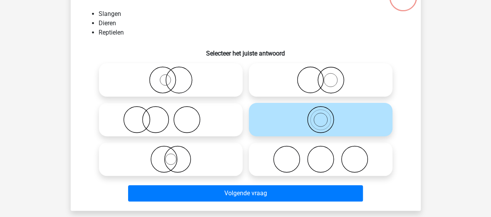
scroll to position [74, 0]
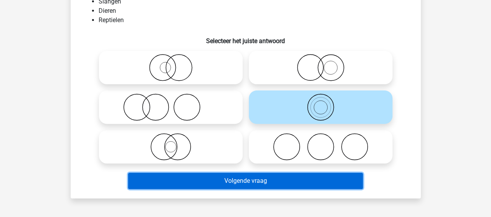
click at [230, 181] on button "Volgende vraag" at bounding box center [245, 181] width 235 height 16
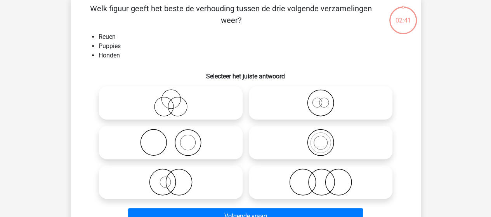
scroll to position [36, 0]
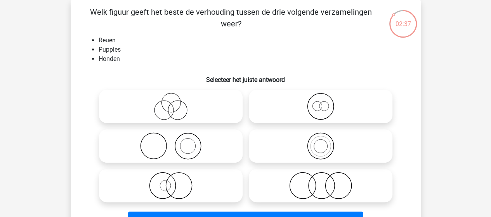
click at [318, 110] on icon at bounding box center [320, 106] width 137 height 27
click at [320, 102] on input "radio" at bounding box center [322, 99] width 5 height 5
radio input "true"
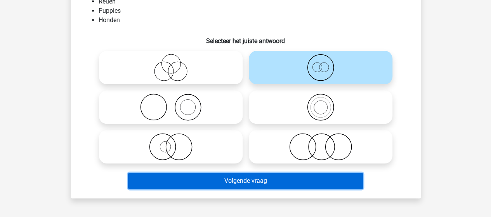
click at [247, 179] on button "Volgende vraag" at bounding box center [245, 181] width 235 height 16
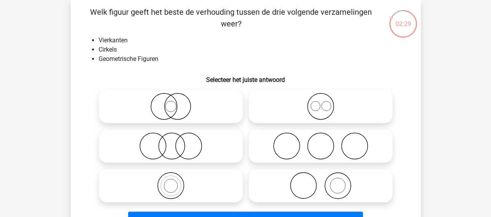
click at [335, 108] on icon at bounding box center [320, 106] width 137 height 27
click at [326, 102] on input "radio" at bounding box center [322, 99] width 5 height 5
radio input "true"
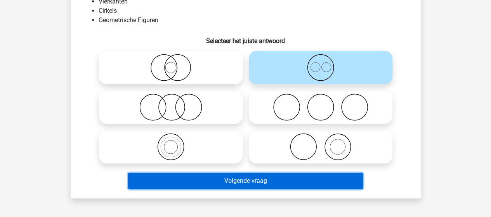
click at [228, 179] on button "Volgende vraag" at bounding box center [245, 181] width 235 height 16
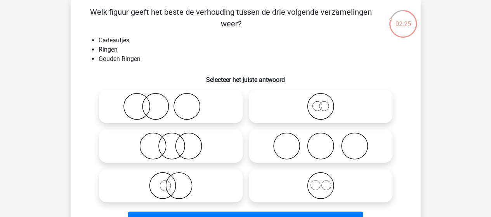
click at [176, 180] on icon at bounding box center [170, 185] width 137 height 27
click at [176, 180] on input "radio" at bounding box center [173, 179] width 5 height 5
radio input "true"
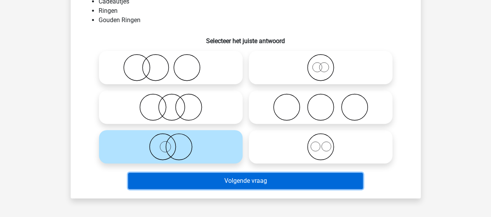
click at [195, 180] on button "Volgende vraag" at bounding box center [245, 181] width 235 height 16
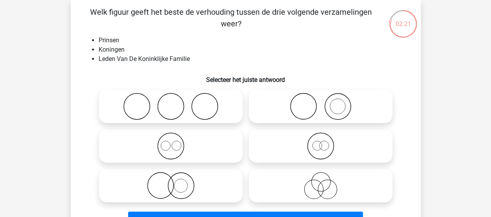
click at [166, 142] on icon at bounding box center [170, 145] width 137 height 27
click at [171, 142] on input "radio" at bounding box center [173, 139] width 5 height 5
radio input "true"
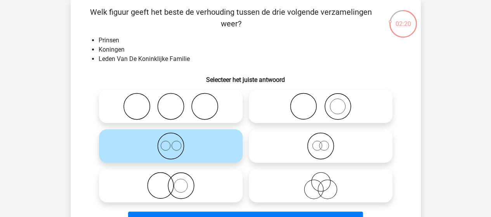
click at [325, 144] on icon at bounding box center [320, 145] width 137 height 27
click at [325, 142] on input "radio" at bounding box center [322, 139] width 5 height 5
radio input "true"
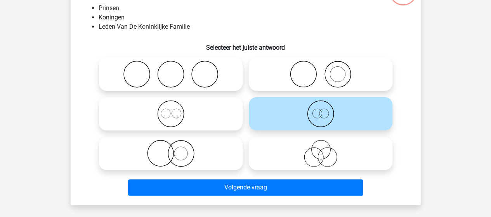
scroll to position [113, 0]
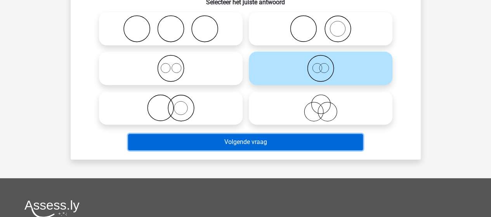
click at [258, 142] on button "Volgende vraag" at bounding box center [245, 142] width 235 height 16
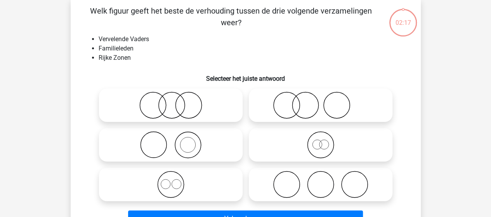
scroll to position [36, 0]
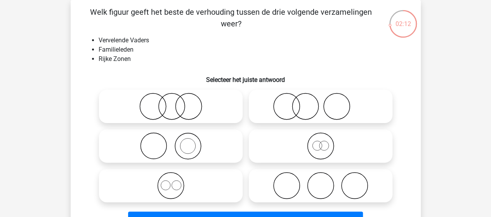
click at [314, 139] on icon at bounding box center [320, 145] width 137 height 27
click at [320, 139] on input "radio" at bounding box center [322, 139] width 5 height 5
radio input "true"
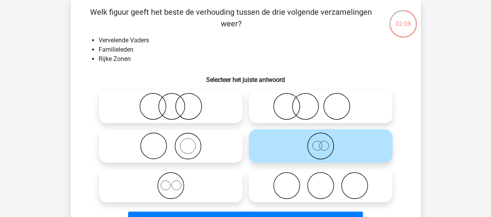
scroll to position [74, 0]
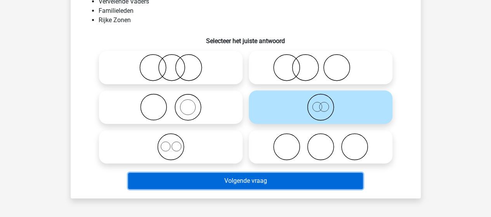
click at [219, 182] on button "Volgende vraag" at bounding box center [245, 181] width 235 height 16
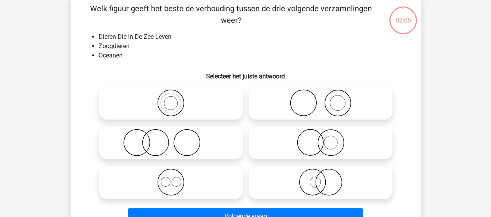
scroll to position [36, 0]
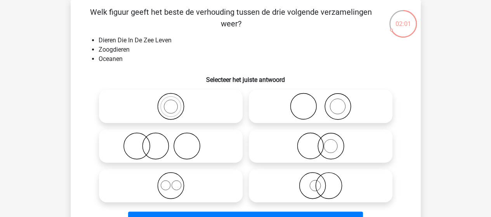
click at [143, 145] on icon at bounding box center [170, 145] width 137 height 27
click at [171, 142] on input "radio" at bounding box center [173, 139] width 5 height 5
radio input "true"
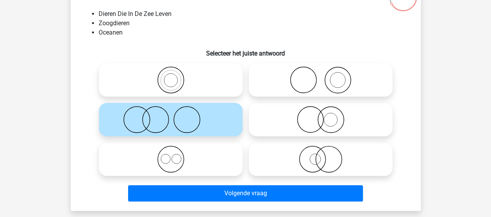
scroll to position [74, 0]
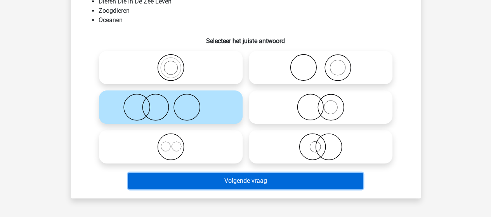
click at [211, 184] on button "Volgende vraag" at bounding box center [245, 181] width 235 height 16
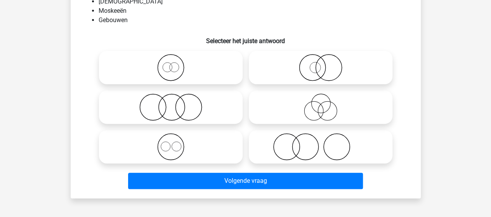
scroll to position [36, 0]
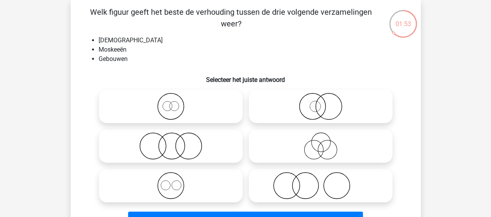
click at [185, 182] on icon at bounding box center [170, 185] width 137 height 27
click at [176, 182] on input "radio" at bounding box center [173, 179] width 5 height 5
radio input "true"
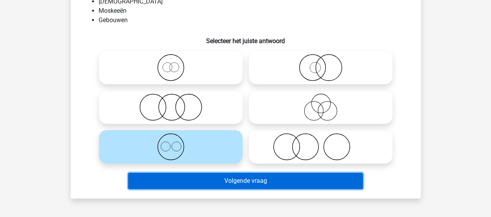
click at [210, 179] on button "Volgende vraag" at bounding box center [245, 181] width 235 height 16
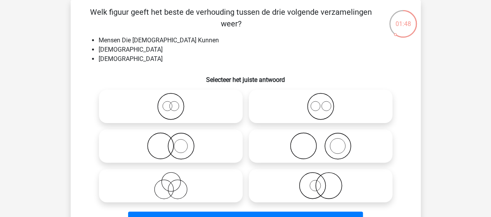
click at [174, 181] on input "radio" at bounding box center [173, 179] width 5 height 5
radio input "true"
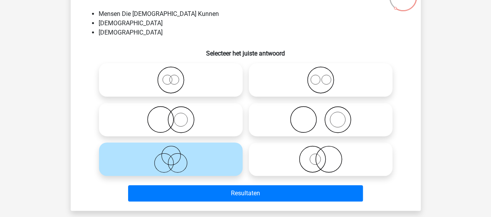
scroll to position [74, 0]
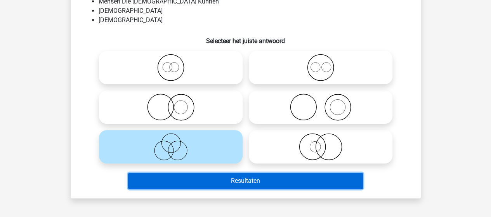
click at [189, 183] on button "Resultaten" at bounding box center [245, 181] width 235 height 16
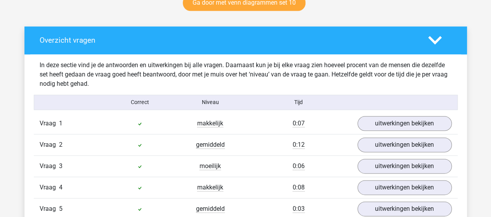
scroll to position [427, 0]
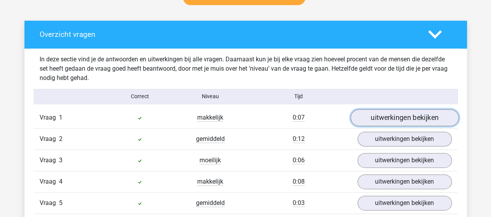
click at [382, 121] on link "uitwerkingen bekijken" at bounding box center [404, 117] width 108 height 17
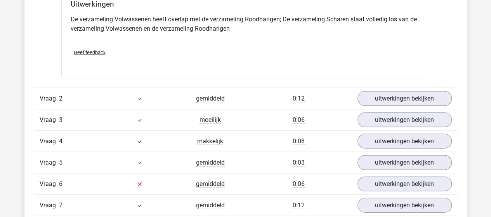
scroll to position [776, 0]
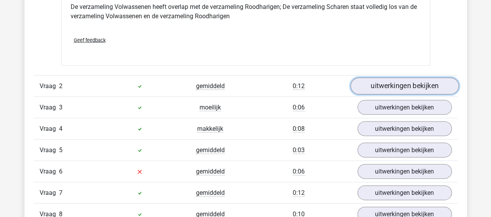
click at [374, 84] on link "uitwerkingen bekijken" at bounding box center [404, 86] width 108 height 17
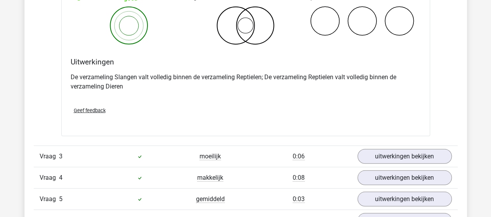
scroll to position [1048, 0]
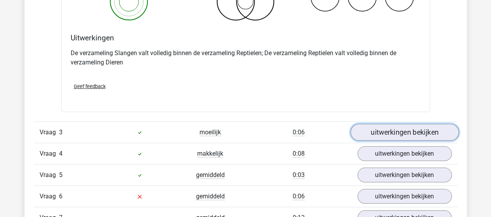
click at [375, 133] on link "uitwerkingen bekijken" at bounding box center [404, 132] width 108 height 17
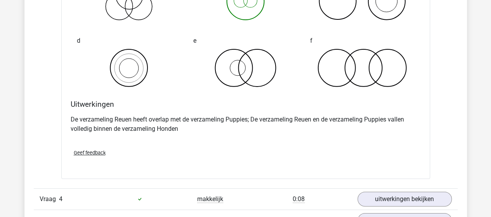
scroll to position [1358, 0]
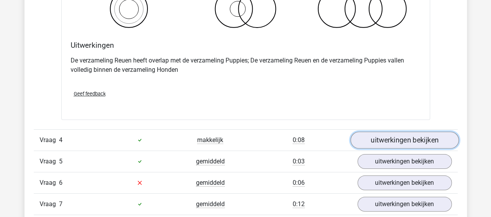
click at [372, 137] on link "uitwerkingen bekijken" at bounding box center [404, 140] width 108 height 17
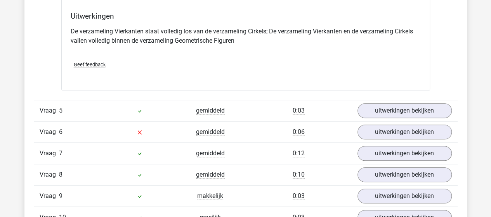
scroll to position [1707, 0]
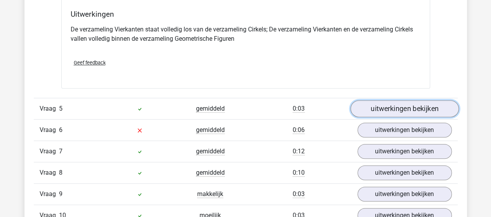
click at [398, 100] on link "uitwerkingen bekijken" at bounding box center [404, 108] width 108 height 17
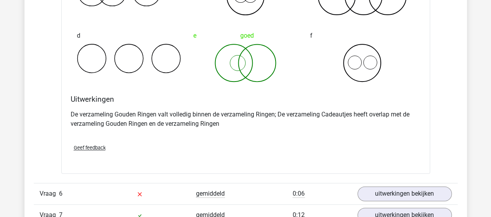
scroll to position [1979, 0]
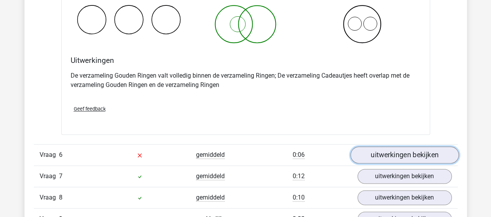
click at [404, 148] on link "uitwerkingen bekijken" at bounding box center [404, 154] width 108 height 17
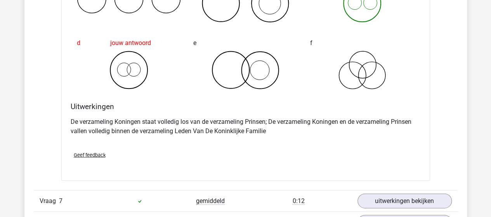
scroll to position [2328, 0]
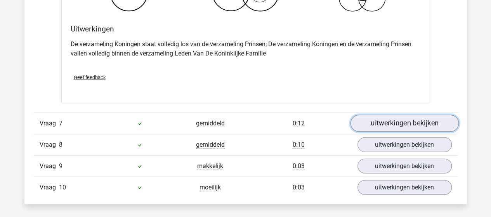
click at [397, 122] on link "uitwerkingen bekijken" at bounding box center [404, 123] width 108 height 17
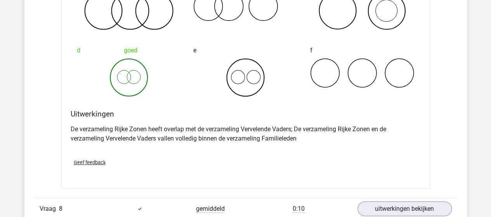
scroll to position [2600, 0]
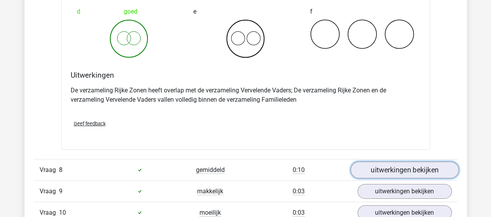
click at [401, 162] on link "uitwerkingen bekijken" at bounding box center [404, 169] width 108 height 17
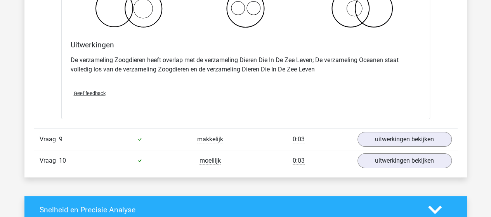
scroll to position [2949, 0]
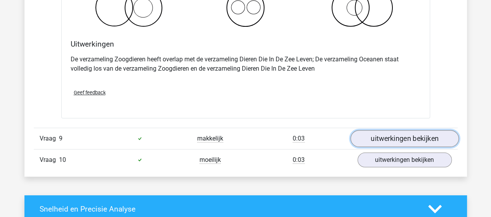
click at [391, 131] on link "uitwerkingen bekijken" at bounding box center [404, 138] width 108 height 17
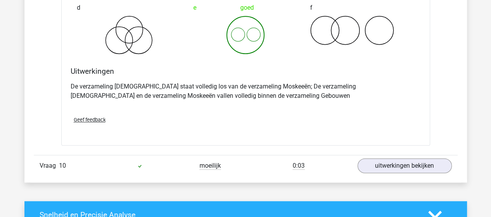
scroll to position [3259, 0]
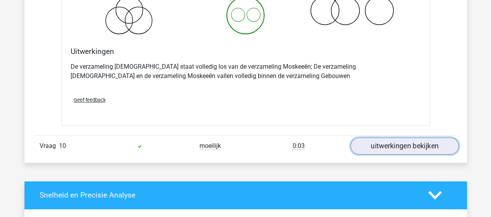
click at [377, 142] on link "uitwerkingen bekijken" at bounding box center [404, 145] width 108 height 17
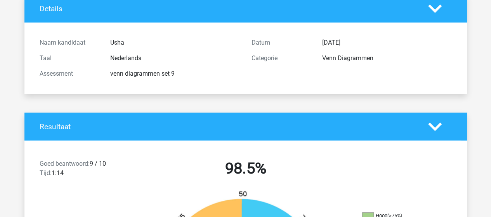
scroll to position [0, 0]
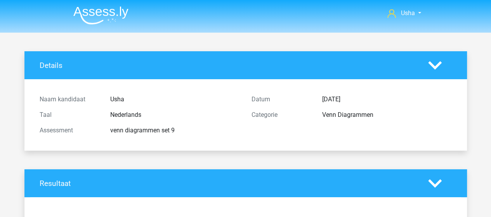
click at [90, 17] on img at bounding box center [100, 15] width 55 height 18
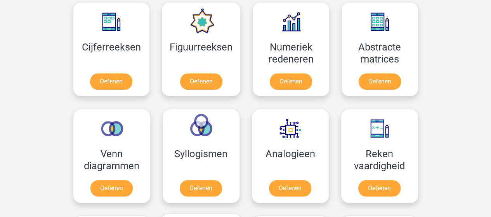
scroll to position [427, 0]
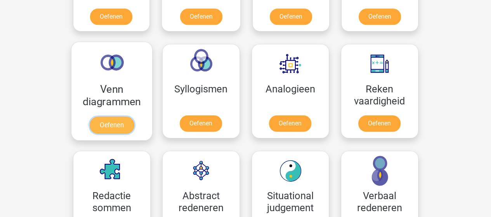
click at [116, 123] on link "Oefenen" at bounding box center [111, 124] width 44 height 17
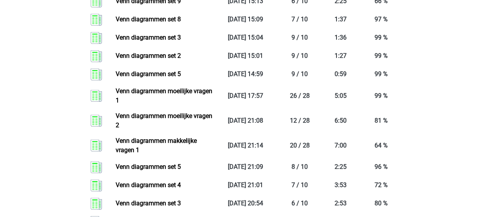
scroll to position [466, 0]
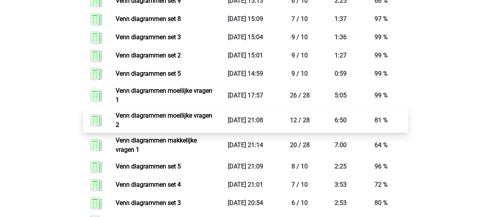
click at [139, 114] on link "Venn diagrammen moeilijke vragen 2" at bounding box center [164, 120] width 97 height 17
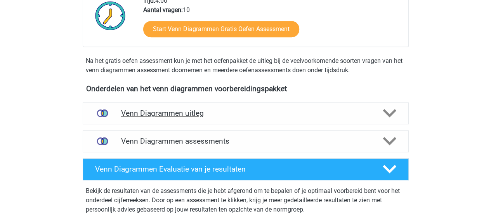
scroll to position [194, 0]
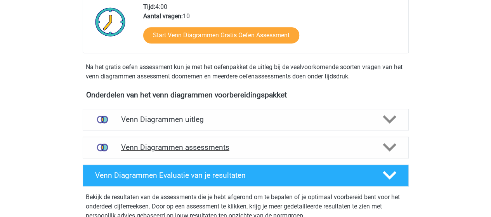
click at [219, 149] on h4 "Venn Diagrammen assessments" at bounding box center [245, 147] width 249 height 9
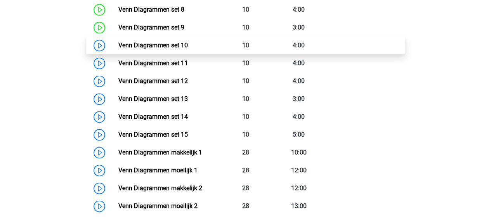
scroll to position [543, 0]
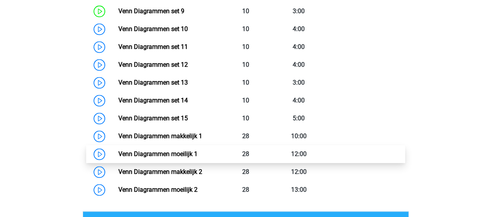
click at [156, 150] on link "Venn Diagrammen moeilijk 1" at bounding box center [157, 153] width 79 height 7
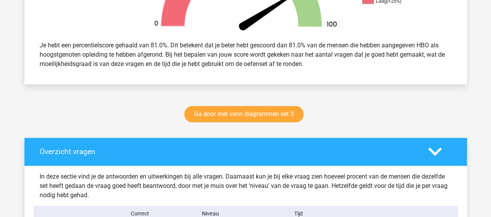
scroll to position [310, 0]
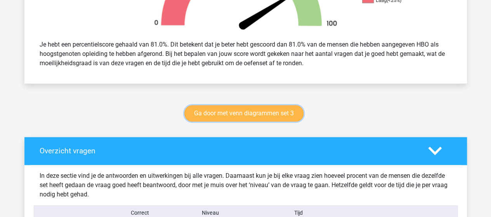
click at [250, 115] on link "Ga door met venn diagrammen set 3" at bounding box center [243, 113] width 119 height 16
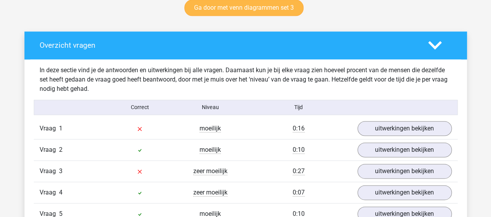
scroll to position [427, 0]
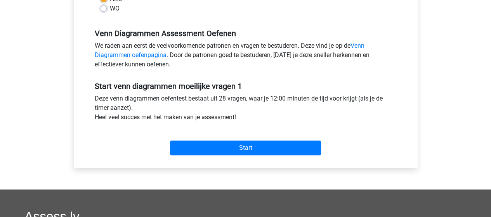
scroll to position [233, 0]
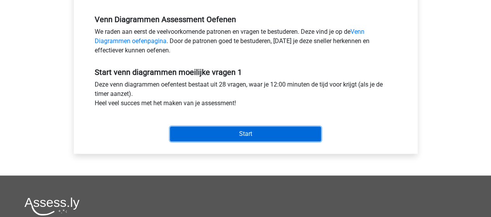
click at [206, 135] on input "Start" at bounding box center [245, 133] width 151 height 15
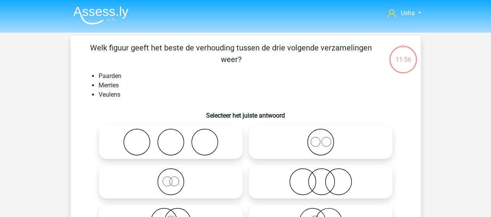
click at [318, 145] on circle at bounding box center [314, 141] width 9 height 9
click at [320, 138] on input "radio" at bounding box center [322, 135] width 5 height 5
radio input "true"
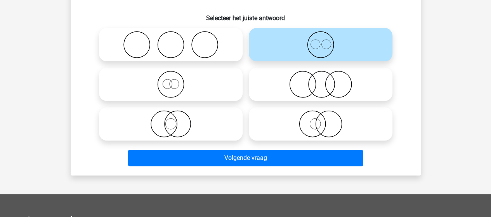
scroll to position [116, 0]
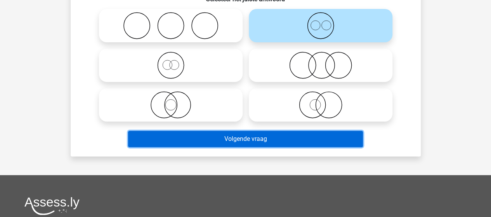
click at [227, 143] on button "Volgende vraag" at bounding box center [245, 139] width 235 height 16
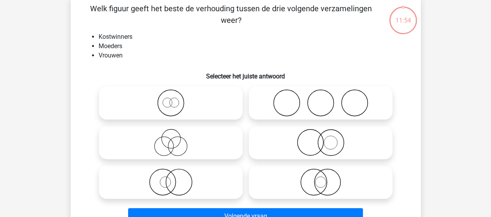
scroll to position [36, 0]
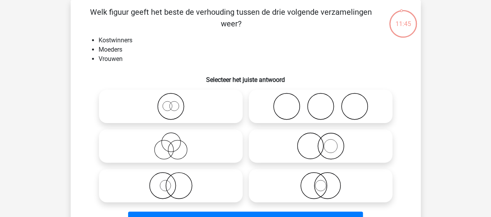
click at [176, 182] on icon at bounding box center [170, 185] width 137 height 27
click at [176, 182] on input "radio" at bounding box center [173, 179] width 5 height 5
radio input "true"
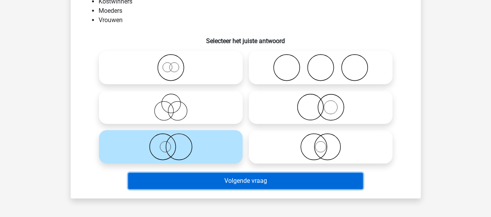
click at [211, 179] on button "Volgende vraag" at bounding box center [245, 181] width 235 height 16
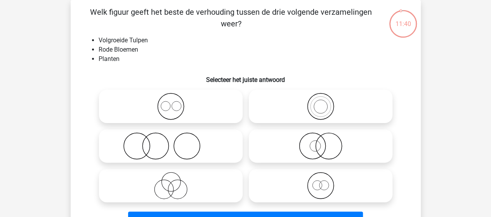
click at [317, 182] on icon at bounding box center [320, 185] width 137 height 27
click at [320, 182] on input "radio" at bounding box center [322, 179] width 5 height 5
radio input "true"
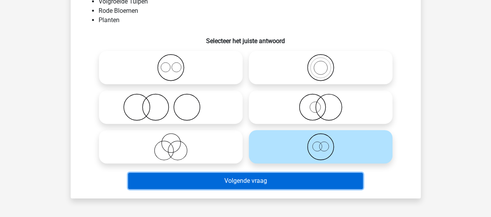
click at [225, 180] on button "Volgende vraag" at bounding box center [245, 181] width 235 height 16
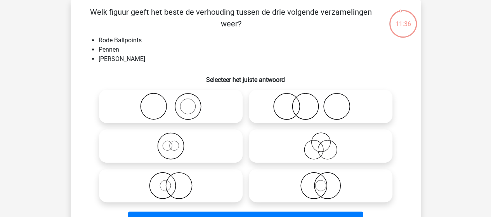
click at [179, 180] on icon at bounding box center [170, 185] width 137 height 27
click at [176, 180] on input "radio" at bounding box center [173, 179] width 5 height 5
radio input "true"
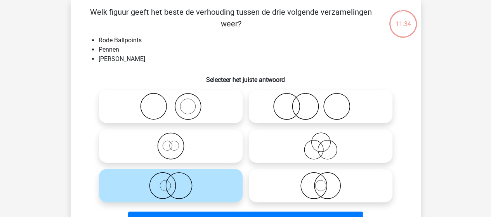
scroll to position [74, 0]
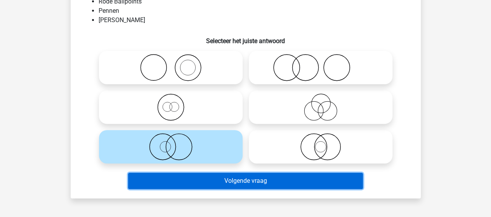
click at [206, 182] on button "Volgende vraag" at bounding box center [245, 181] width 235 height 16
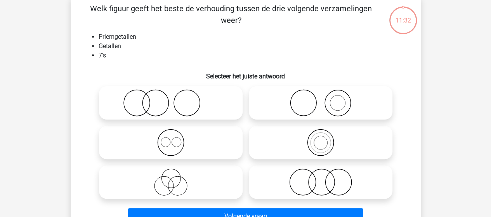
scroll to position [36, 0]
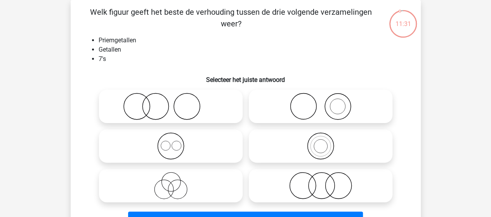
click at [331, 146] on icon at bounding box center [320, 145] width 137 height 27
click at [326, 142] on input "radio" at bounding box center [322, 139] width 5 height 5
radio input "true"
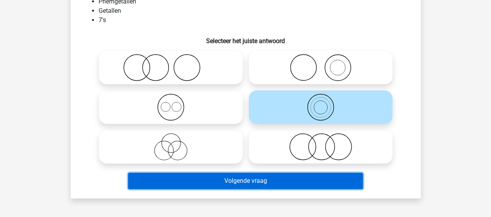
click at [205, 177] on button "Volgende vraag" at bounding box center [245, 181] width 235 height 16
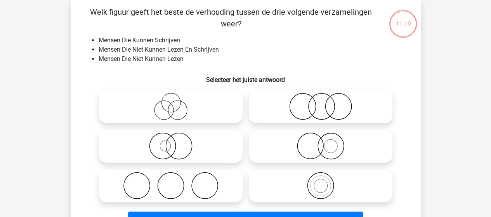
click at [312, 142] on icon at bounding box center [320, 145] width 137 height 27
click at [320, 142] on input "radio" at bounding box center [322, 139] width 5 height 5
radio input "true"
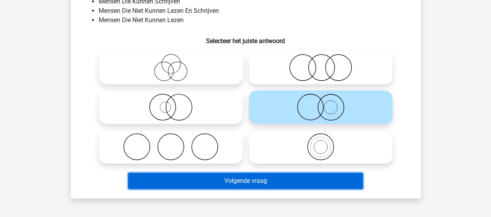
click at [199, 182] on button "Volgende vraag" at bounding box center [245, 181] width 235 height 16
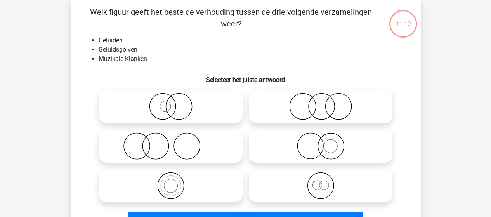
click at [174, 188] on icon at bounding box center [170, 185] width 137 height 27
click at [174, 182] on input "radio" at bounding box center [173, 179] width 5 height 5
radio input "true"
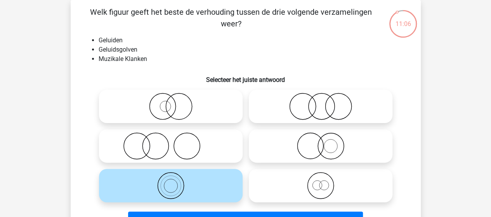
scroll to position [74, 0]
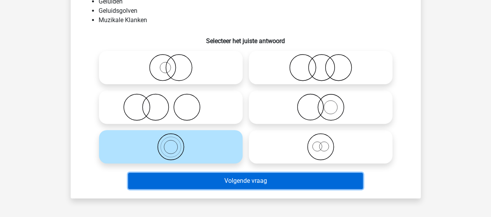
click at [212, 178] on button "Volgende vraag" at bounding box center [245, 181] width 235 height 16
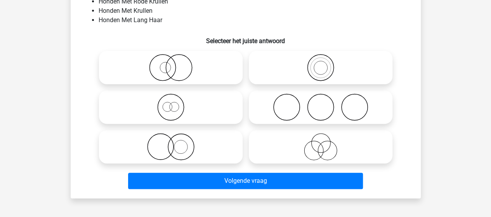
scroll to position [36, 0]
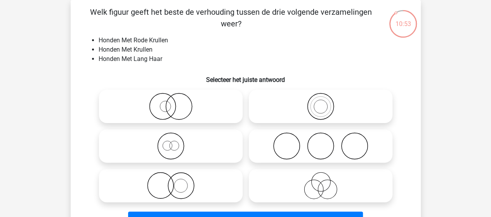
click at [163, 107] on icon at bounding box center [170, 106] width 137 height 27
click at [171, 102] on input "radio" at bounding box center [173, 99] width 5 height 5
radio input "true"
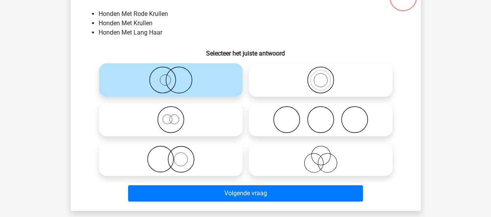
scroll to position [74, 0]
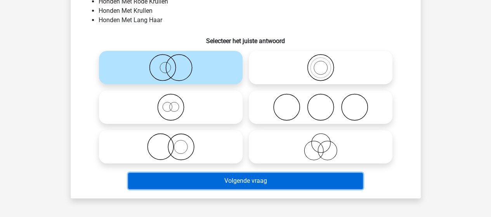
click at [200, 178] on button "Volgende vraag" at bounding box center [245, 181] width 235 height 16
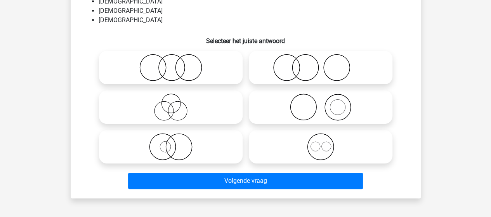
scroll to position [36, 0]
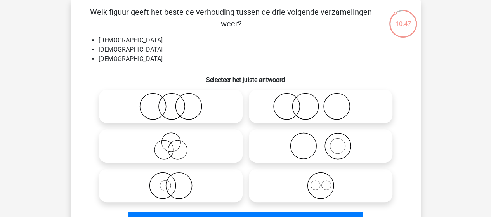
click at [324, 184] on icon at bounding box center [320, 185] width 137 height 27
click at [324, 182] on input "radio" at bounding box center [322, 179] width 5 height 5
radio input "true"
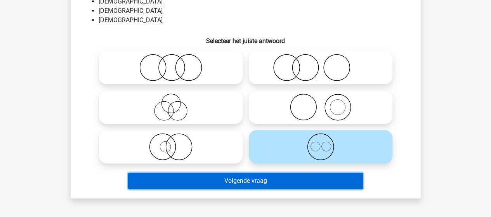
click at [237, 180] on button "Volgende vraag" at bounding box center [245, 181] width 235 height 16
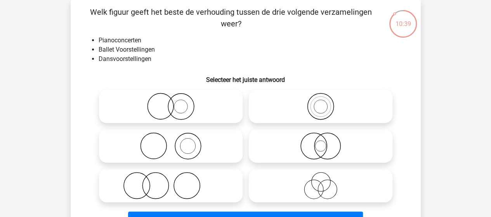
click at [181, 152] on icon at bounding box center [170, 145] width 137 height 27
click at [176, 142] on input "radio" at bounding box center [173, 139] width 5 height 5
radio input "true"
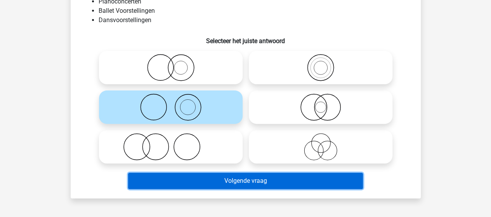
click at [182, 181] on button "Volgende vraag" at bounding box center [245, 181] width 235 height 16
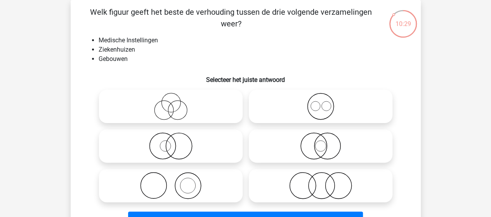
click at [305, 142] on icon at bounding box center [320, 145] width 137 height 27
click at [320, 142] on input "radio" at bounding box center [322, 139] width 5 height 5
radio input "true"
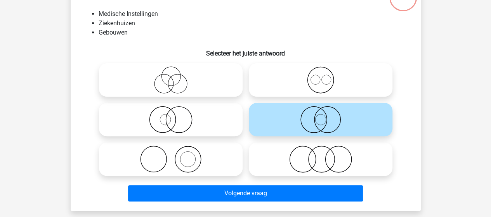
scroll to position [74, 0]
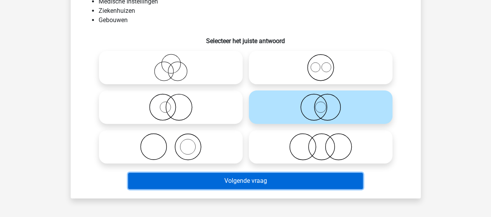
click at [206, 178] on button "Volgende vraag" at bounding box center [245, 181] width 235 height 16
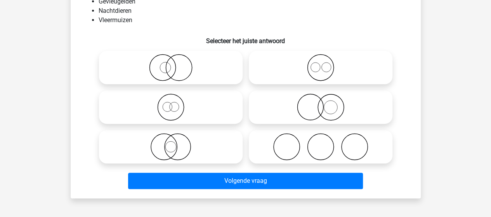
scroll to position [36, 0]
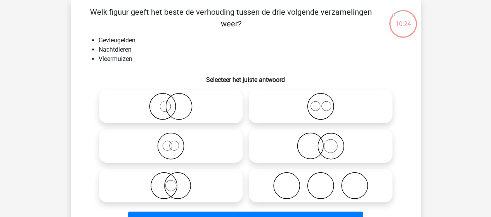
click at [168, 179] on icon at bounding box center [170, 185] width 137 height 27
click at [171, 179] on input "radio" at bounding box center [173, 179] width 5 height 5
radio input "true"
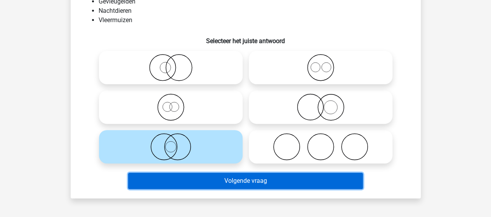
click at [219, 181] on button "Volgende vraag" at bounding box center [245, 181] width 235 height 16
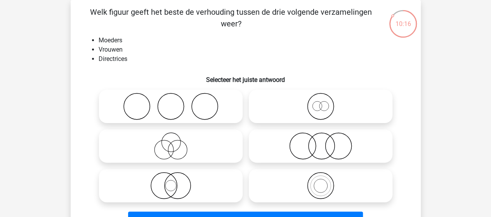
click at [327, 103] on circle at bounding box center [323, 105] width 9 height 9
click at [326, 102] on input "radio" at bounding box center [322, 99] width 5 height 5
radio input "true"
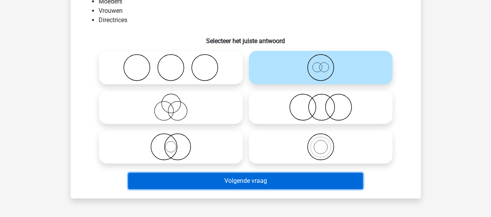
click at [215, 180] on button "Volgende vraag" at bounding box center [245, 181] width 235 height 16
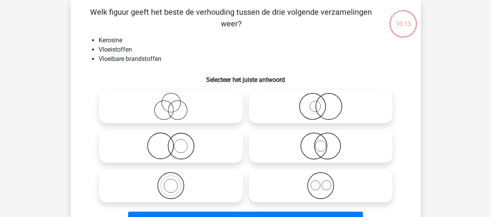
click at [172, 185] on icon at bounding box center [170, 185] width 137 height 27
click at [172, 182] on input "radio" at bounding box center [173, 179] width 5 height 5
radio input "true"
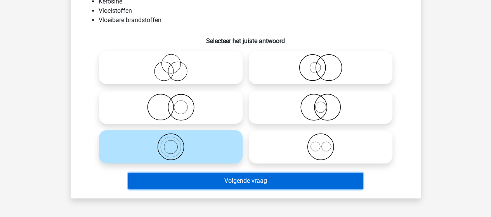
click at [180, 182] on button "Volgende vraag" at bounding box center [245, 181] width 235 height 16
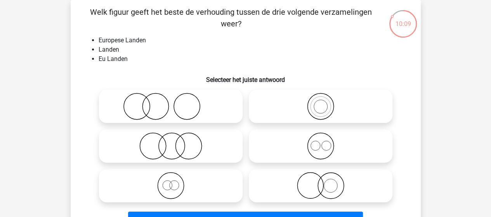
click at [328, 115] on icon at bounding box center [320, 106] width 137 height 27
click at [326, 102] on input "radio" at bounding box center [322, 99] width 5 height 5
radio input "true"
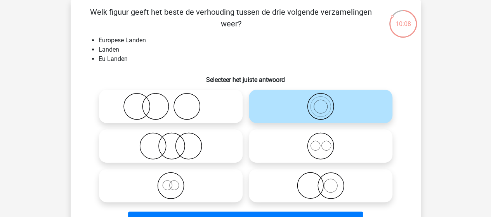
scroll to position [74, 0]
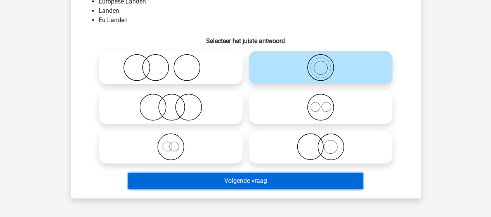
click at [213, 178] on button "Volgende vraag" at bounding box center [245, 181] width 235 height 16
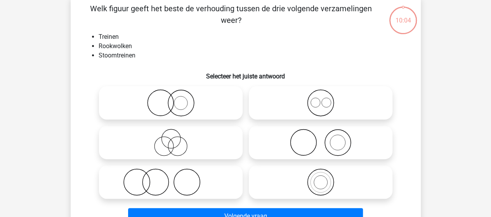
scroll to position [36, 0]
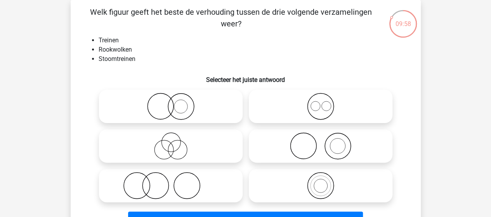
click at [330, 144] on icon at bounding box center [320, 145] width 137 height 27
click at [326, 142] on input "radio" at bounding box center [322, 139] width 5 height 5
radio input "true"
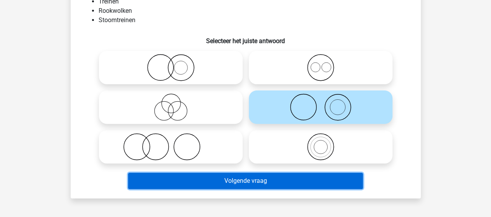
click at [228, 177] on button "Volgende vraag" at bounding box center [245, 181] width 235 height 16
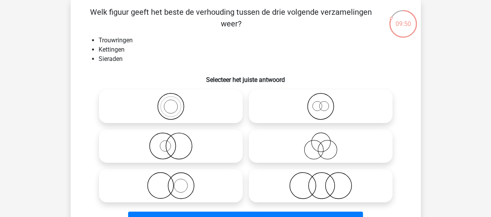
click at [168, 180] on icon at bounding box center [170, 185] width 137 height 27
click at [171, 180] on input "radio" at bounding box center [173, 179] width 5 height 5
radio input "true"
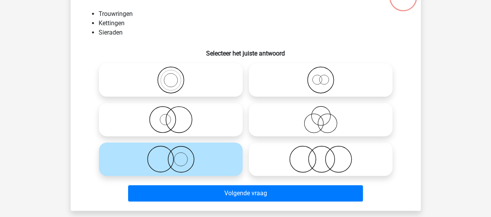
scroll to position [74, 0]
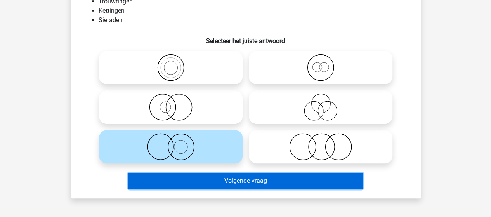
click at [220, 180] on button "Volgende vraag" at bounding box center [245, 181] width 235 height 16
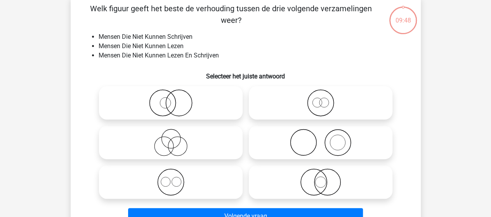
scroll to position [36, 0]
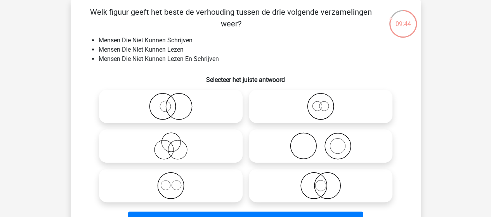
click at [314, 185] on circle at bounding box center [327, 186] width 26 height 26
click at [320, 182] on input "radio" at bounding box center [322, 179] width 5 height 5
radio input "true"
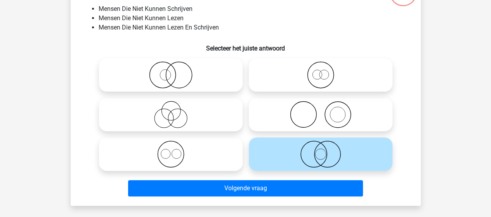
scroll to position [74, 0]
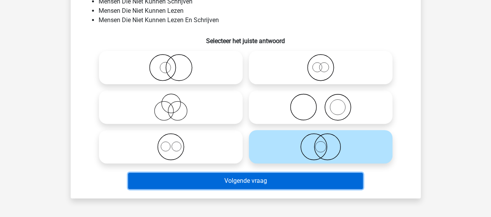
click at [216, 180] on button "Volgende vraag" at bounding box center [245, 181] width 235 height 16
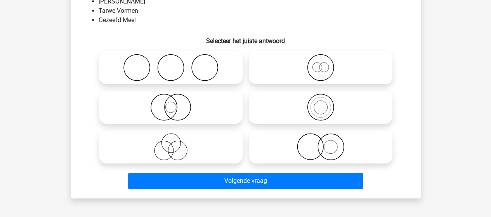
scroll to position [36, 0]
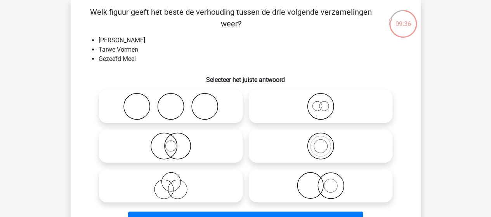
click at [318, 108] on icon at bounding box center [320, 106] width 137 height 27
click at [320, 102] on input "radio" at bounding box center [322, 99] width 5 height 5
radio input "true"
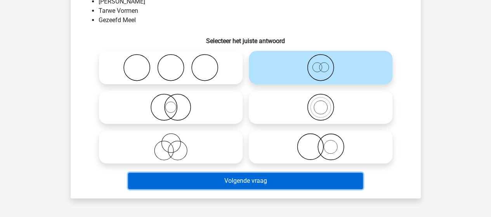
click at [220, 177] on button "Volgende vraag" at bounding box center [245, 181] width 235 height 16
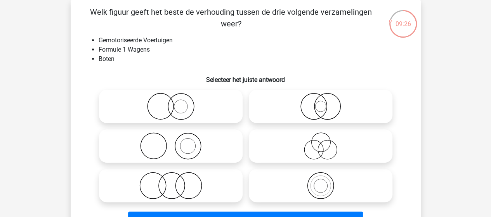
click at [188, 107] on icon at bounding box center [170, 106] width 137 height 27
click at [176, 102] on input "radio" at bounding box center [173, 99] width 5 height 5
radio input "true"
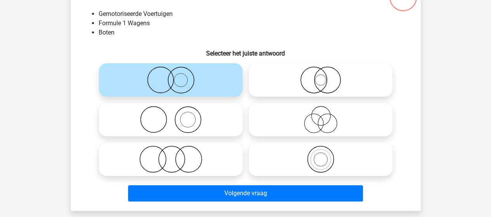
scroll to position [74, 0]
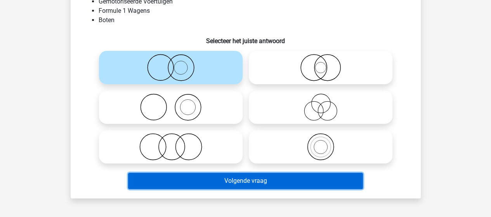
click at [206, 178] on button "Volgende vraag" at bounding box center [245, 181] width 235 height 16
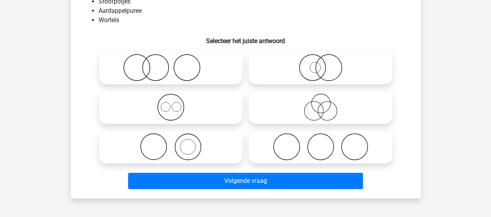
scroll to position [36, 0]
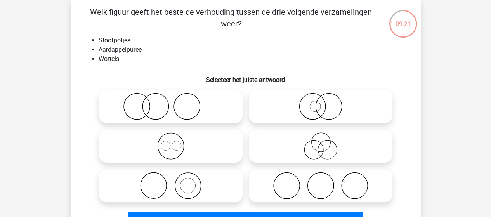
click at [311, 177] on icon at bounding box center [320, 185] width 137 height 27
click at [320, 177] on input "radio" at bounding box center [322, 179] width 5 height 5
radio input "true"
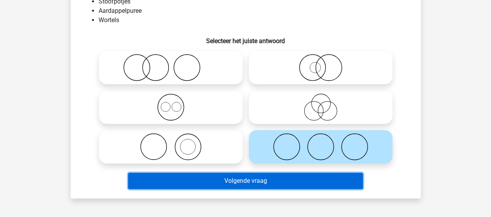
click at [203, 177] on button "Volgende vraag" at bounding box center [245, 181] width 235 height 16
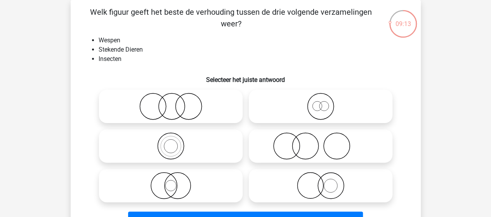
click at [279, 144] on icon at bounding box center [320, 145] width 137 height 27
click at [320, 142] on input "radio" at bounding box center [322, 139] width 5 height 5
radio input "true"
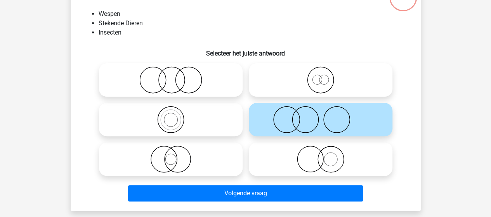
scroll to position [74, 0]
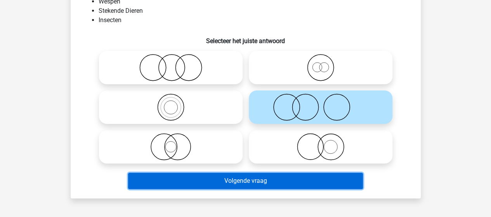
click at [215, 182] on button "Volgende vraag" at bounding box center [245, 181] width 235 height 16
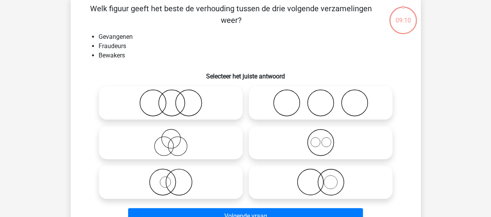
scroll to position [36, 0]
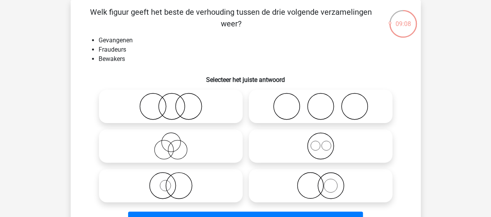
click at [184, 106] on circle at bounding box center [171, 107] width 26 height 26
click at [176, 102] on input "radio" at bounding box center [173, 99] width 5 height 5
radio input "true"
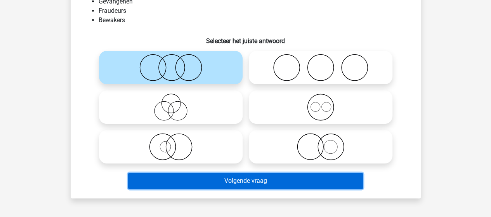
click at [178, 180] on button "Volgende vraag" at bounding box center [245, 181] width 235 height 16
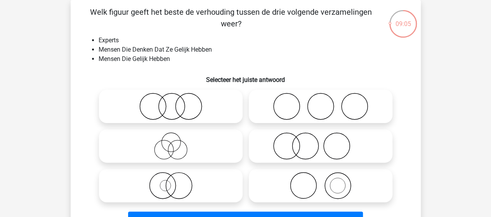
click at [173, 146] on icon at bounding box center [170, 145] width 137 height 27
click at [173, 142] on input "radio" at bounding box center [173, 139] width 5 height 5
radio input "true"
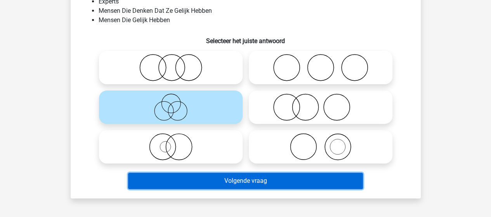
click at [207, 181] on button "Volgende vraag" at bounding box center [245, 181] width 235 height 16
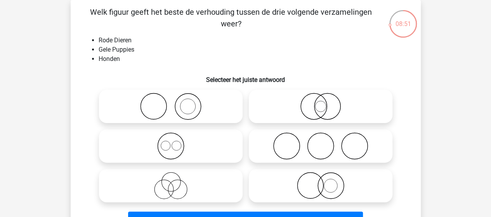
click at [329, 188] on icon at bounding box center [320, 185] width 137 height 27
click at [326, 182] on input "radio" at bounding box center [322, 179] width 5 height 5
radio input "true"
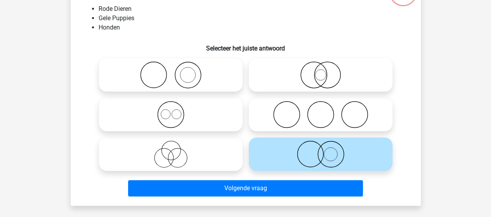
scroll to position [74, 0]
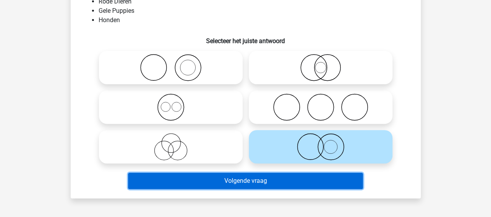
click at [232, 183] on button "Volgende vraag" at bounding box center [245, 181] width 235 height 16
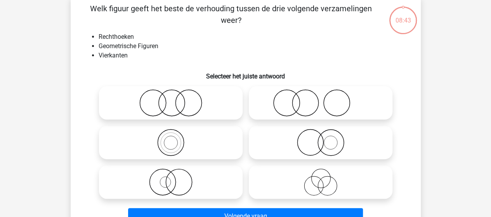
scroll to position [36, 0]
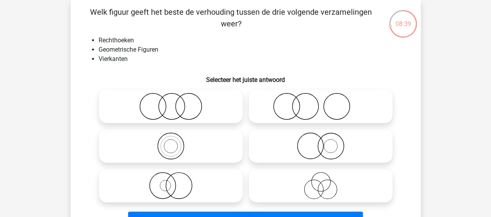
click at [167, 150] on icon at bounding box center [170, 145] width 137 height 27
click at [171, 142] on input "radio" at bounding box center [173, 139] width 5 height 5
radio input "true"
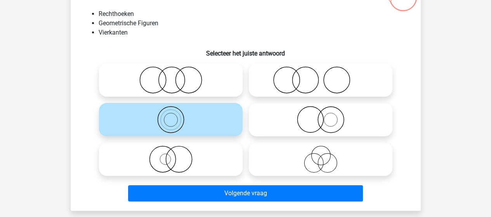
scroll to position [74, 0]
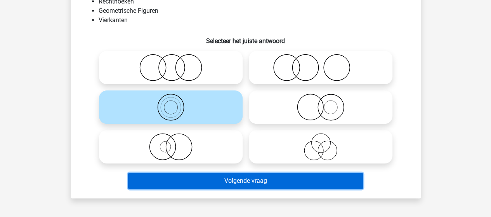
click at [197, 184] on button "Volgende vraag" at bounding box center [245, 181] width 235 height 16
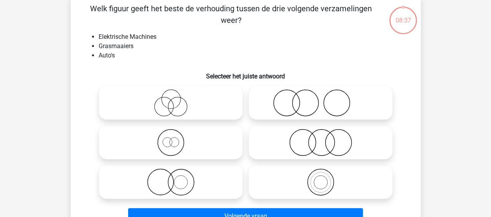
scroll to position [36, 0]
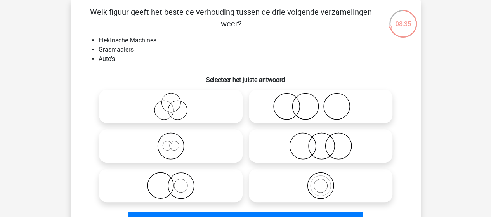
click at [301, 147] on icon at bounding box center [320, 145] width 137 height 27
click at [320, 142] on input "radio" at bounding box center [322, 139] width 5 height 5
radio input "true"
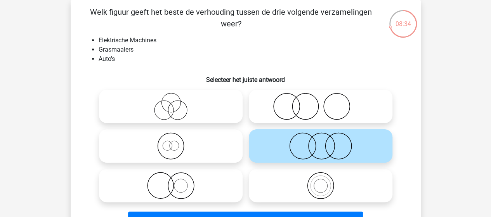
scroll to position [74, 0]
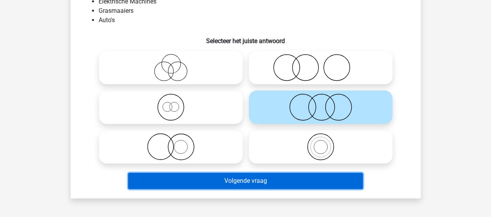
click at [211, 182] on button "Volgende vraag" at bounding box center [245, 181] width 235 height 16
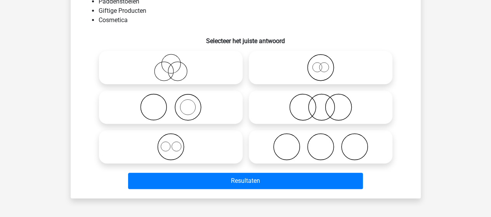
scroll to position [36, 0]
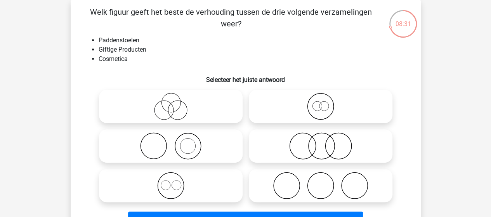
click at [294, 146] on icon at bounding box center [320, 145] width 137 height 27
click at [320, 142] on input "radio" at bounding box center [322, 139] width 5 height 5
radio input "true"
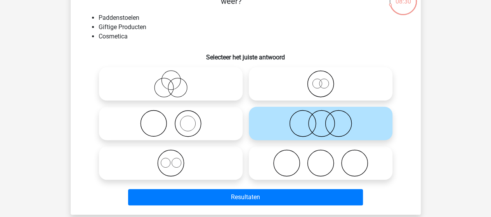
scroll to position [74, 0]
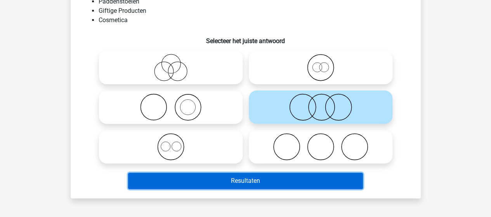
click at [232, 177] on button "Resultaten" at bounding box center [245, 181] width 235 height 16
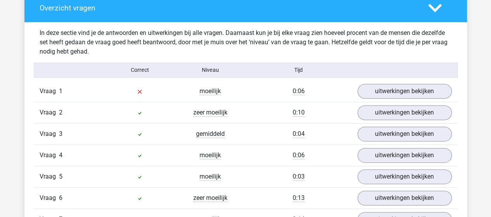
scroll to position [466, 0]
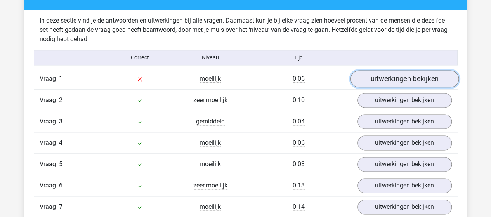
click at [380, 75] on link "uitwerkingen bekijken" at bounding box center [404, 78] width 108 height 17
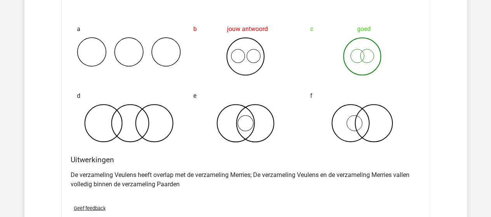
scroll to position [621, 0]
